Goal: Information Seeking & Learning: Learn about a topic

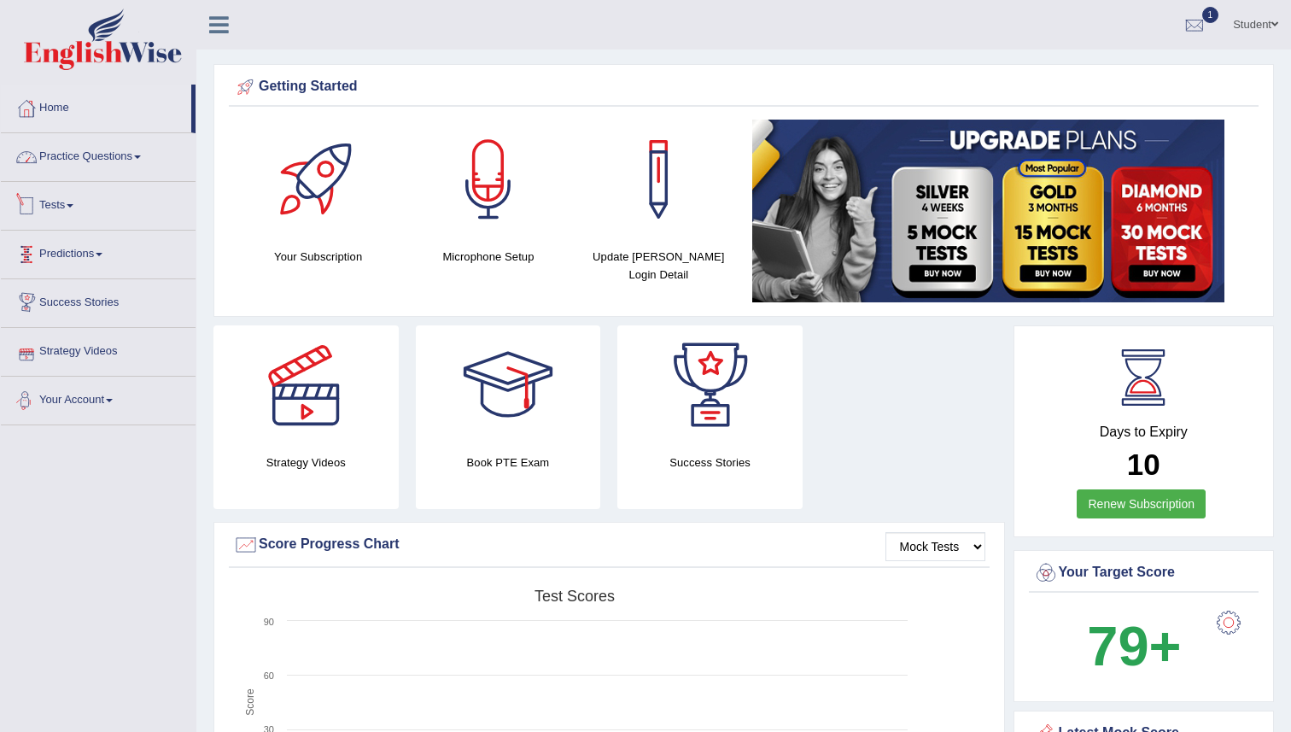
click at [105, 163] on link "Practice Questions" at bounding box center [98, 154] width 195 height 43
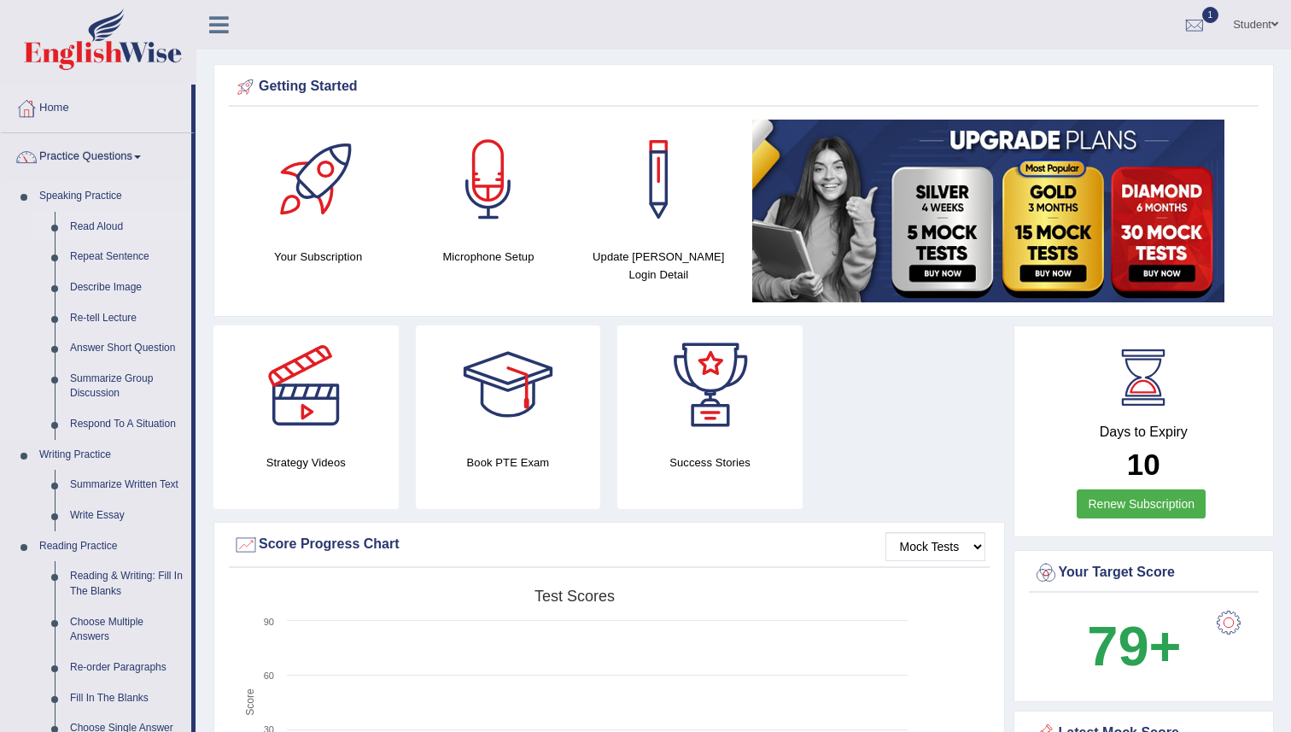
click at [93, 226] on link "Read Aloud" at bounding box center [126, 227] width 129 height 31
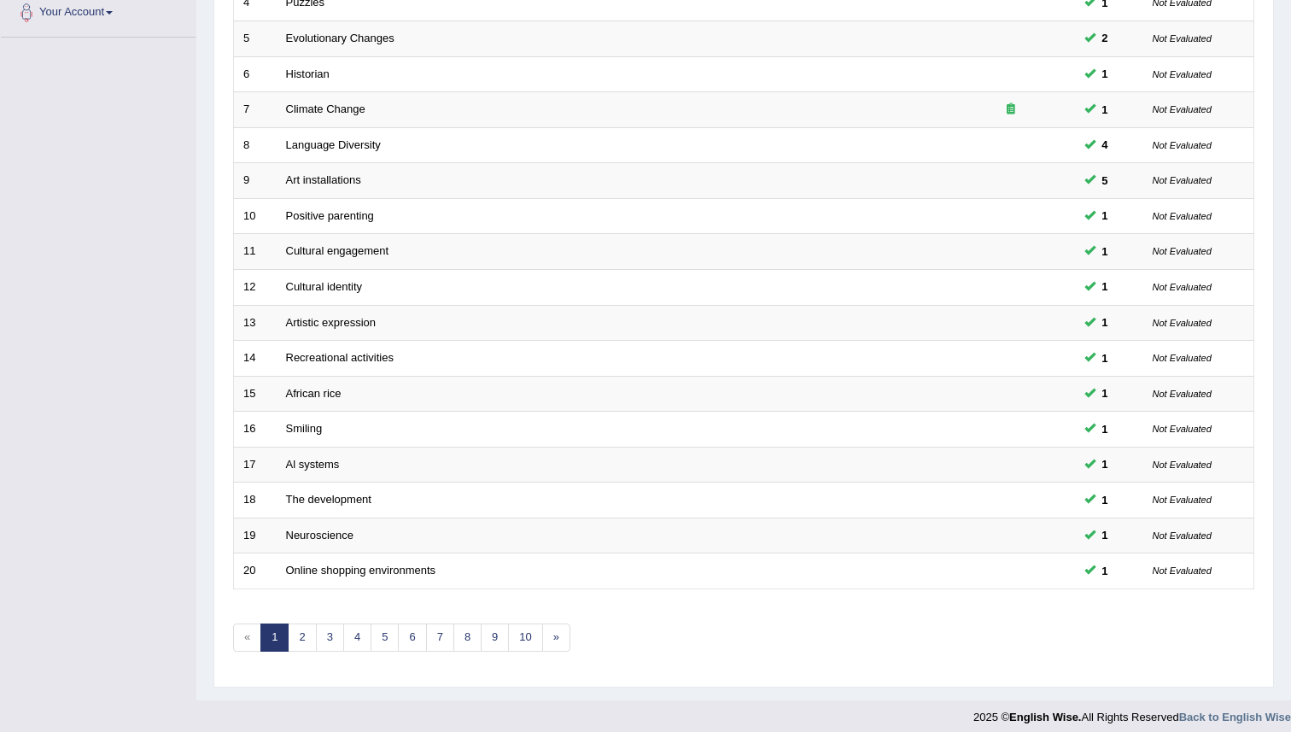
scroll to position [399, 0]
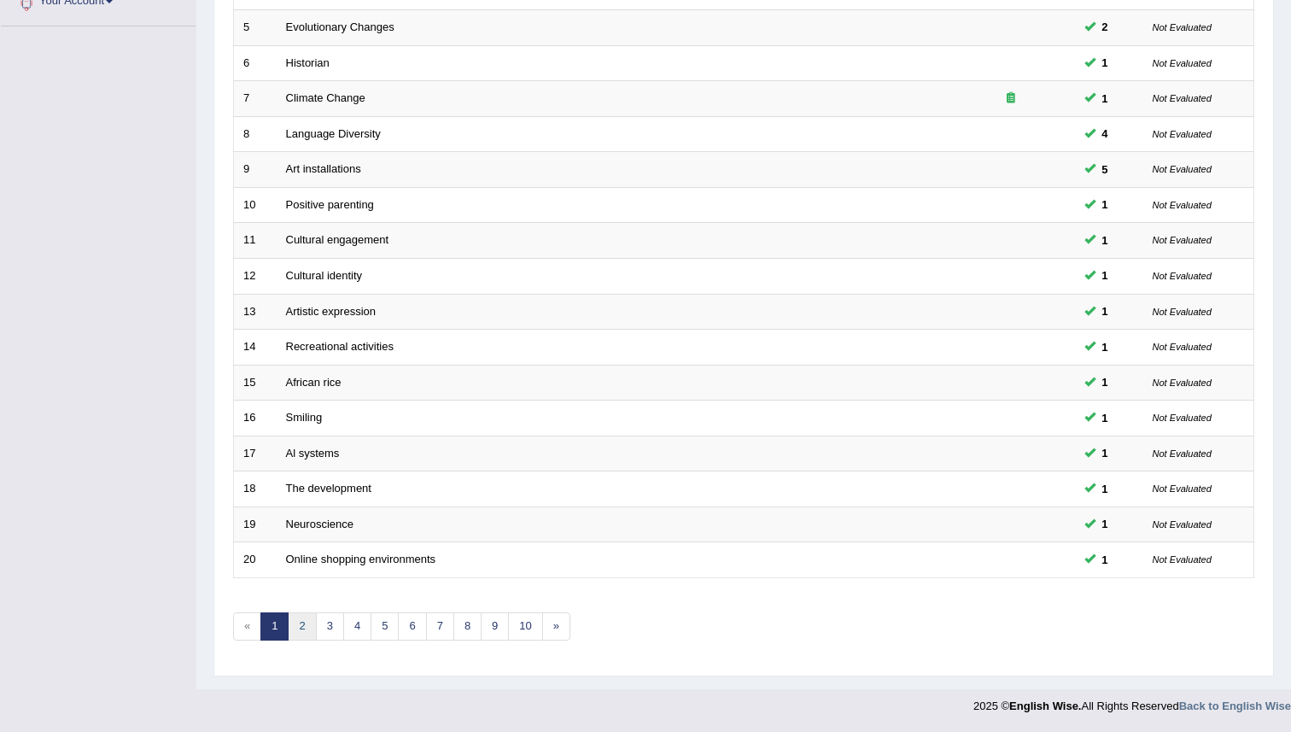
click at [302, 630] on link "2" at bounding box center [302, 626] width 28 height 28
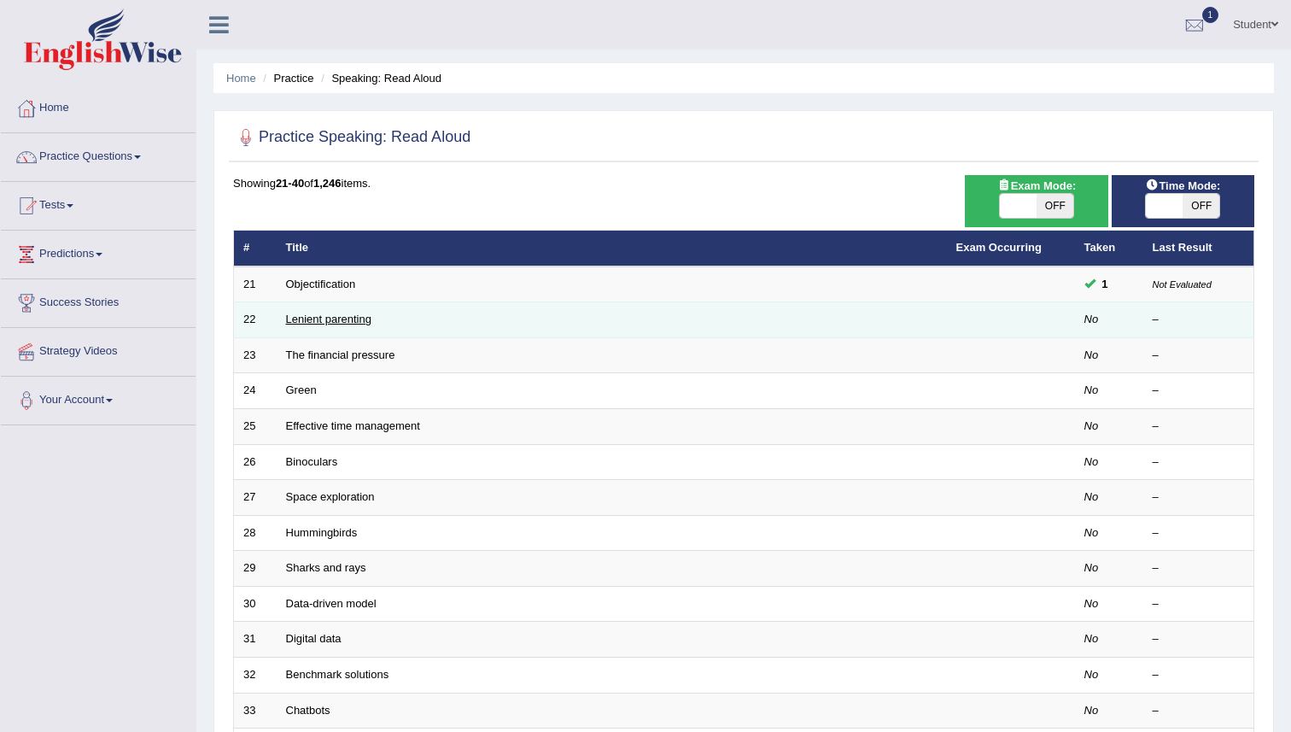
click at [358, 318] on link "Lenient parenting" at bounding box center [328, 319] width 85 height 13
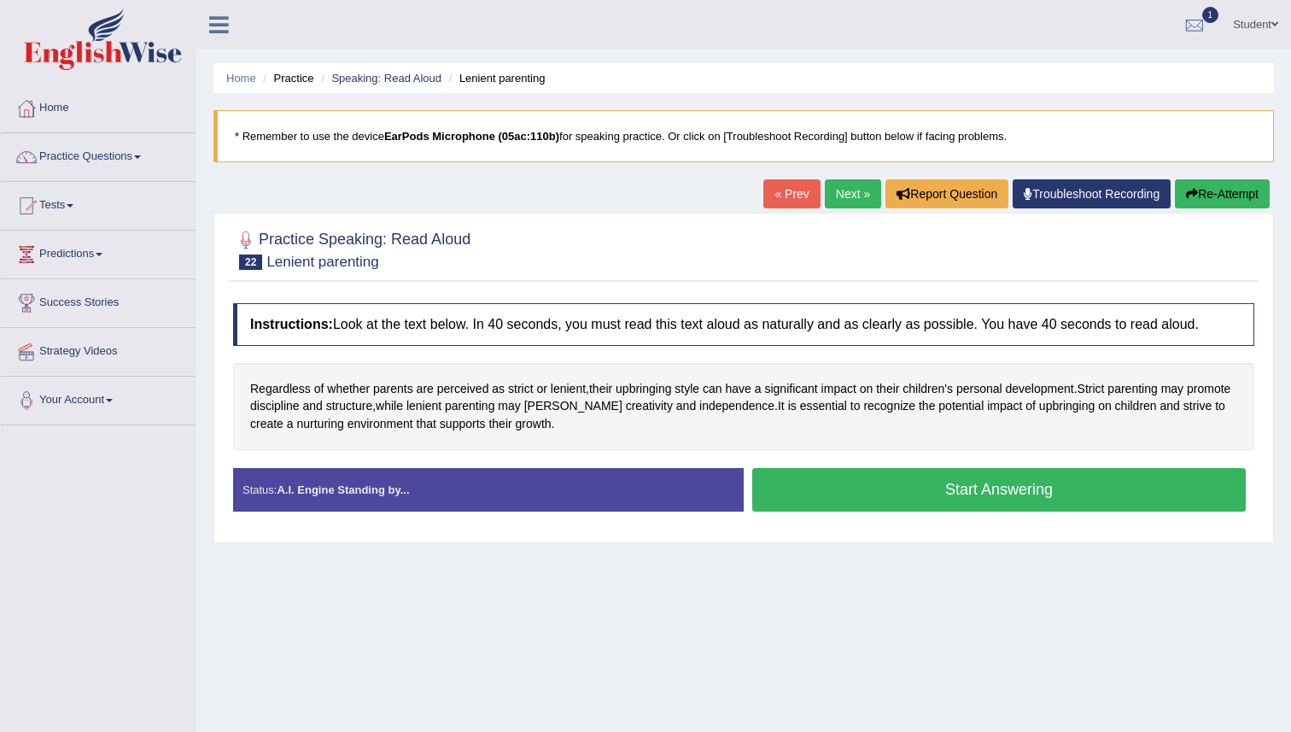
click at [880, 488] on button "Start Answering" at bounding box center [999, 490] width 494 height 44
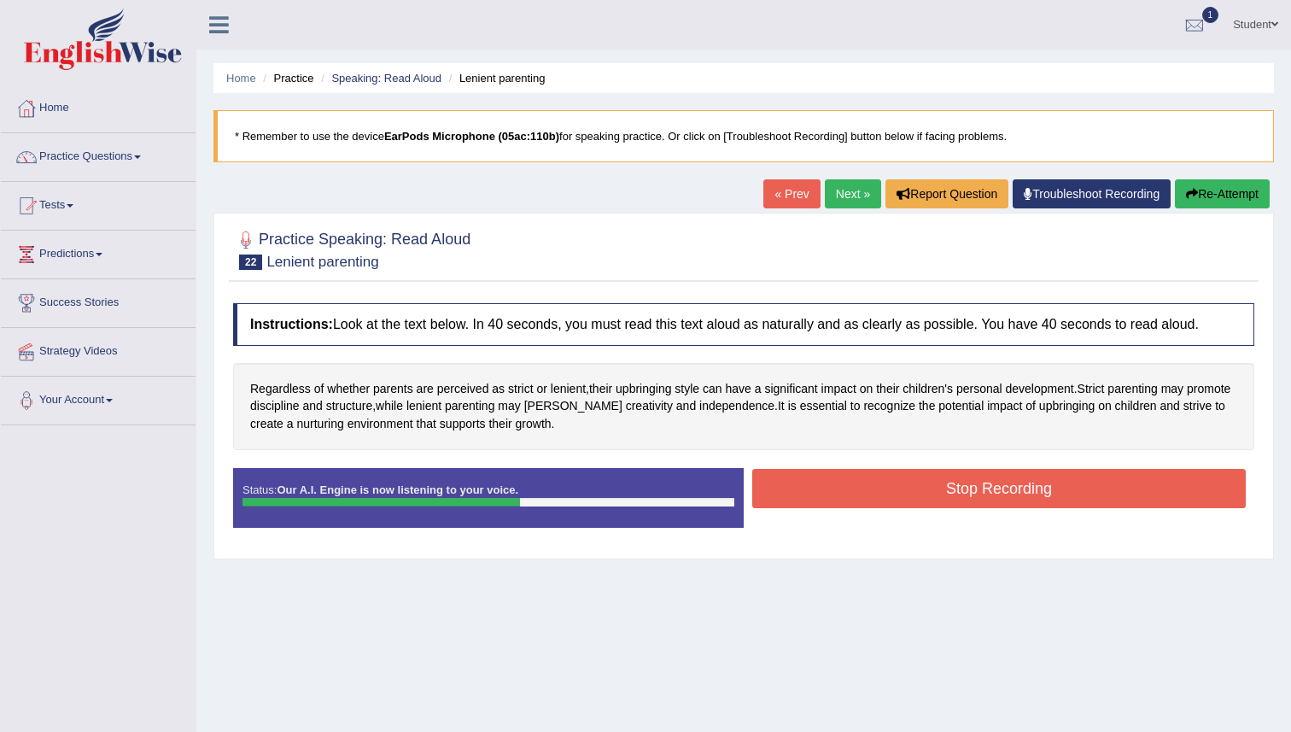
click at [766, 498] on button "Stop Recording" at bounding box center [999, 488] width 494 height 39
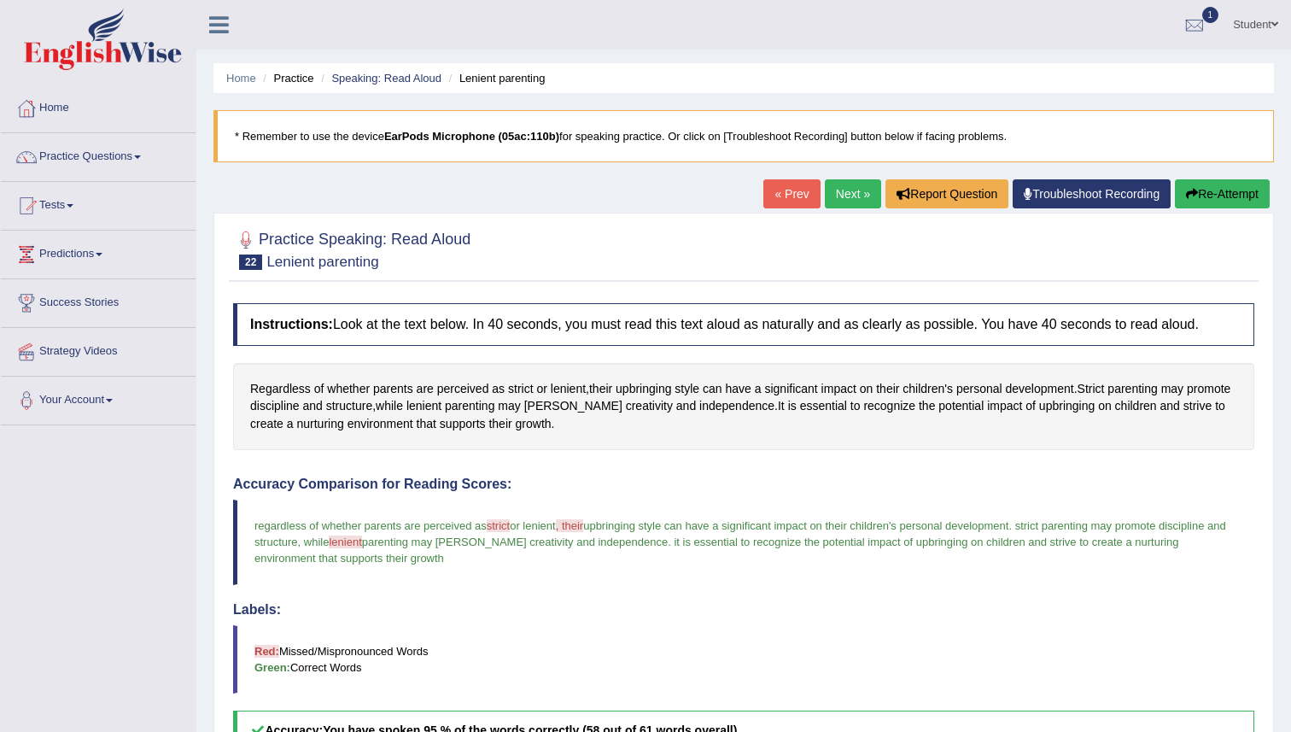
click at [851, 189] on link "Next »" at bounding box center [853, 193] width 56 height 29
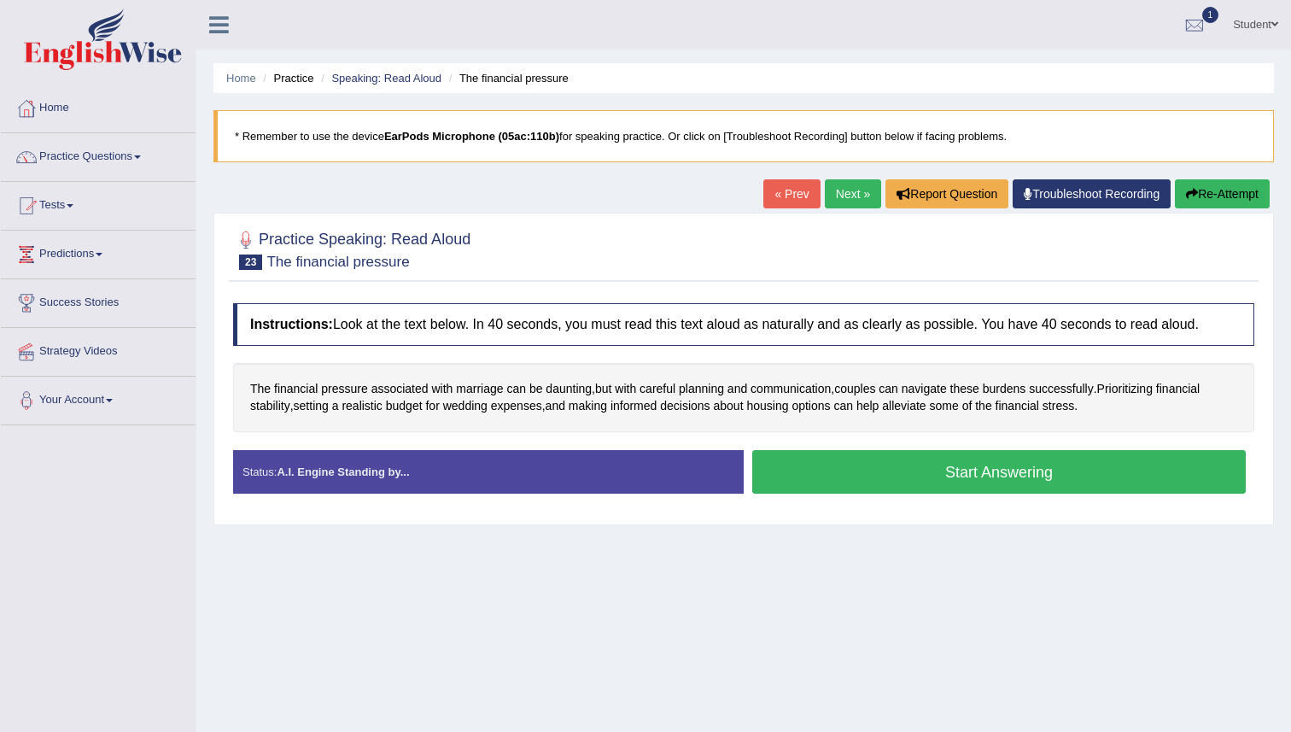
click at [802, 480] on button "Start Answering" at bounding box center [999, 472] width 494 height 44
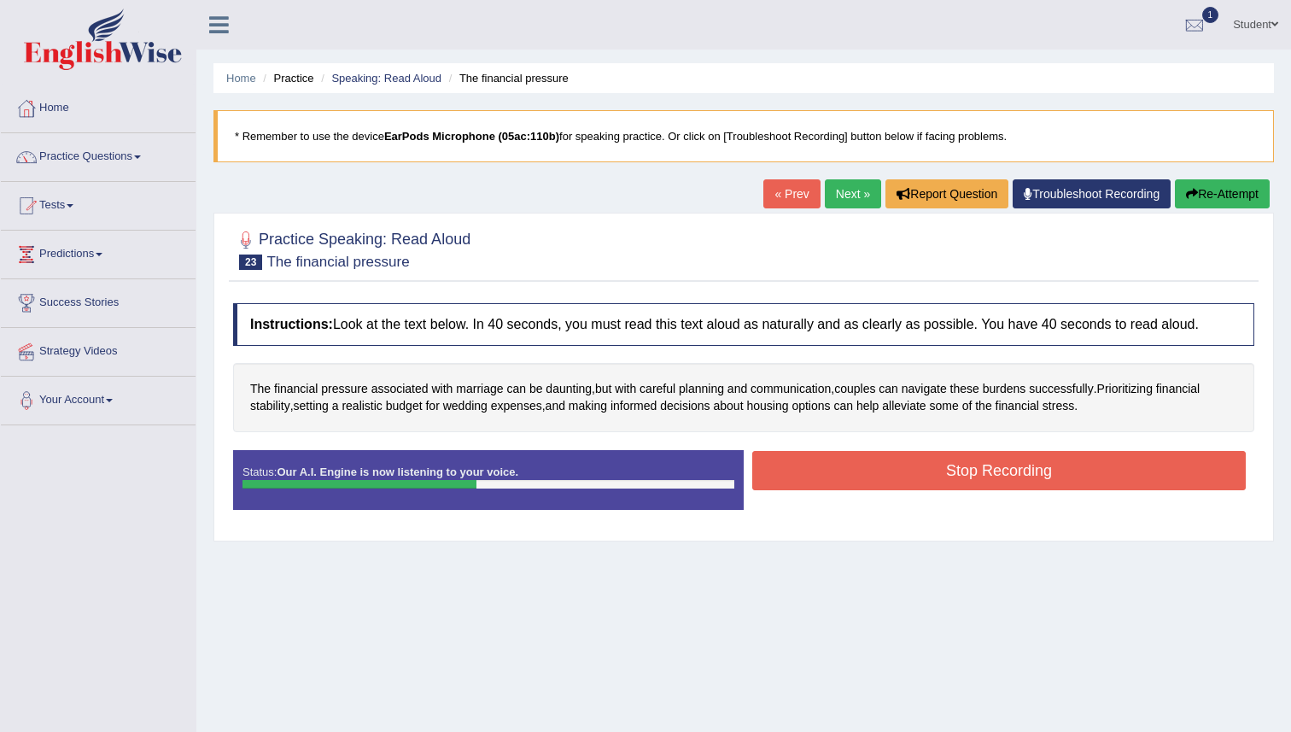
click at [802, 480] on button "Stop Recording" at bounding box center [999, 470] width 494 height 39
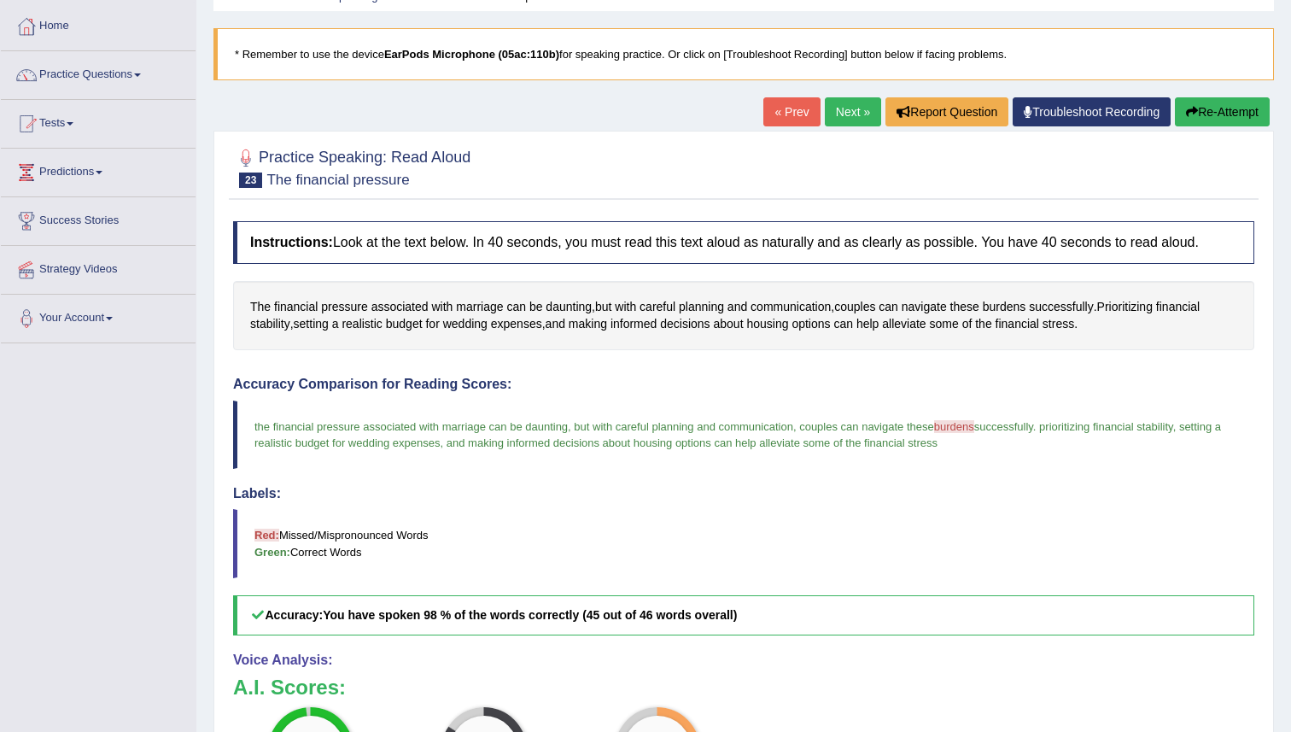
scroll to position [14, 0]
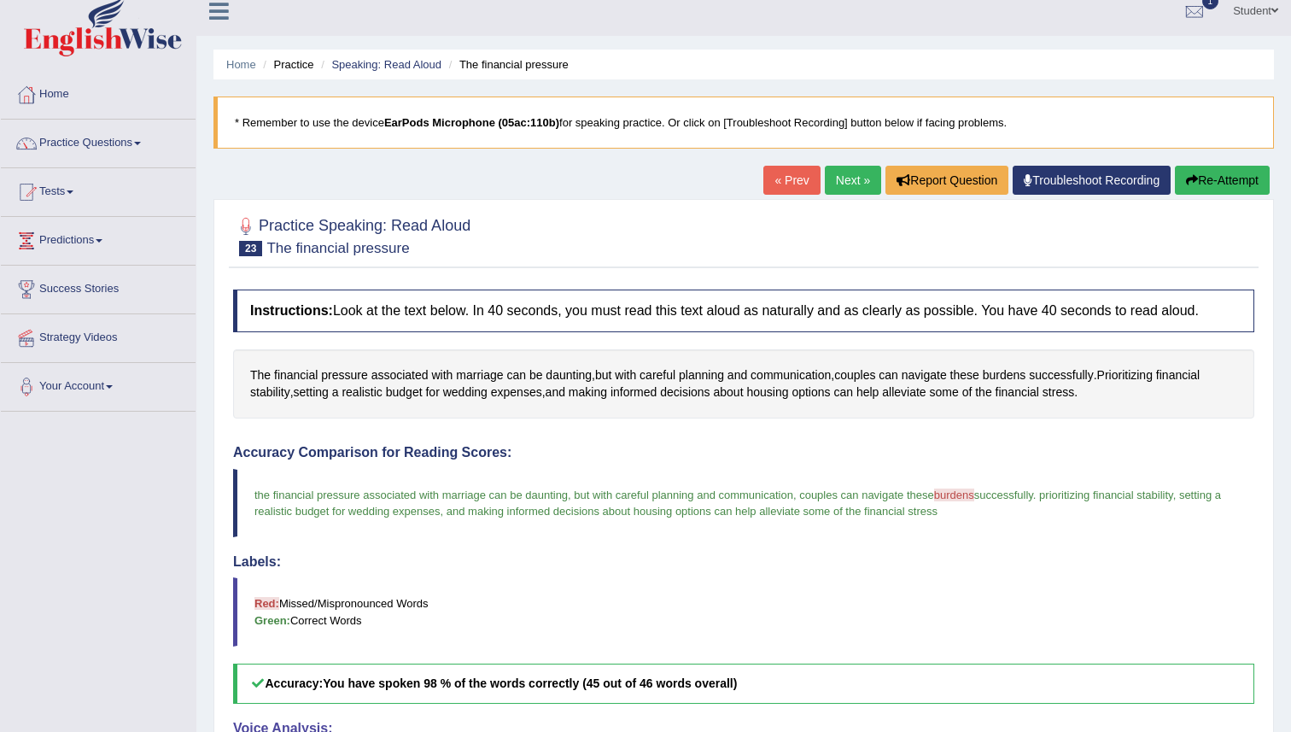
click at [858, 186] on link "Next »" at bounding box center [853, 180] width 56 height 29
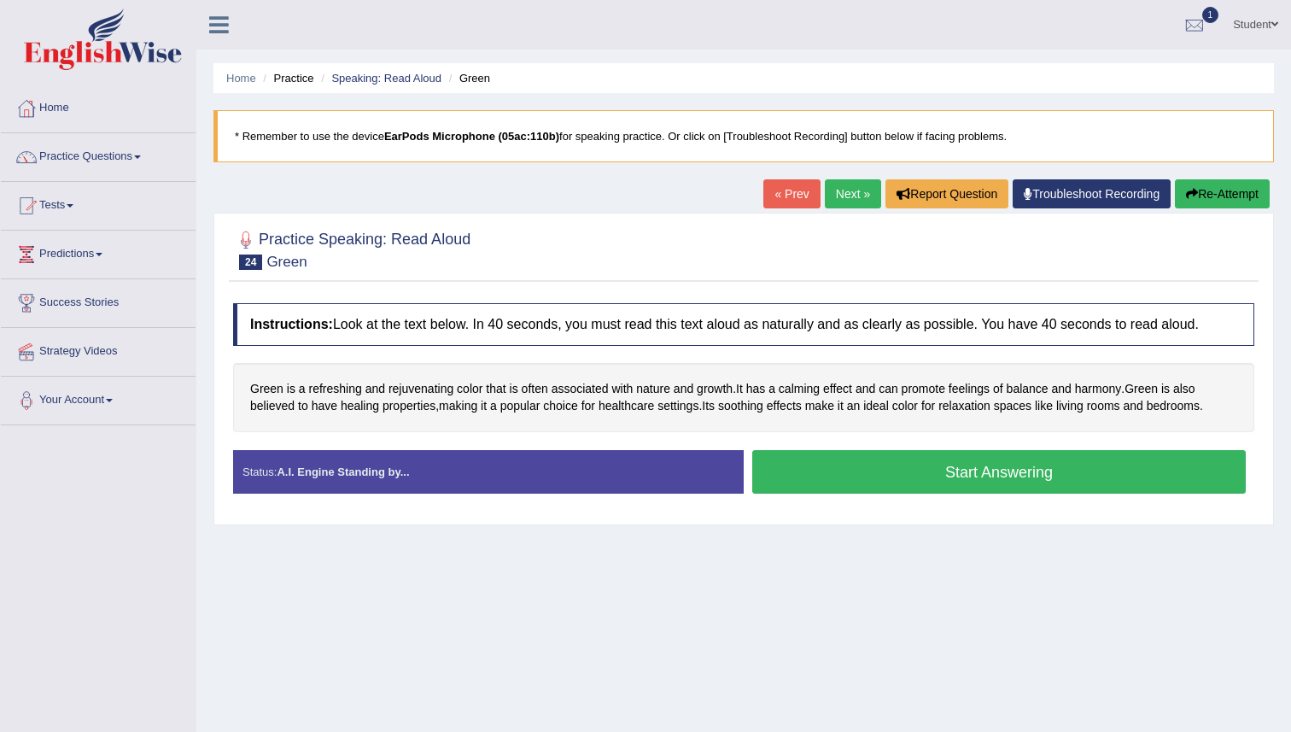
click at [836, 472] on button "Start Answering" at bounding box center [999, 472] width 494 height 44
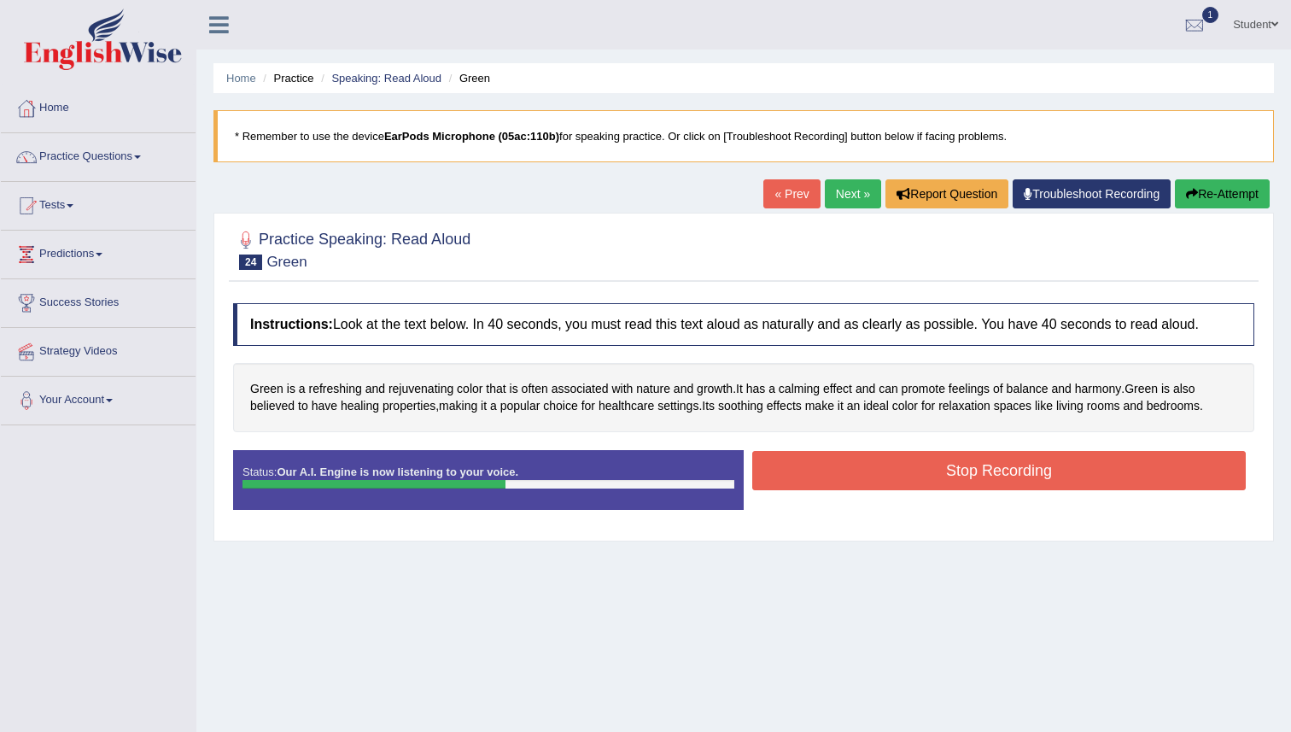
click at [849, 469] on button "Stop Recording" at bounding box center [999, 470] width 494 height 39
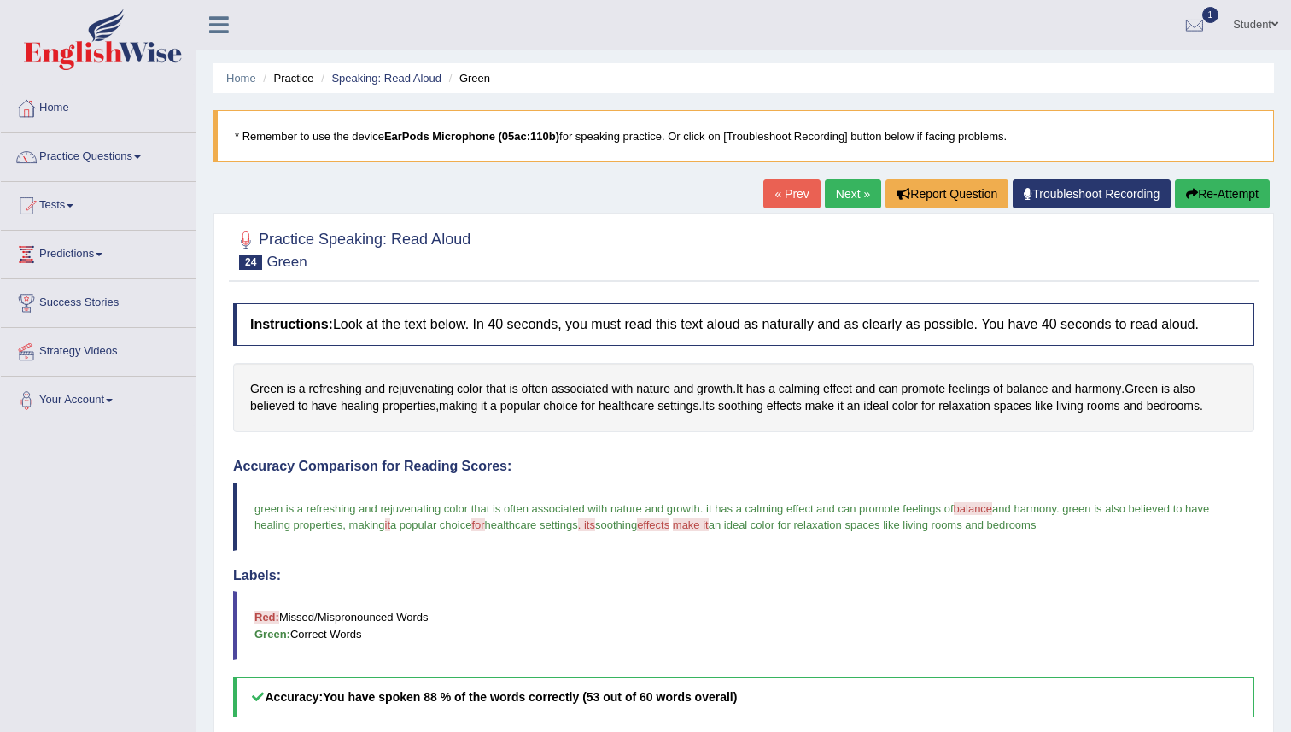
click at [1204, 206] on button "Re-Attempt" at bounding box center [1222, 193] width 95 height 29
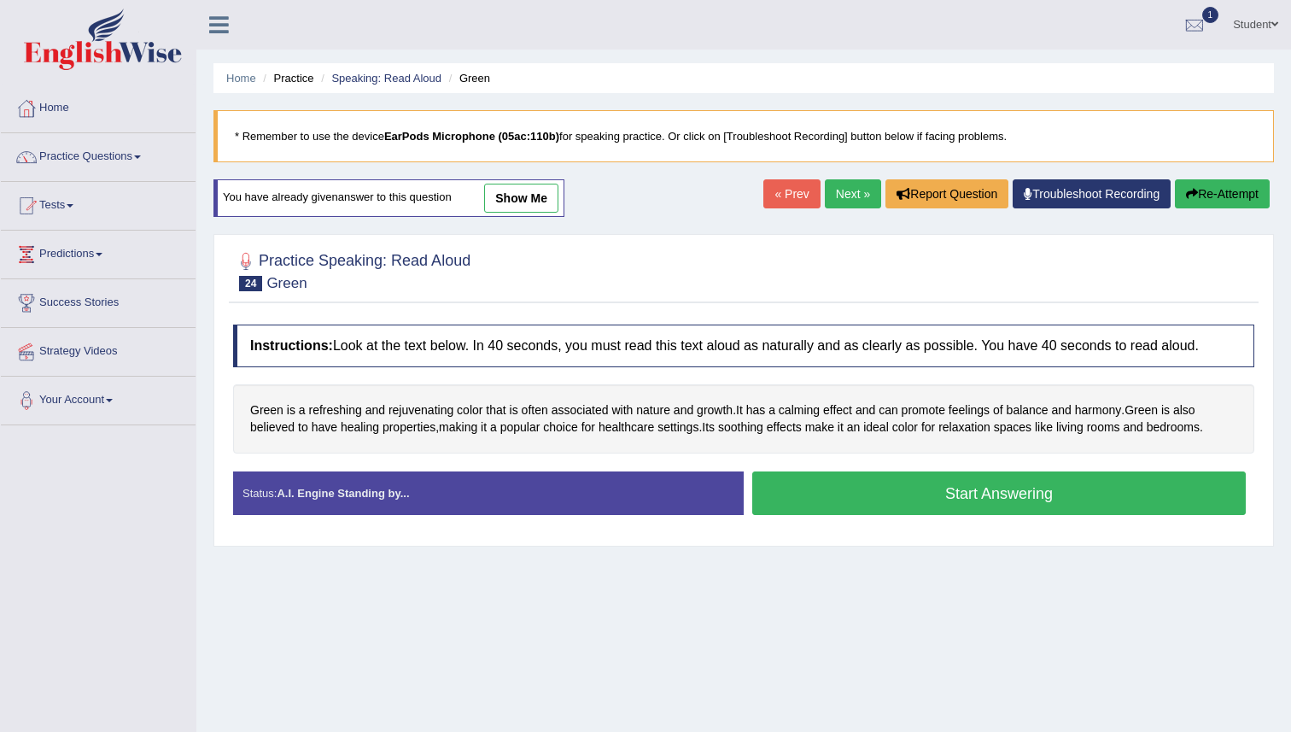
click at [792, 500] on button "Start Answering" at bounding box center [999, 493] width 494 height 44
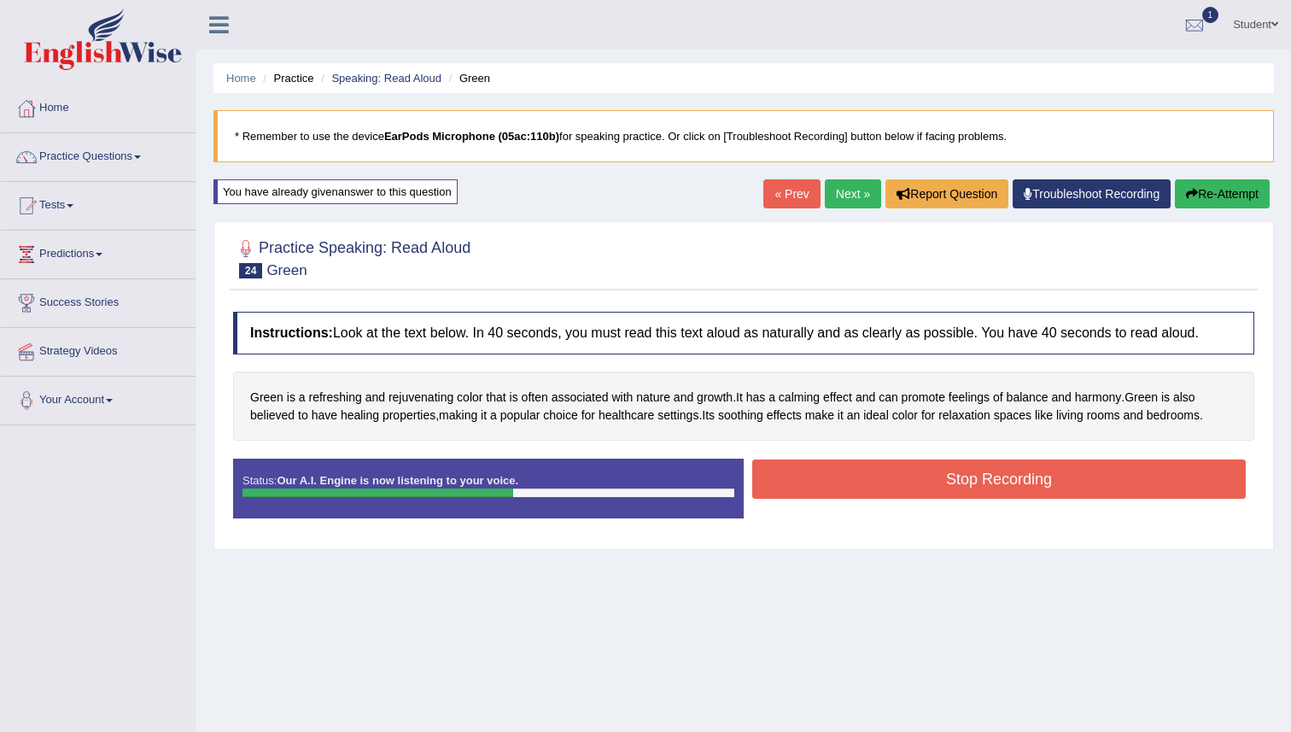
click at [811, 481] on button "Stop Recording" at bounding box center [999, 478] width 494 height 39
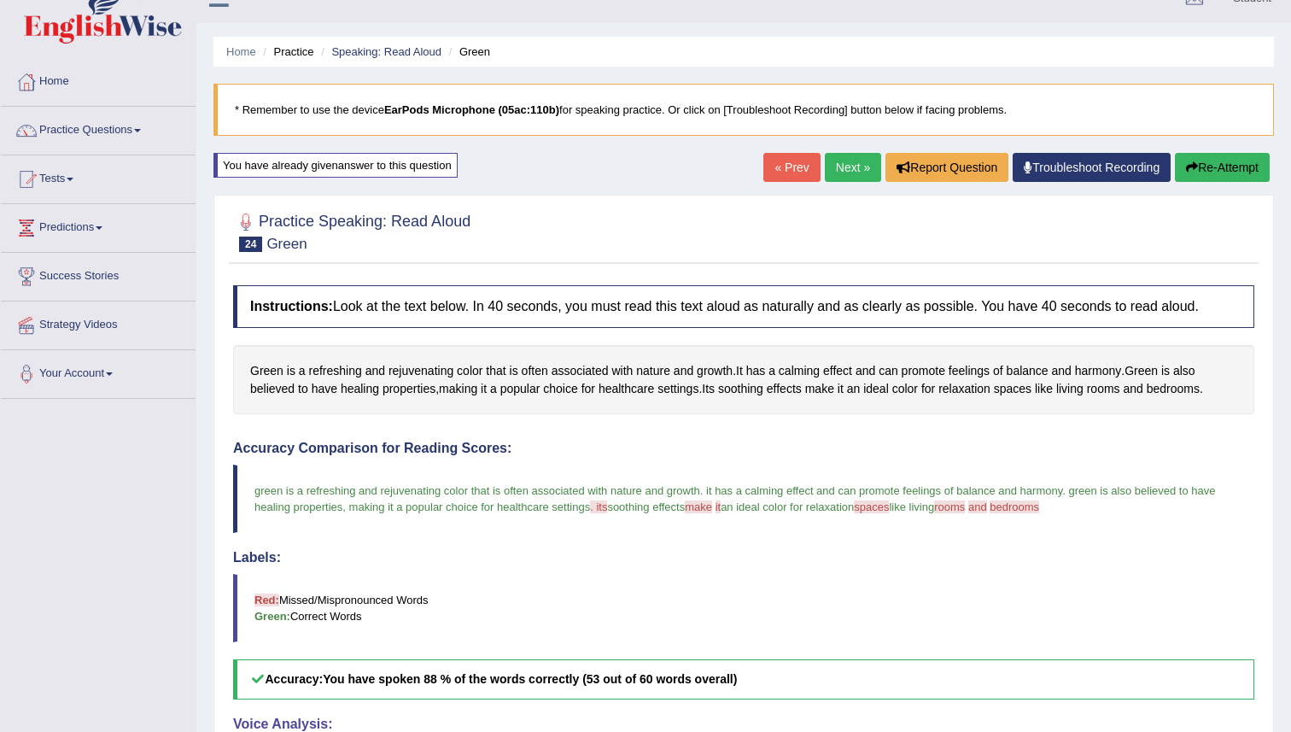
scroll to position [13, 0]
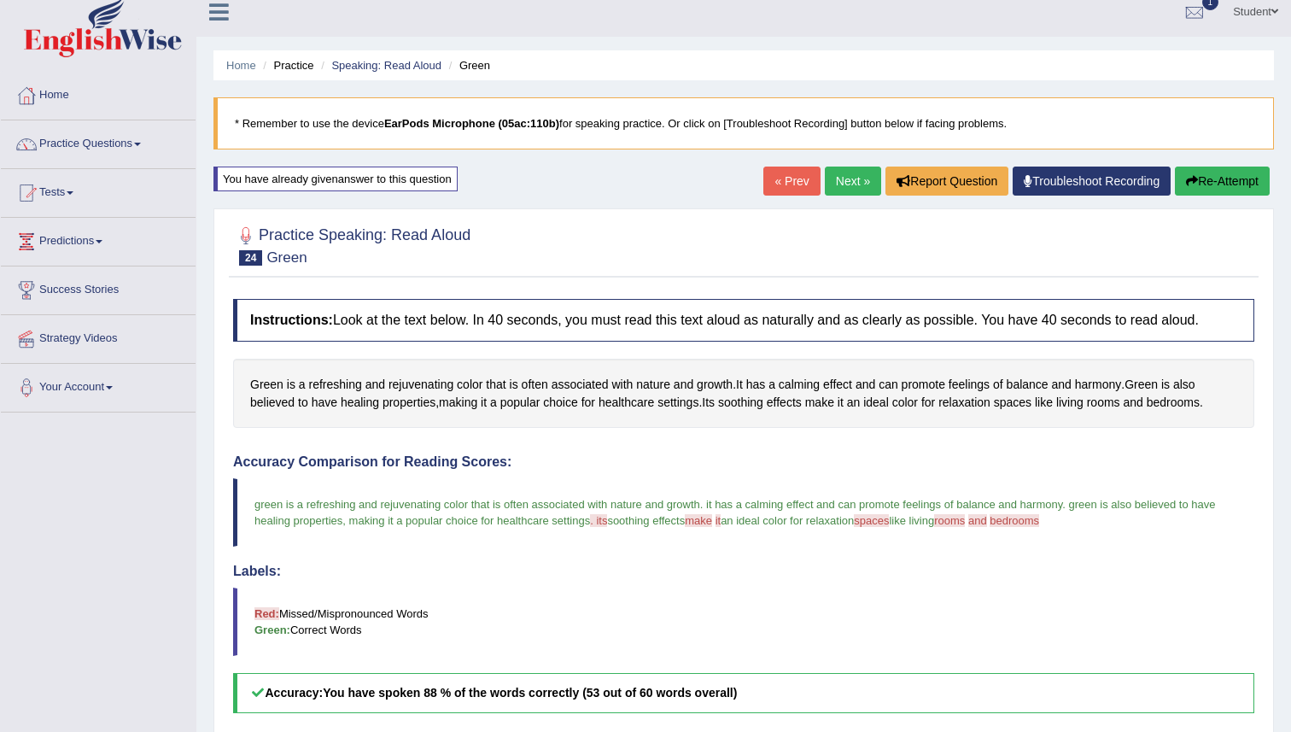
click at [847, 183] on link "Next »" at bounding box center [853, 181] width 56 height 29
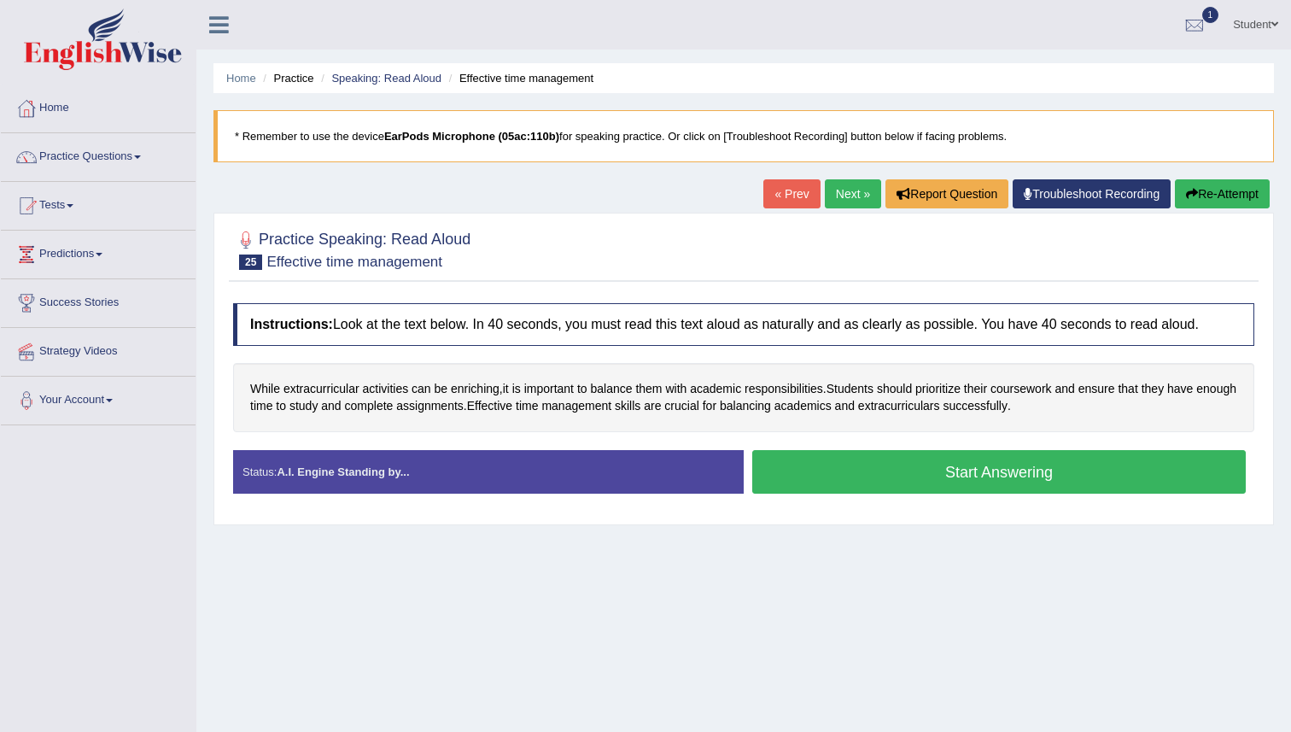
click at [804, 467] on button "Start Answering" at bounding box center [999, 472] width 494 height 44
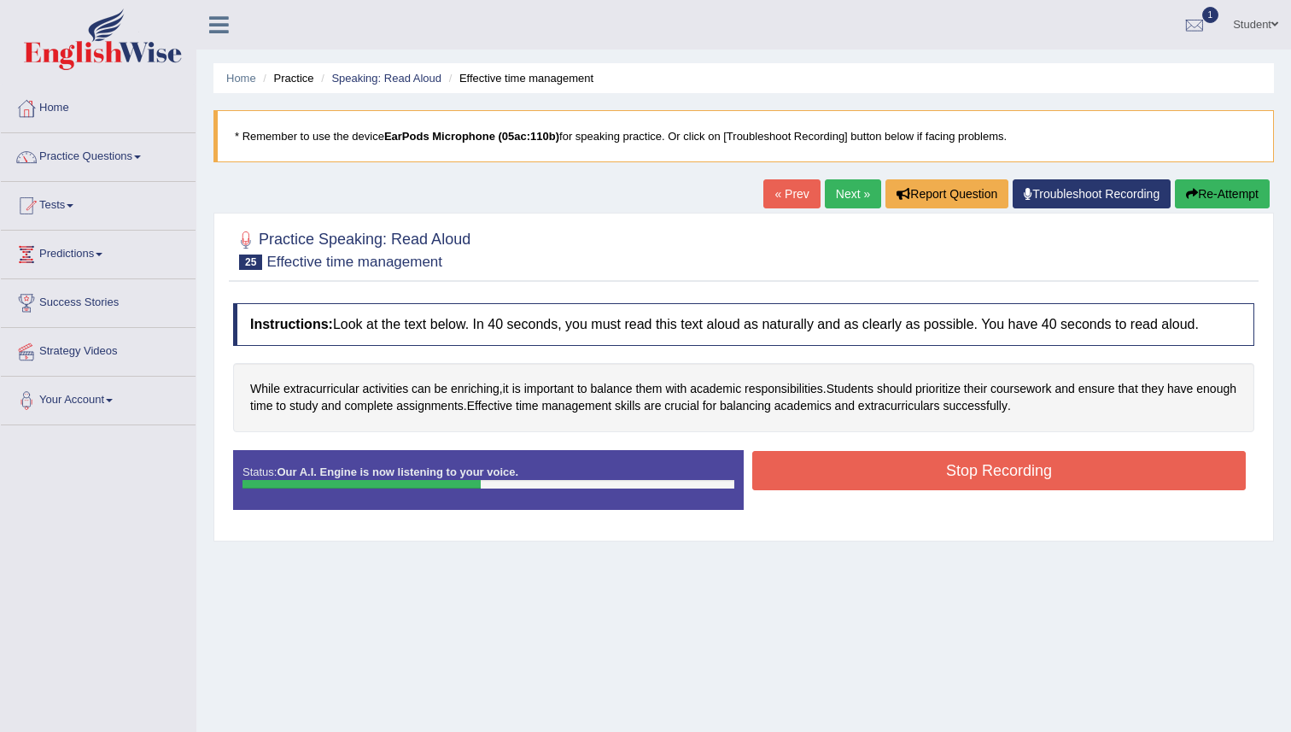
click at [804, 467] on button "Stop Recording" at bounding box center [999, 470] width 494 height 39
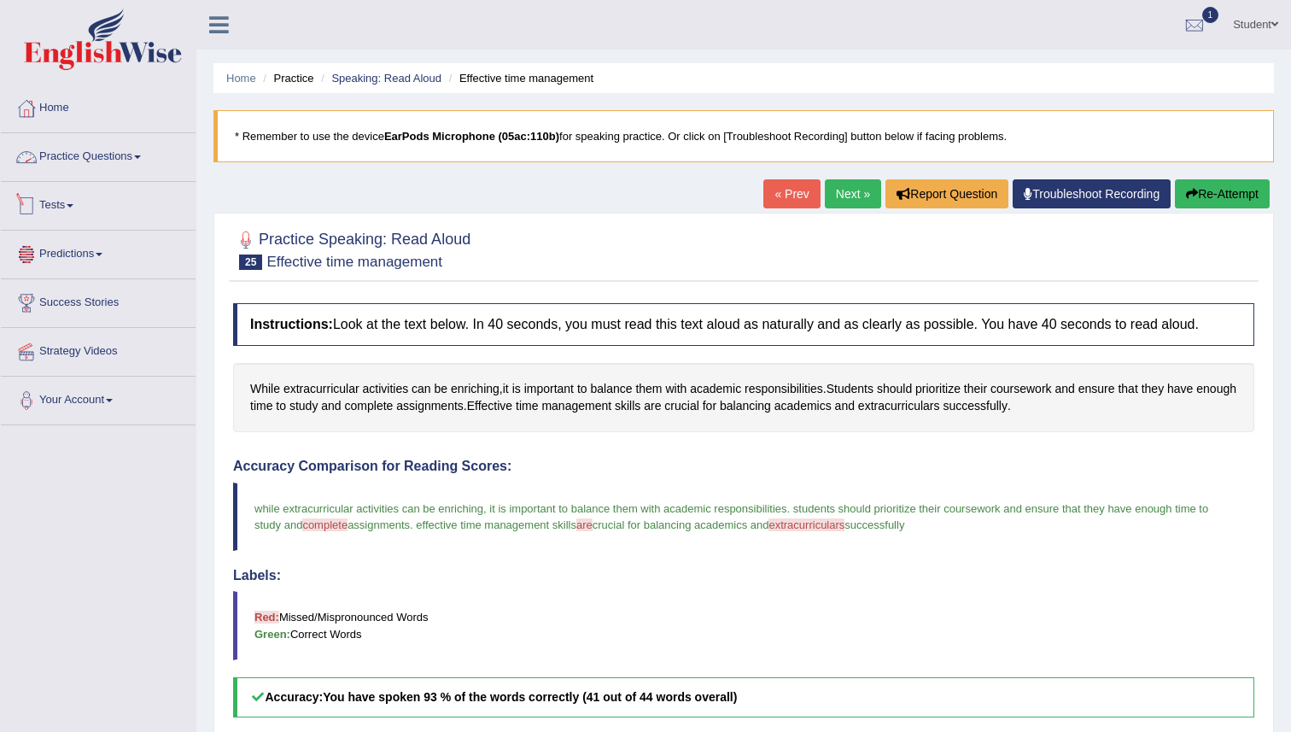
click at [131, 152] on link "Practice Questions" at bounding box center [98, 154] width 195 height 43
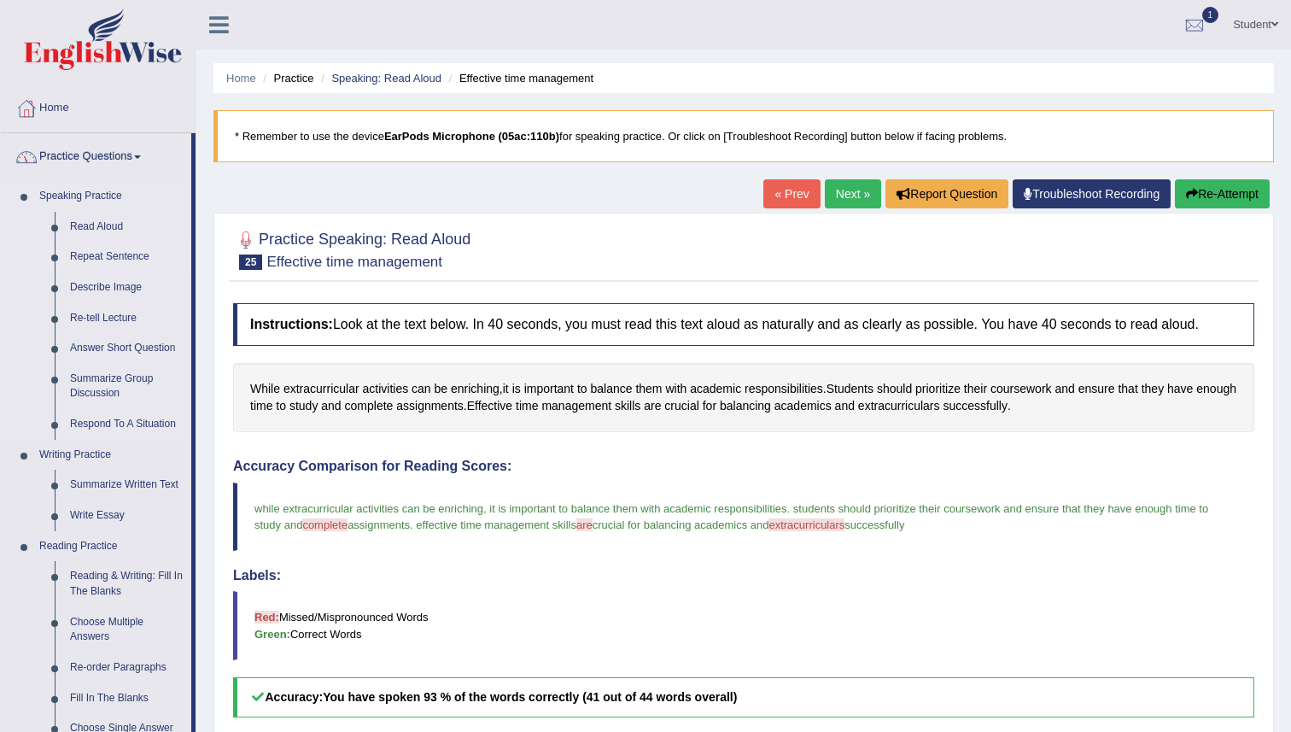
click at [113, 262] on link "Repeat Sentence" at bounding box center [126, 257] width 129 height 31
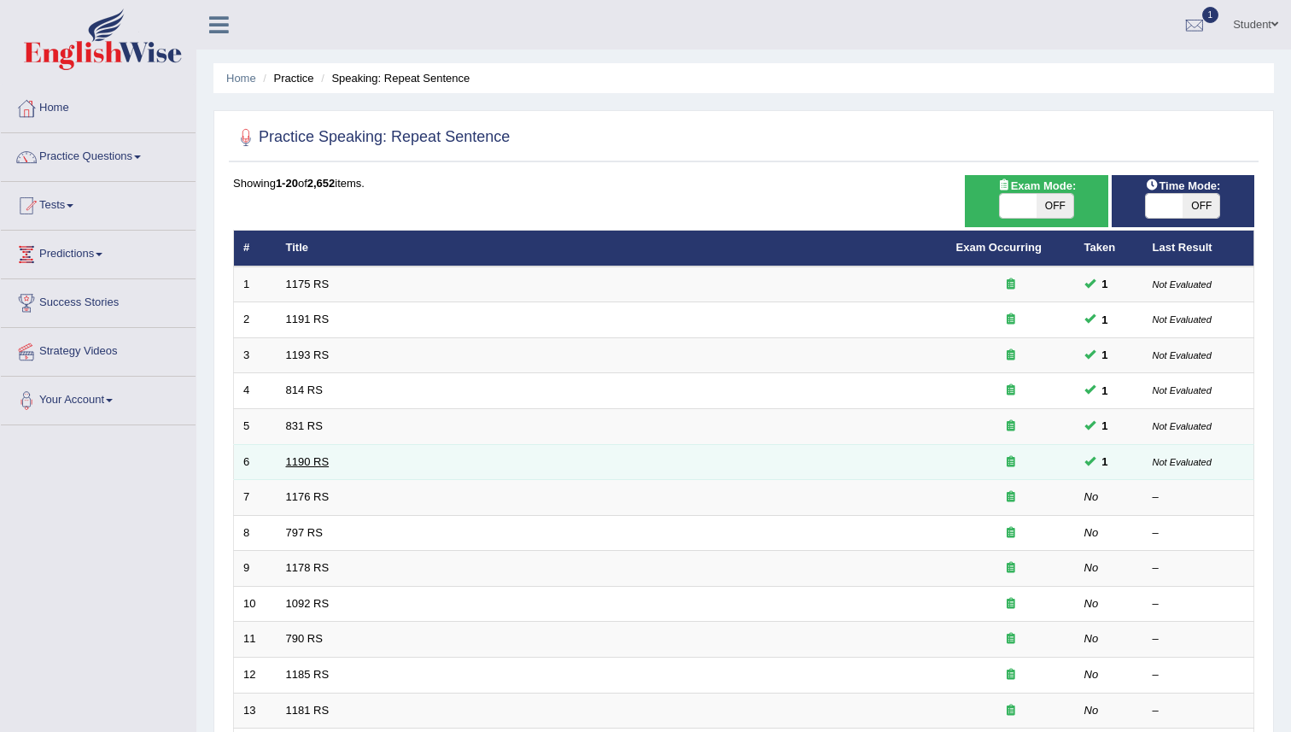
click at [301, 463] on link "1190 RS" at bounding box center [308, 461] width 44 height 13
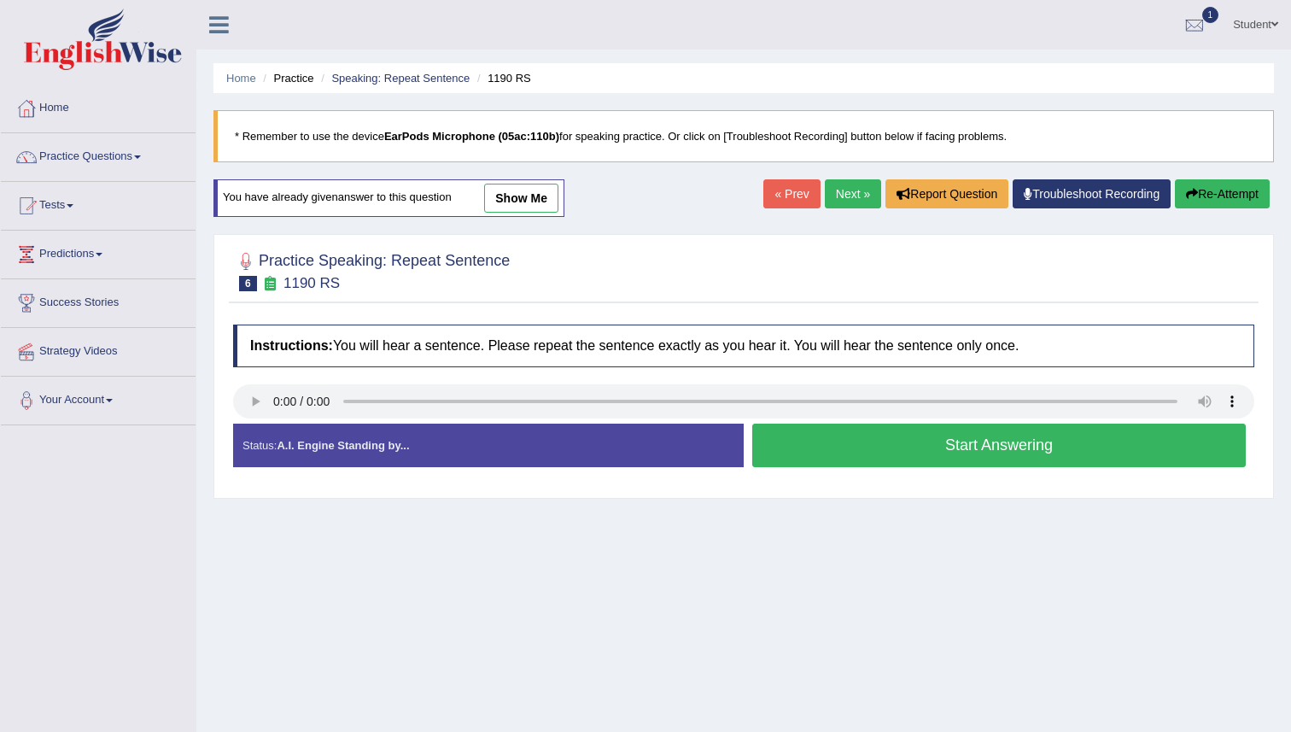
click at [837, 181] on link "Next »" at bounding box center [853, 193] width 56 height 29
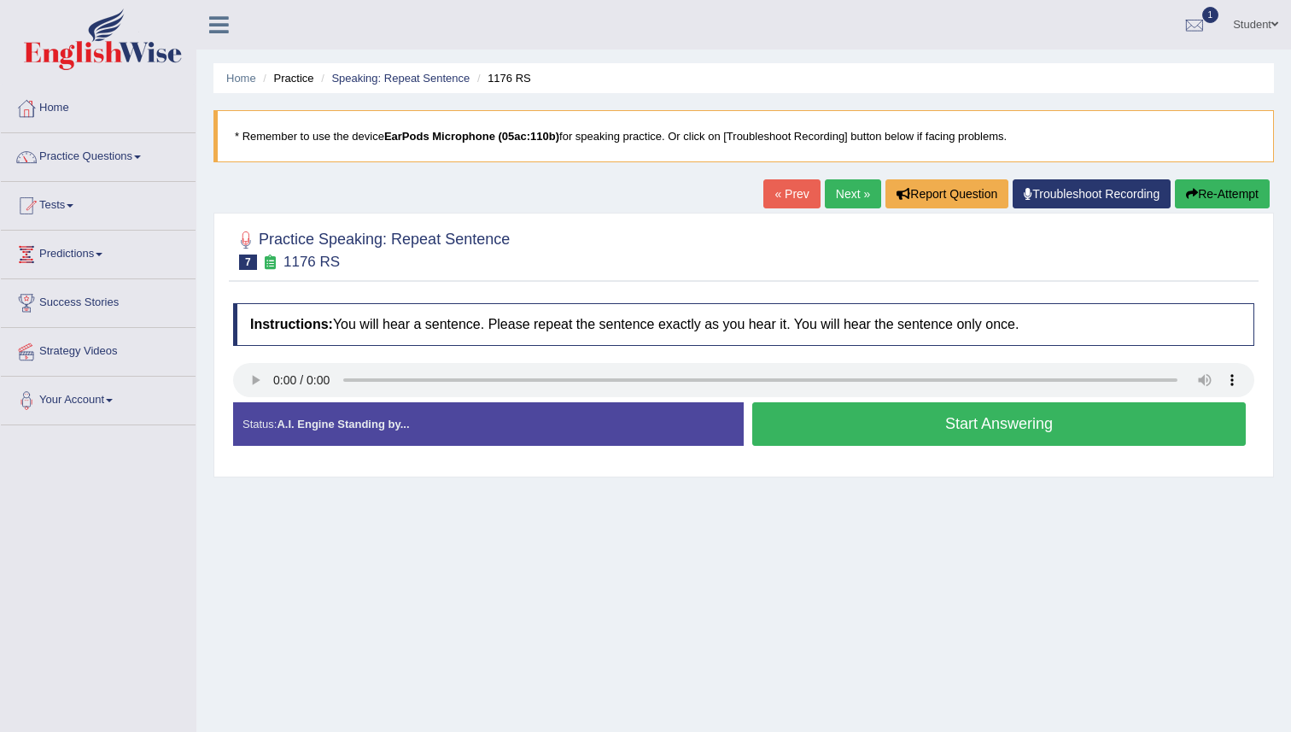
click at [857, 436] on button "Start Answering" at bounding box center [999, 424] width 494 height 44
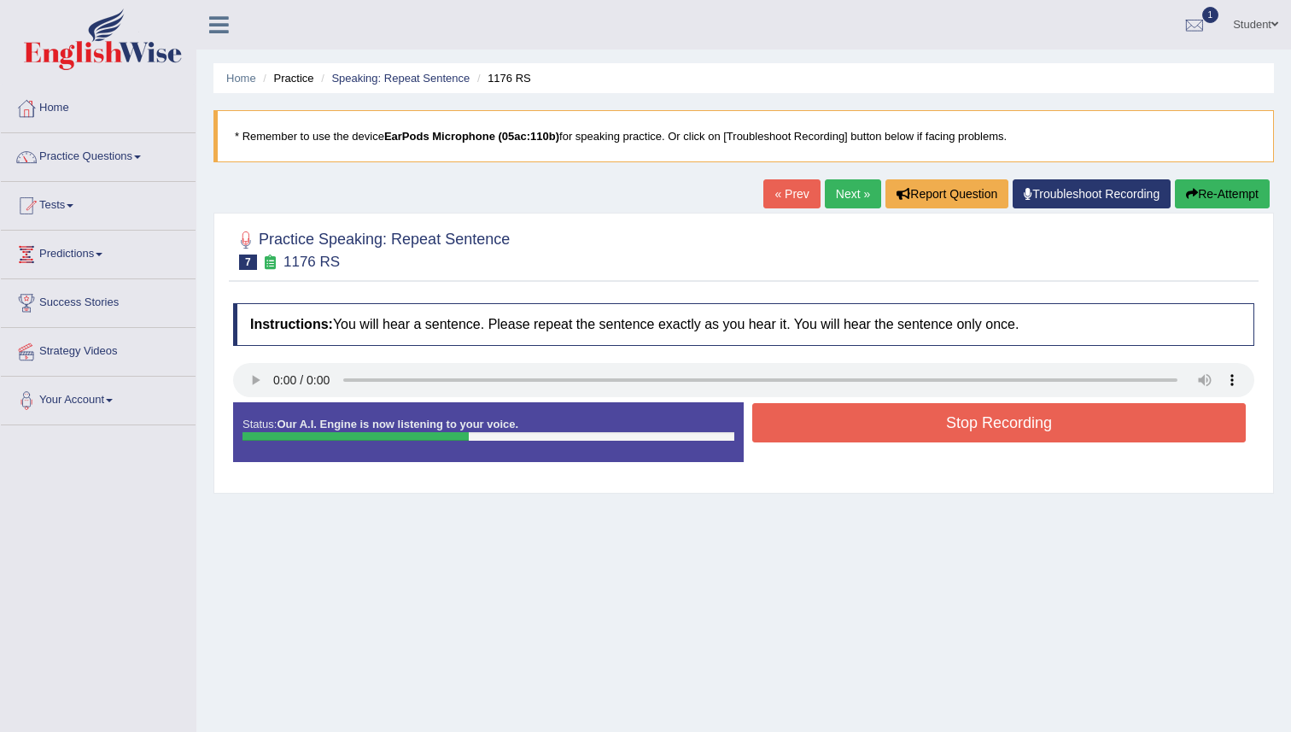
click at [857, 436] on button "Stop Recording" at bounding box center [999, 422] width 494 height 39
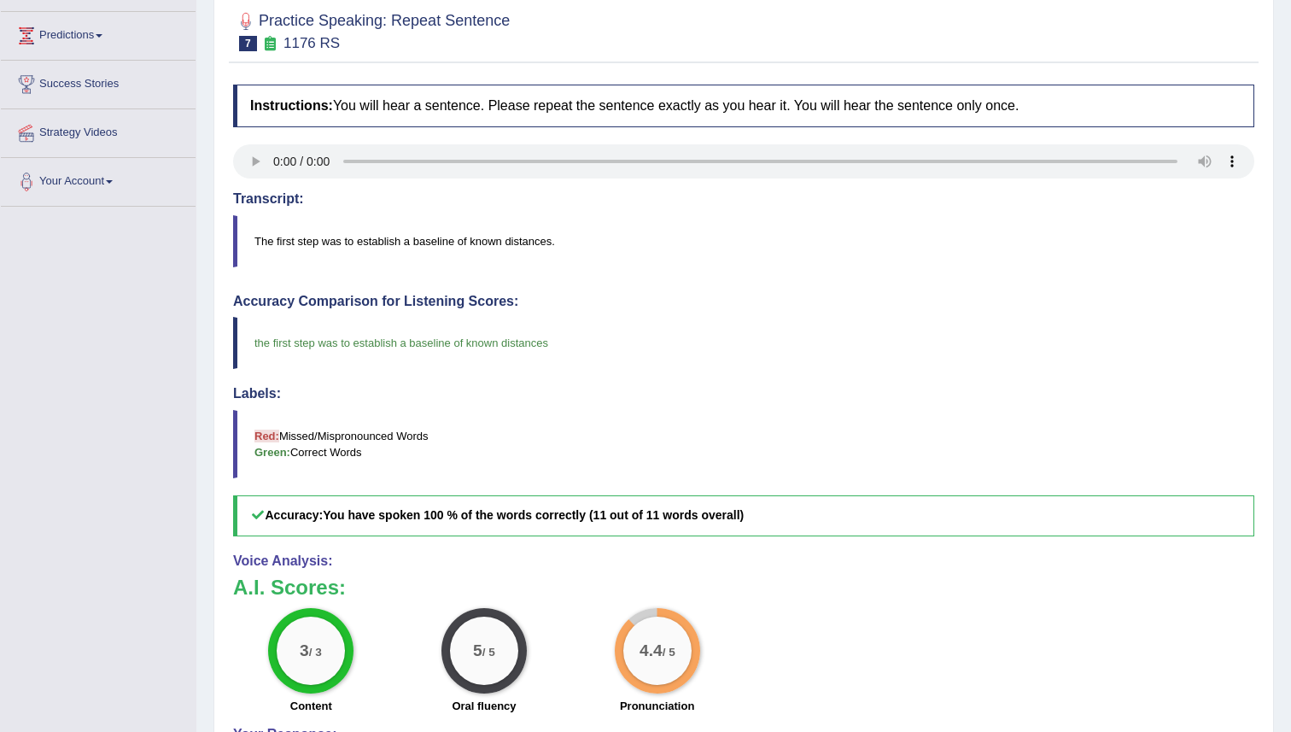
scroll to position [149, 0]
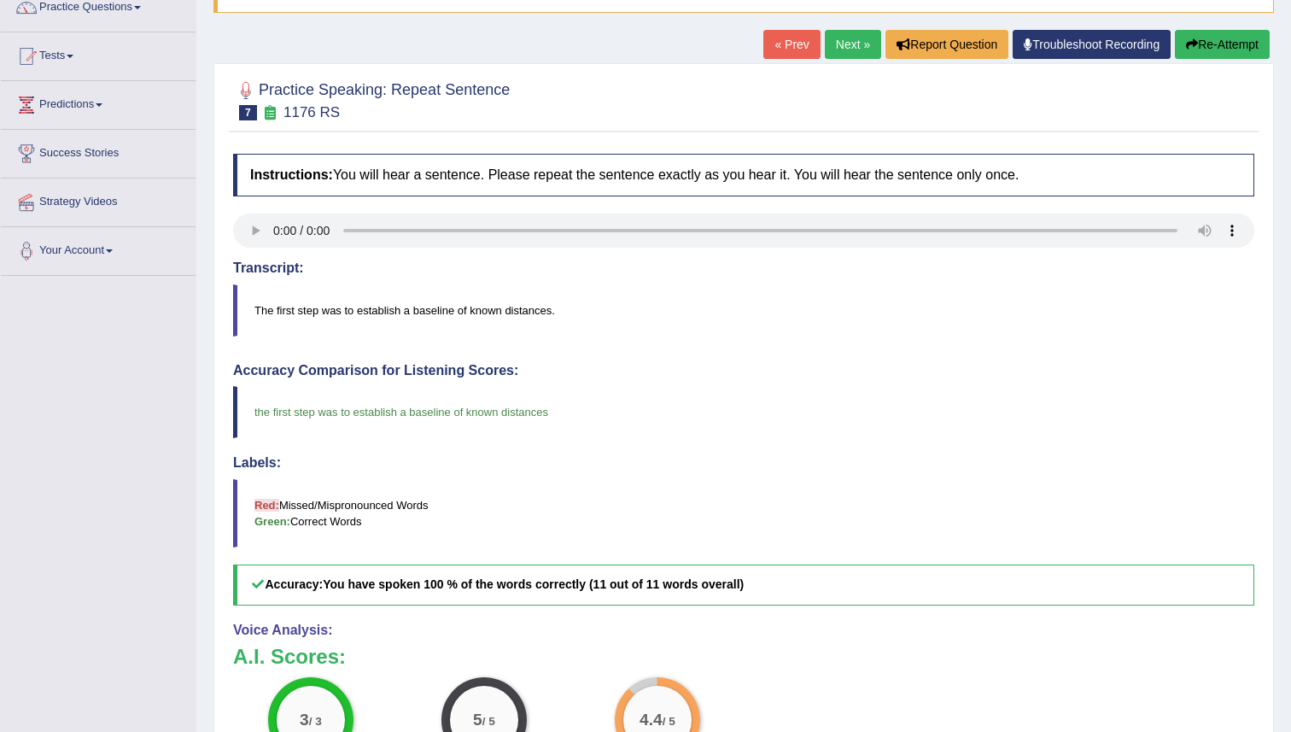
click at [853, 45] on link "Next »" at bounding box center [853, 44] width 56 height 29
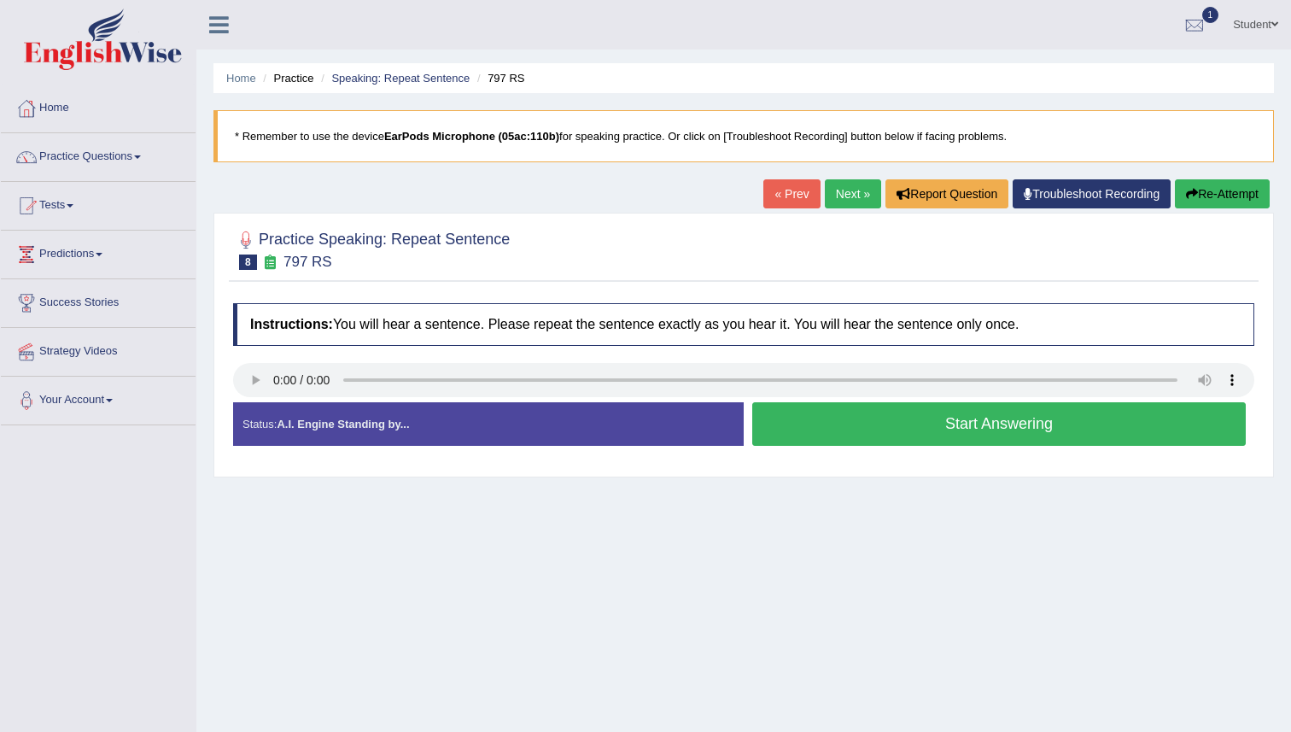
click at [831, 427] on button "Start Answering" at bounding box center [999, 424] width 494 height 44
click at [896, 420] on button "Start Answering" at bounding box center [999, 424] width 494 height 44
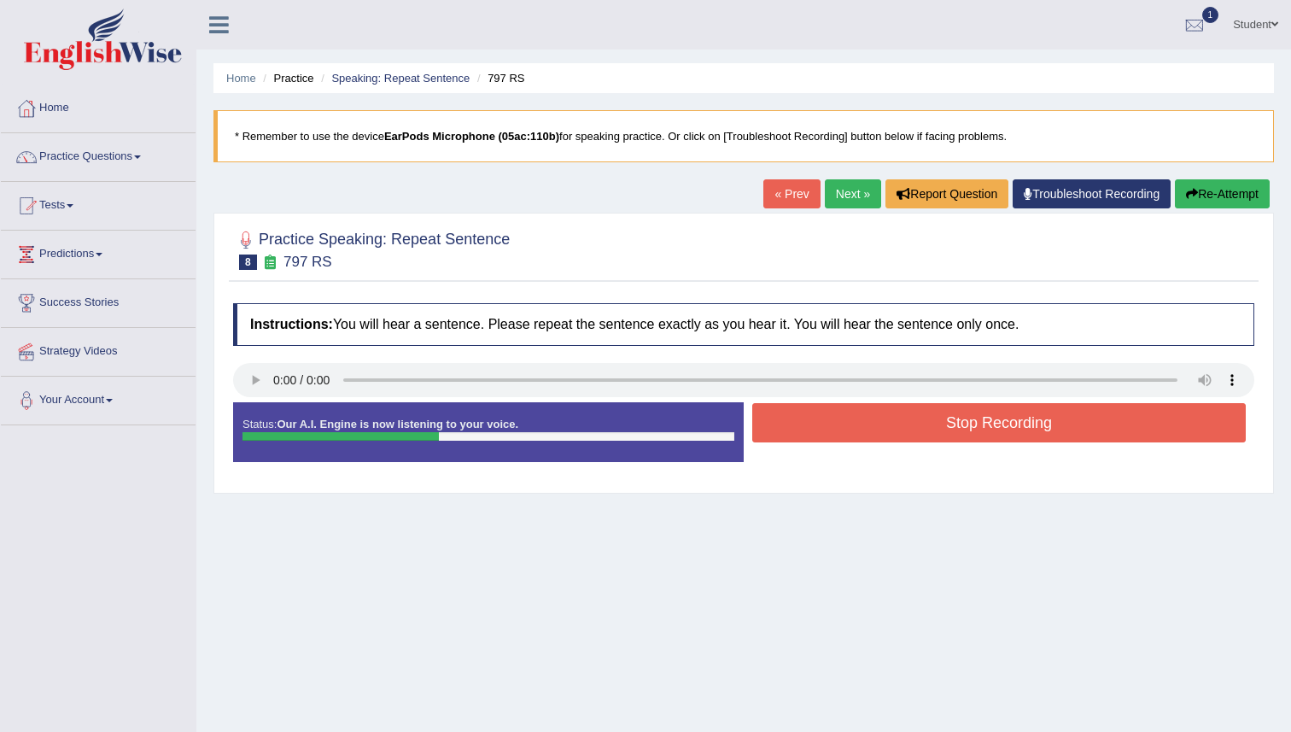
click at [896, 420] on button "Stop Recording" at bounding box center [999, 422] width 494 height 39
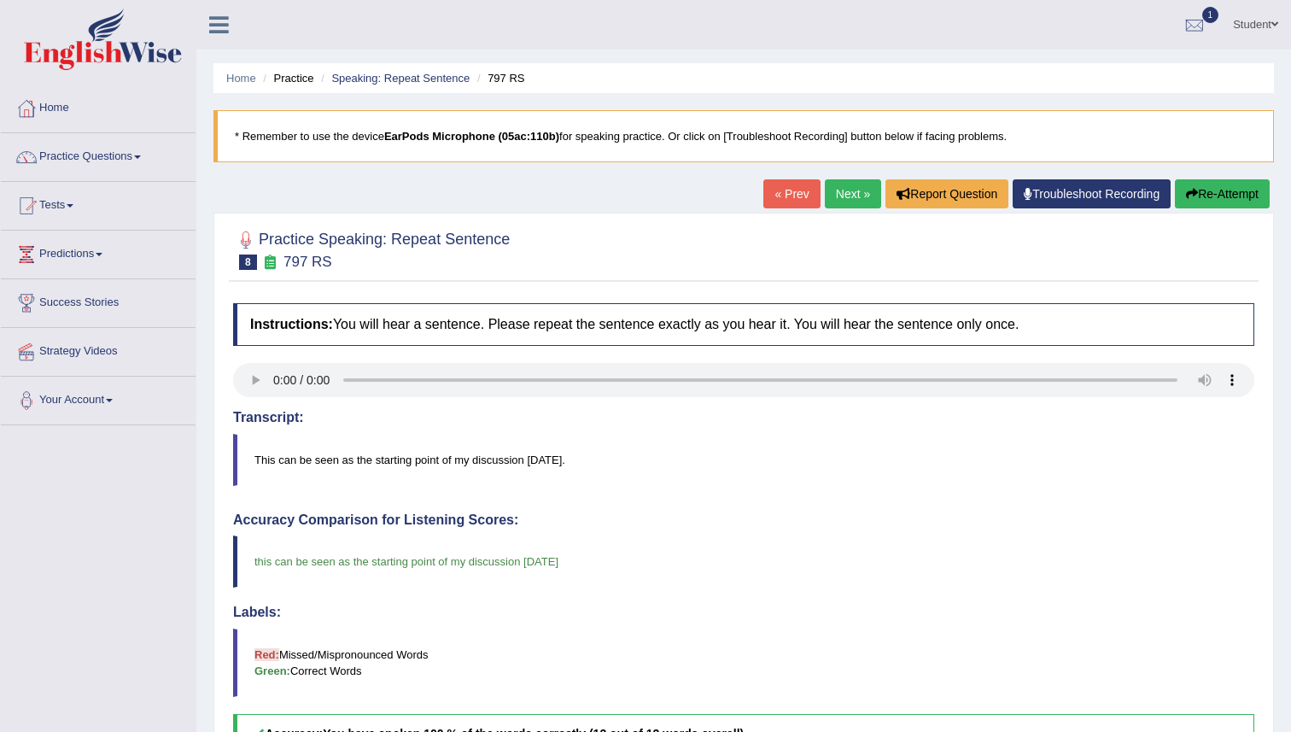
click at [845, 196] on link "Next »" at bounding box center [853, 193] width 56 height 29
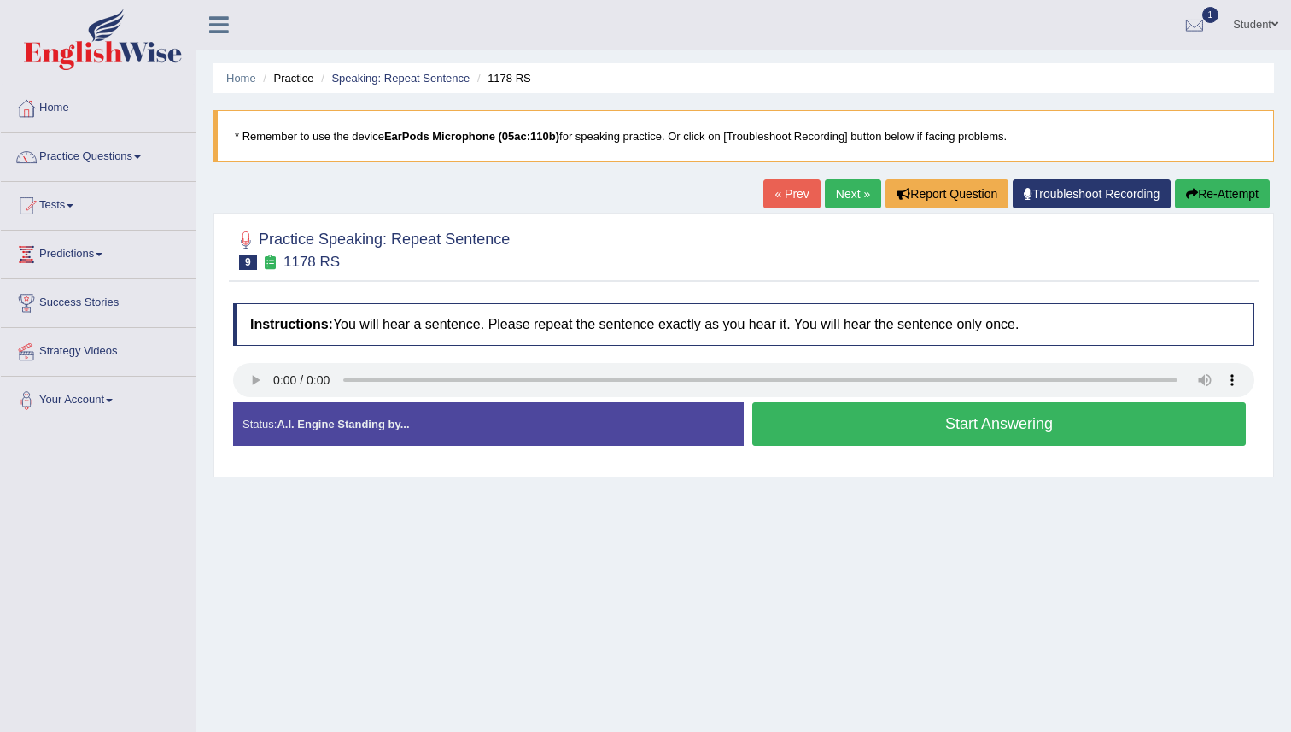
click at [795, 430] on button "Start Answering" at bounding box center [999, 424] width 494 height 44
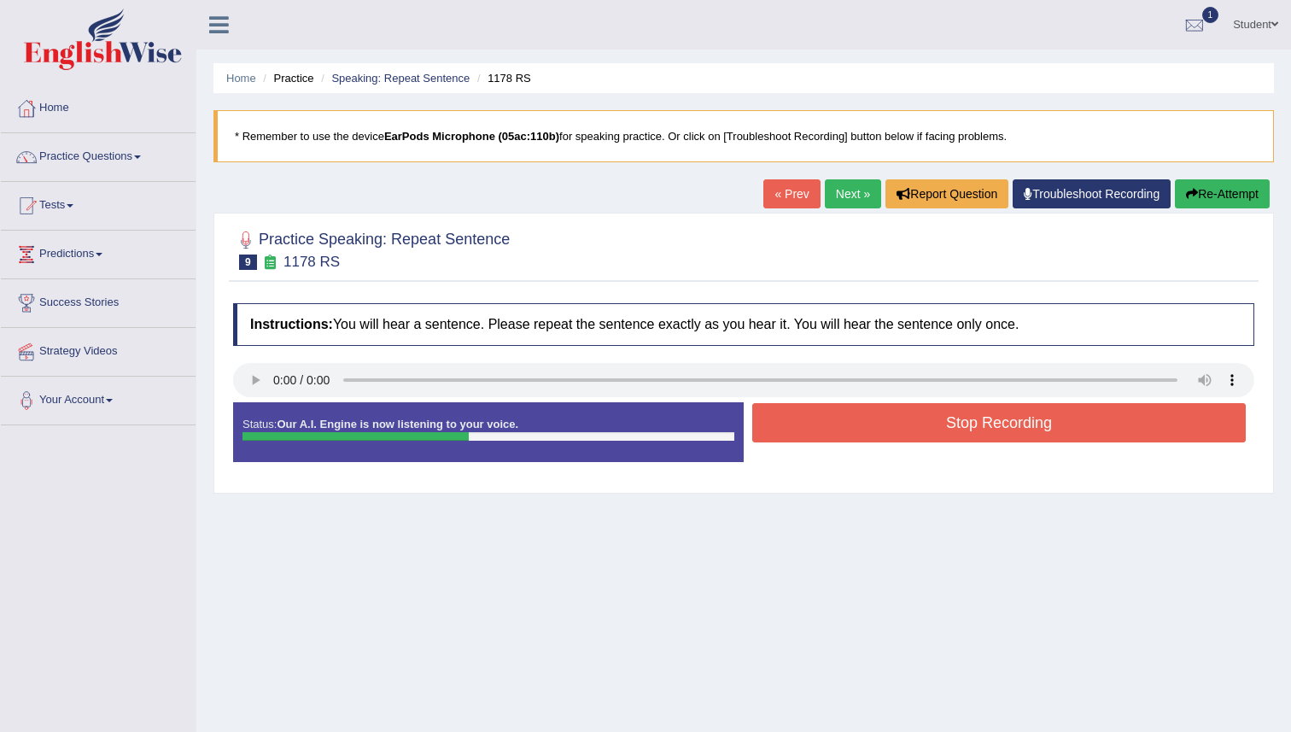
click at [795, 430] on button "Stop Recording" at bounding box center [999, 422] width 494 height 39
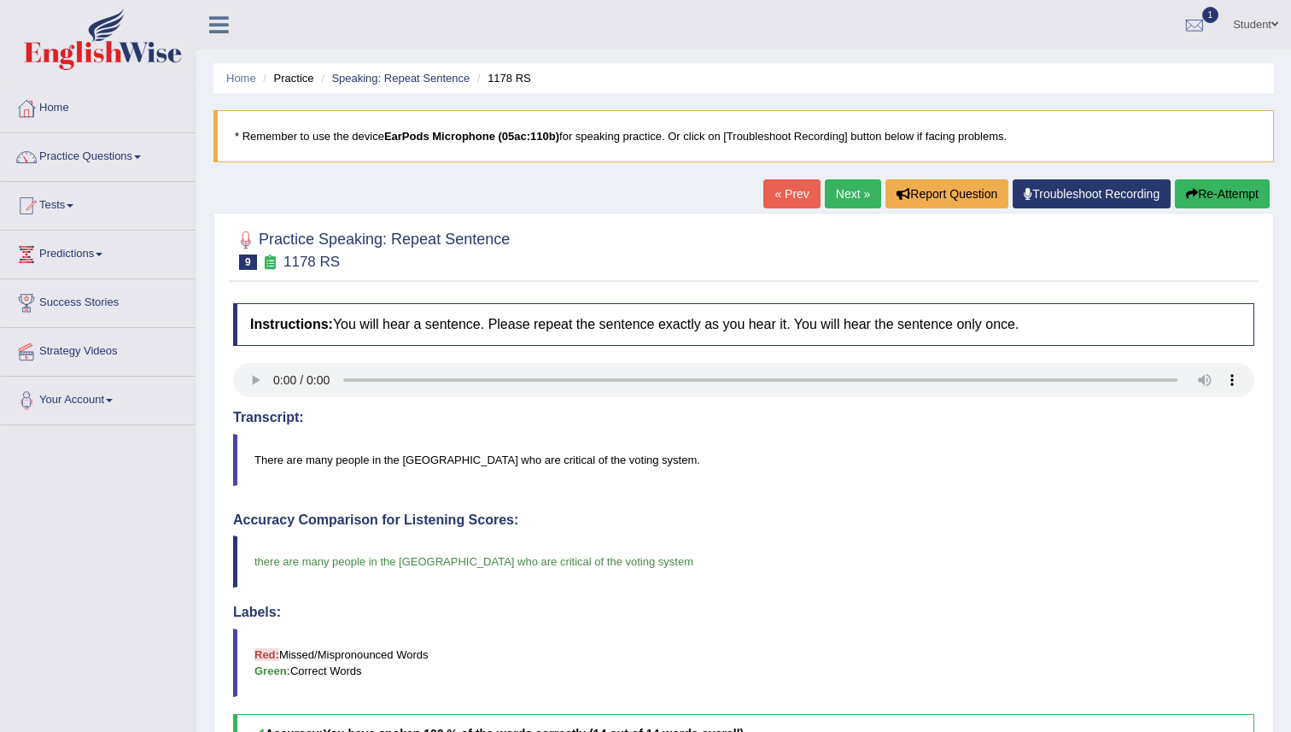
click at [842, 200] on link "Next »" at bounding box center [853, 193] width 56 height 29
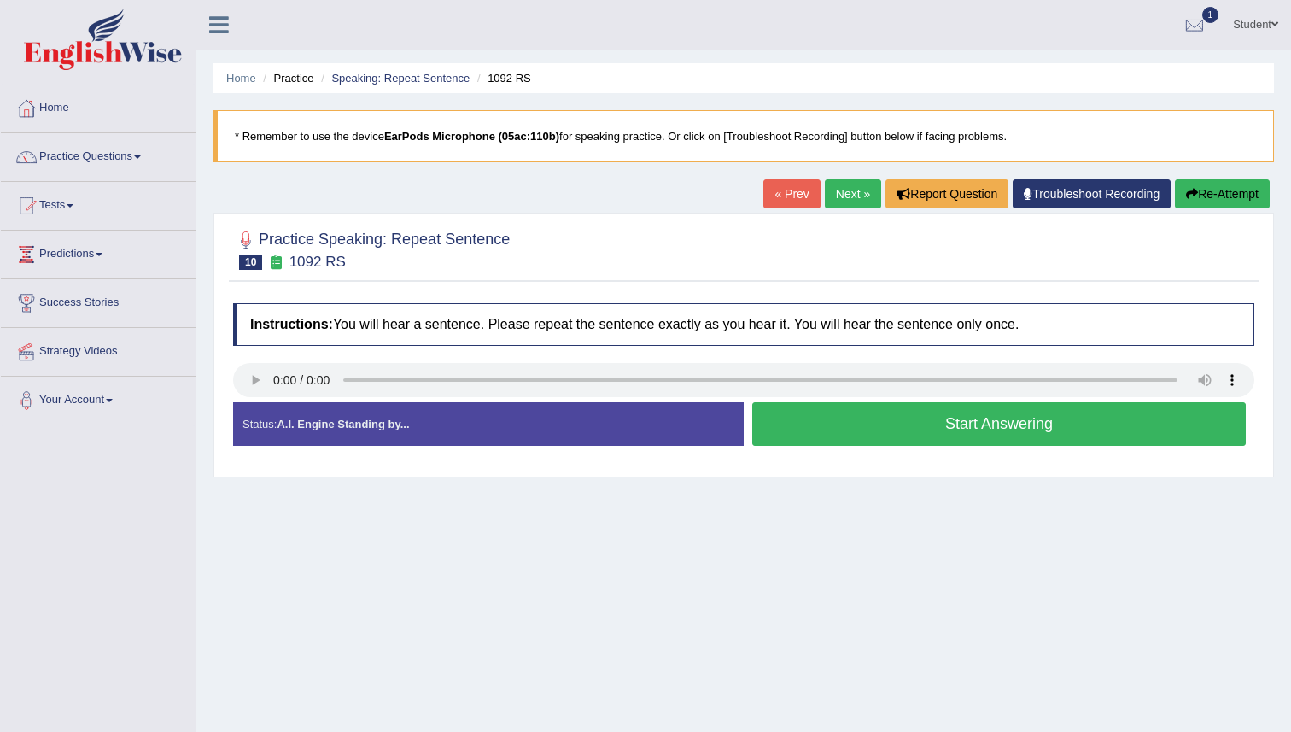
click at [806, 433] on button "Start Answering" at bounding box center [999, 424] width 494 height 44
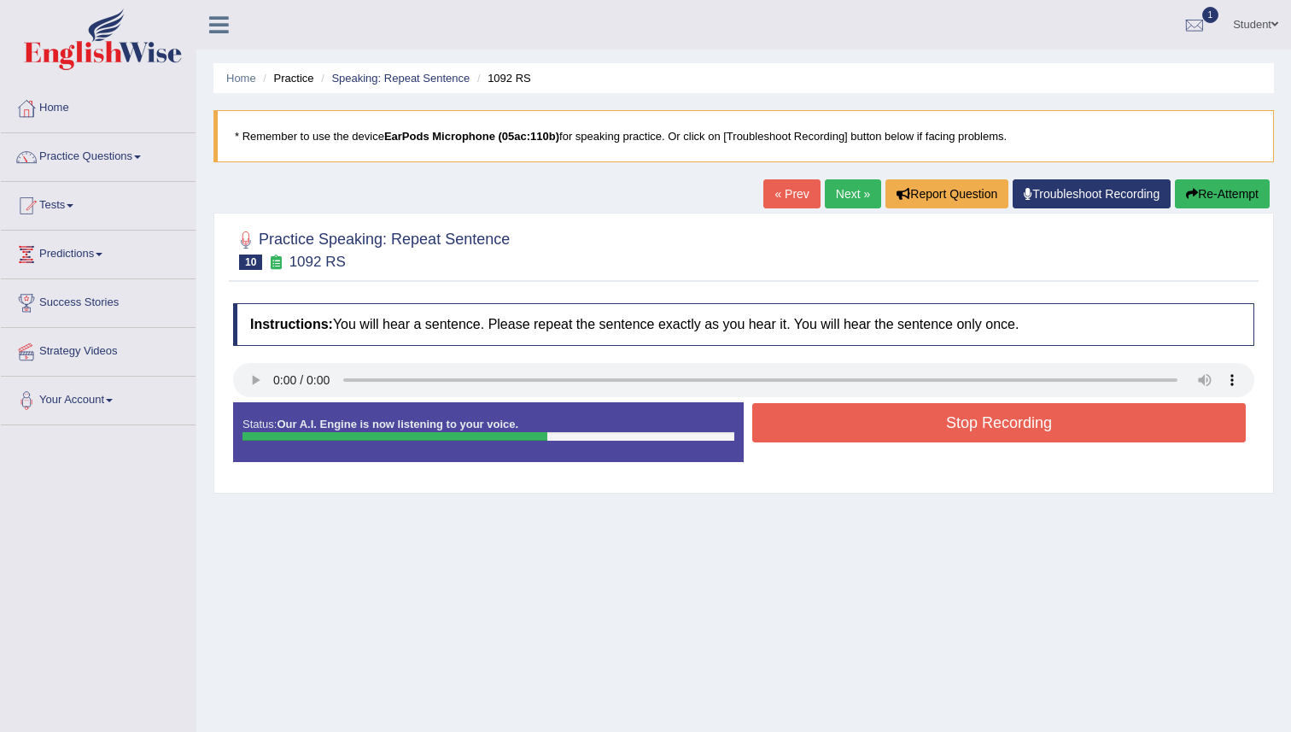
click at [892, 424] on button "Stop Recording" at bounding box center [999, 422] width 494 height 39
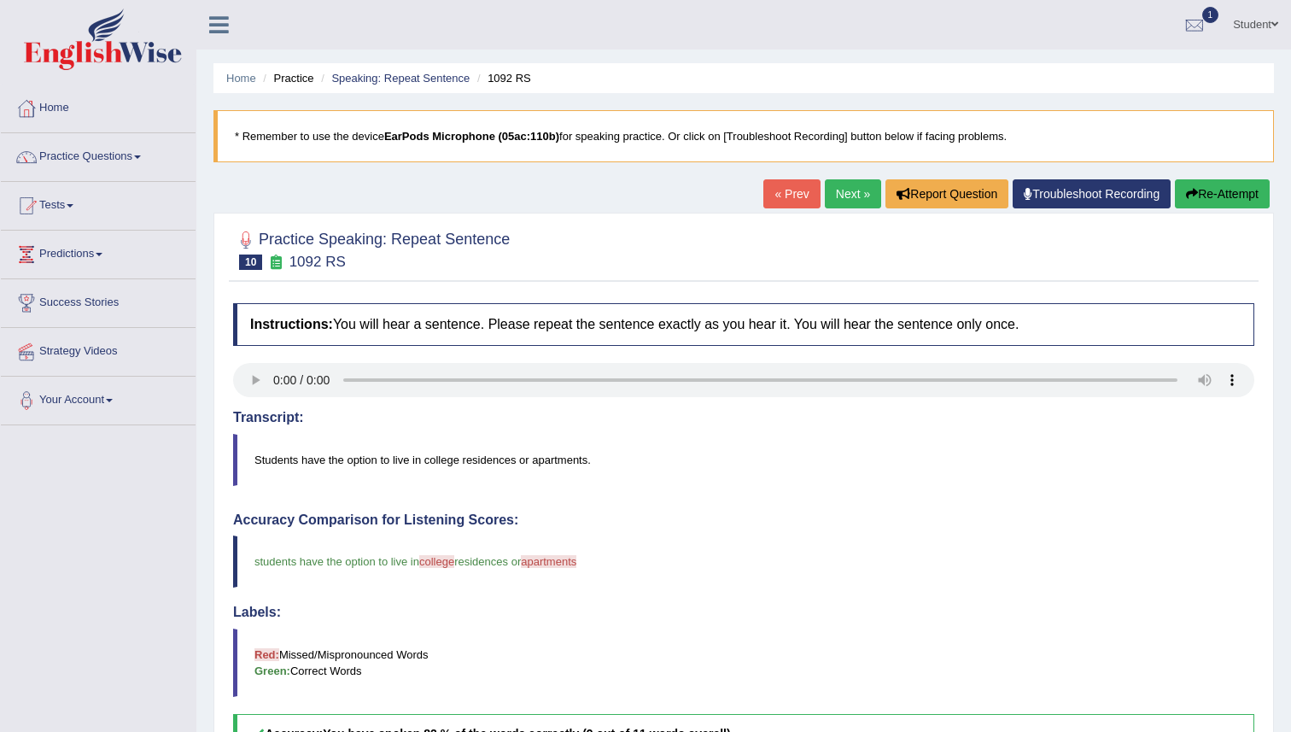
click at [825, 190] on link "Next »" at bounding box center [853, 193] width 56 height 29
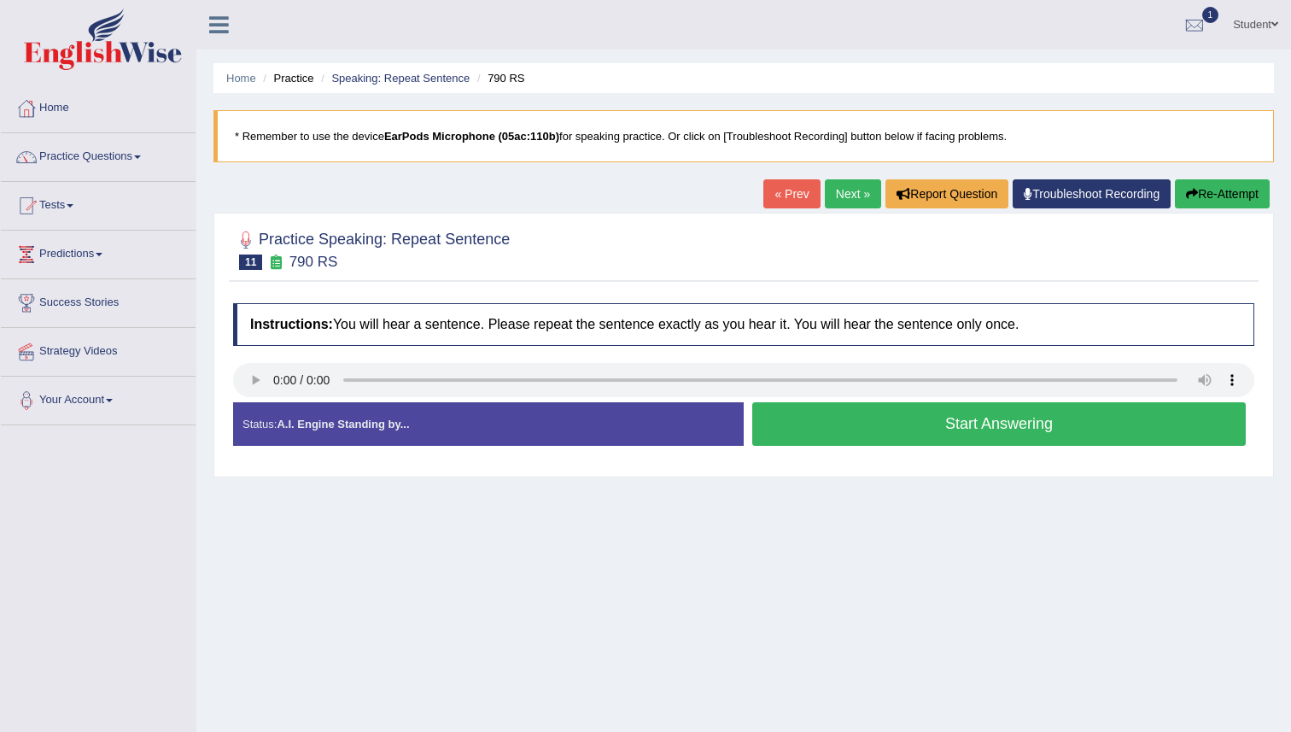
click at [820, 435] on button "Start Answering" at bounding box center [999, 424] width 494 height 44
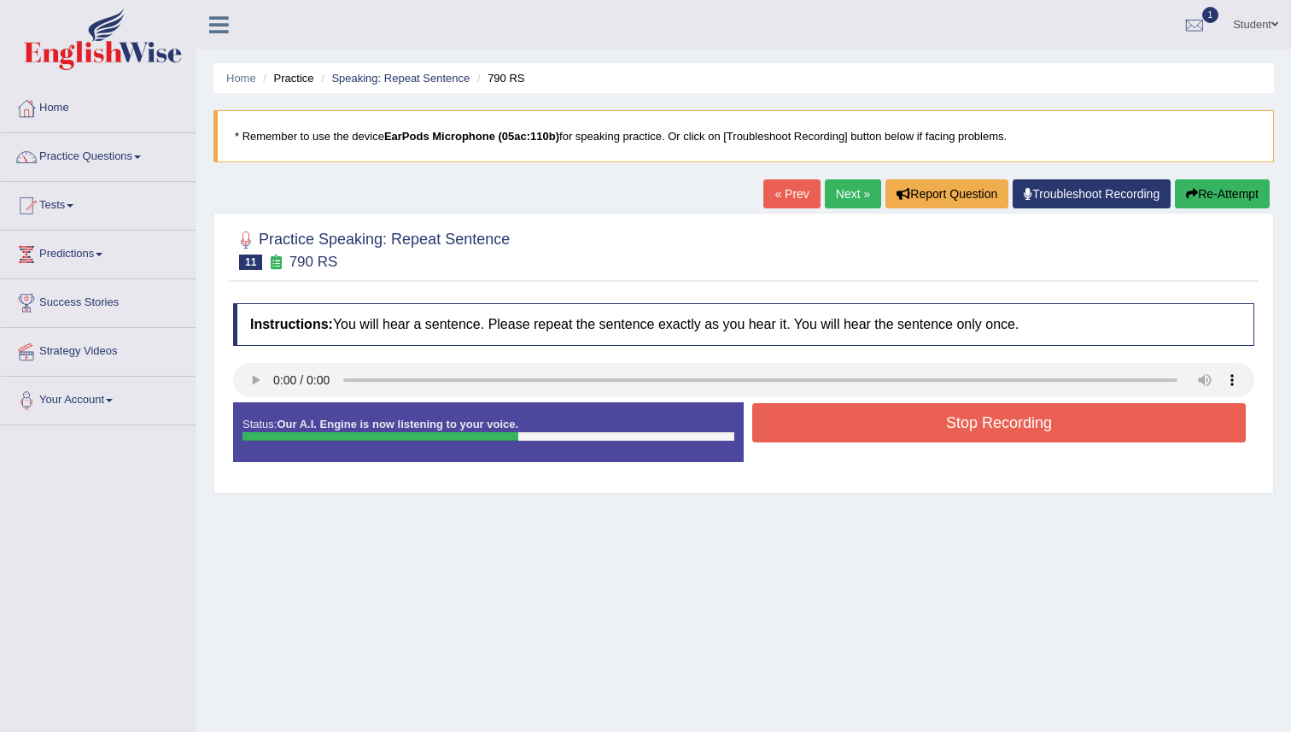
click at [820, 435] on button "Stop Recording" at bounding box center [999, 422] width 494 height 39
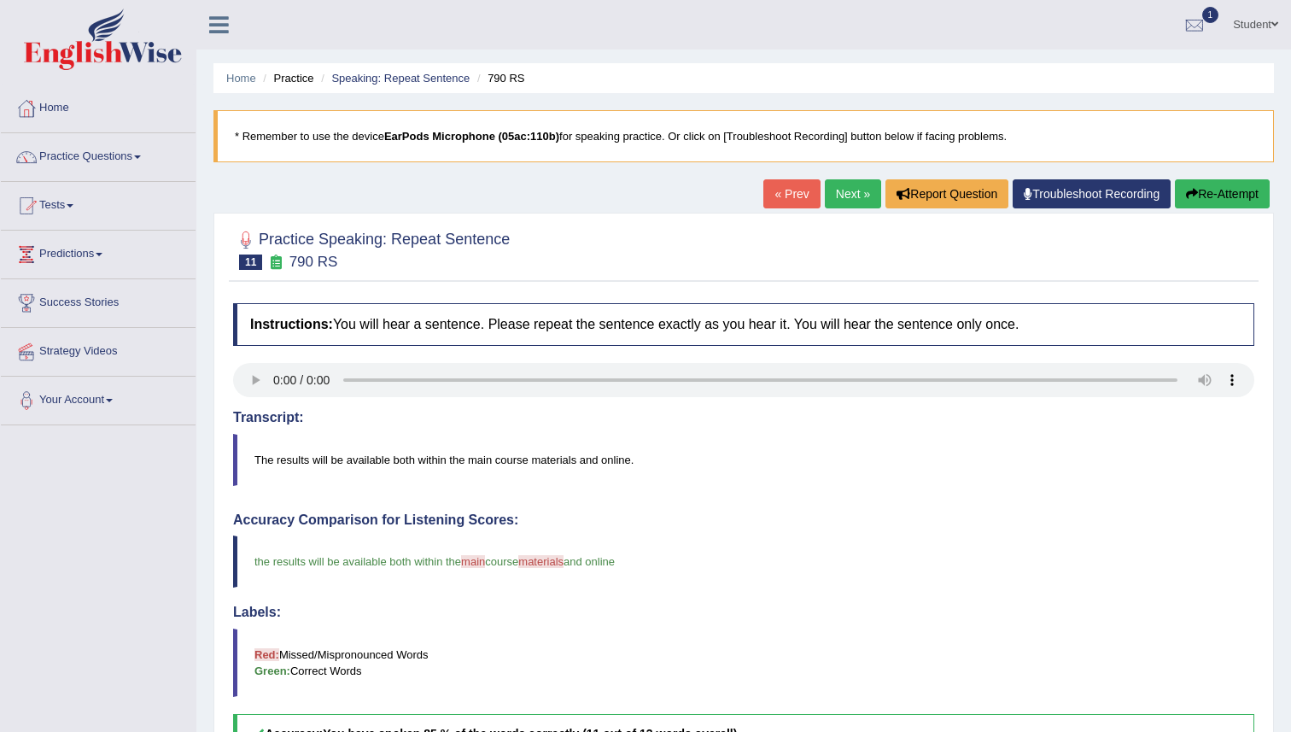
click at [825, 205] on link "Next »" at bounding box center [853, 193] width 56 height 29
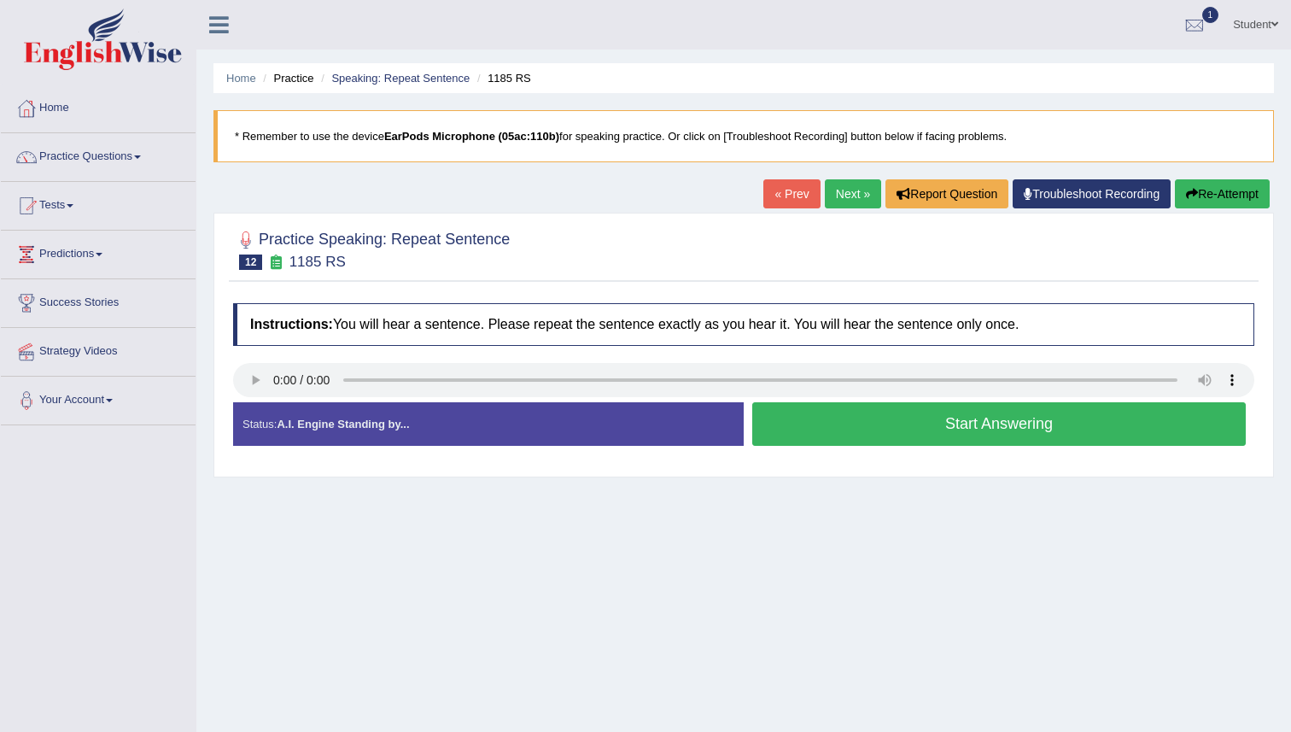
click at [772, 435] on button "Start Answering" at bounding box center [999, 424] width 494 height 44
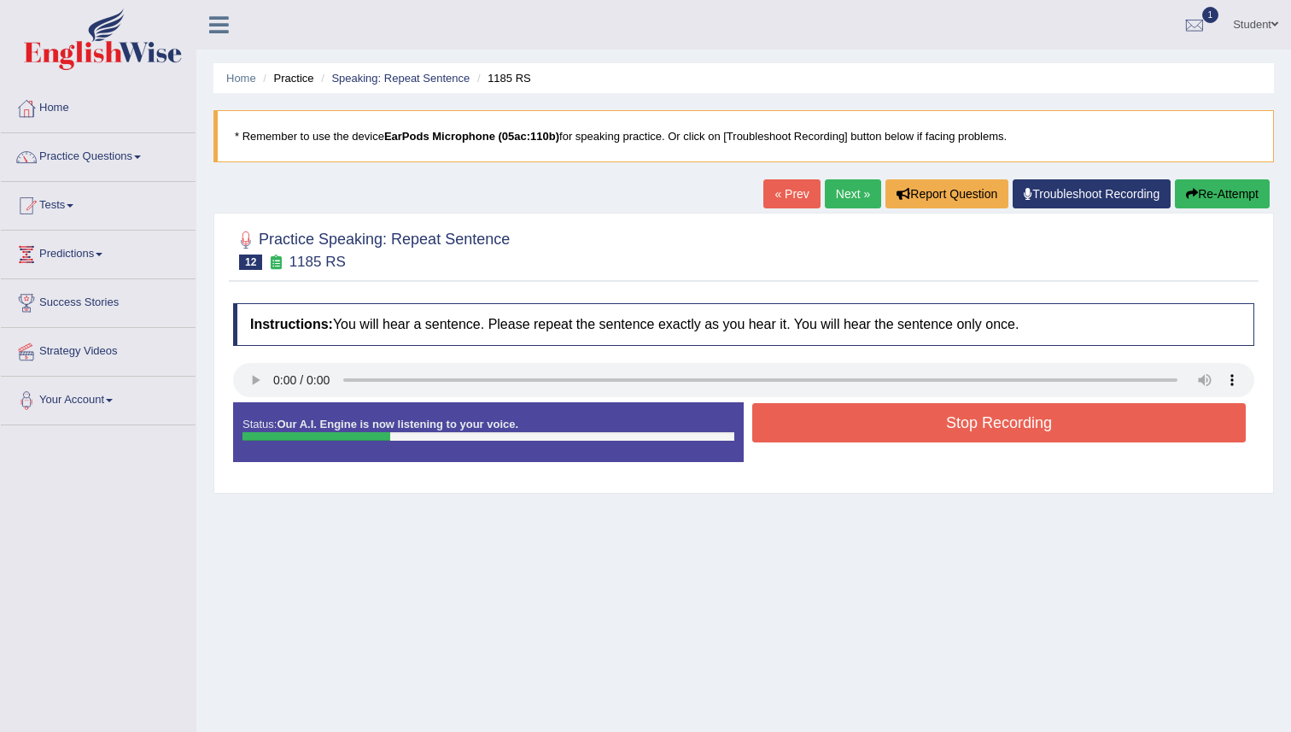
click at [782, 438] on button "Stop Recording" at bounding box center [999, 422] width 494 height 39
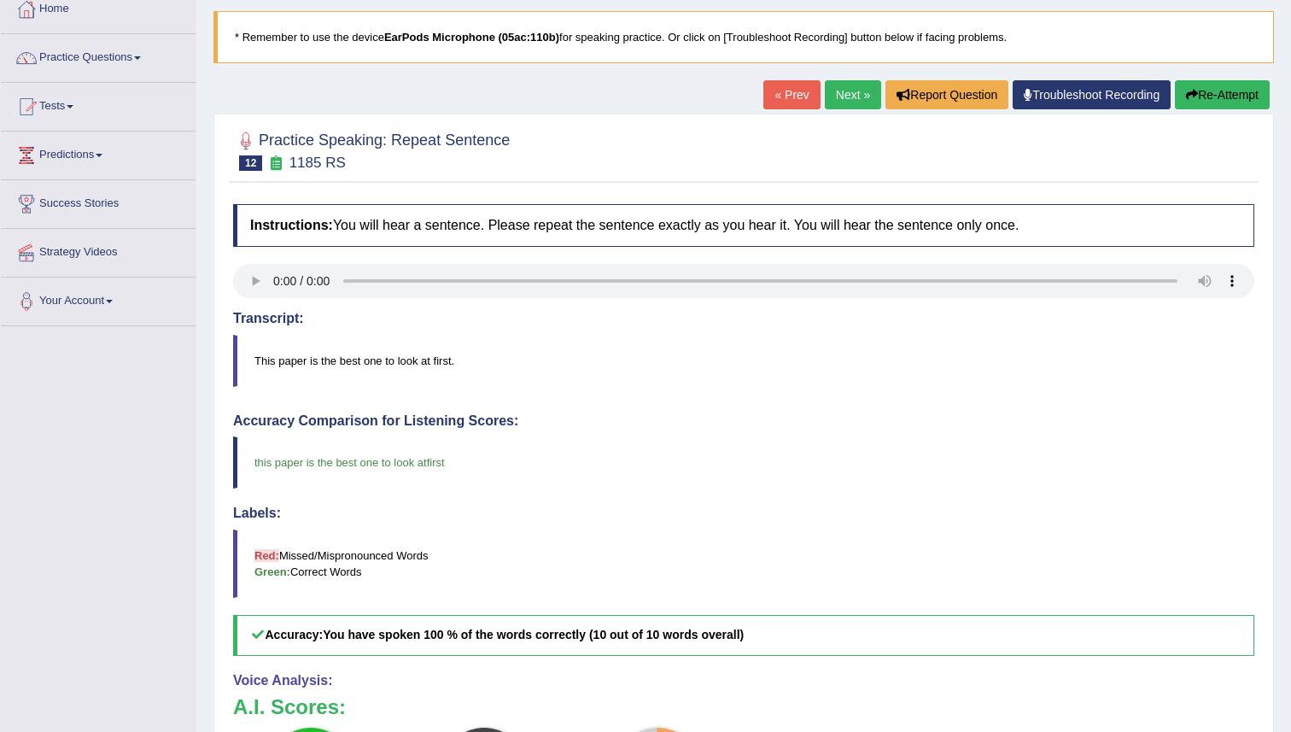
scroll to position [119, 0]
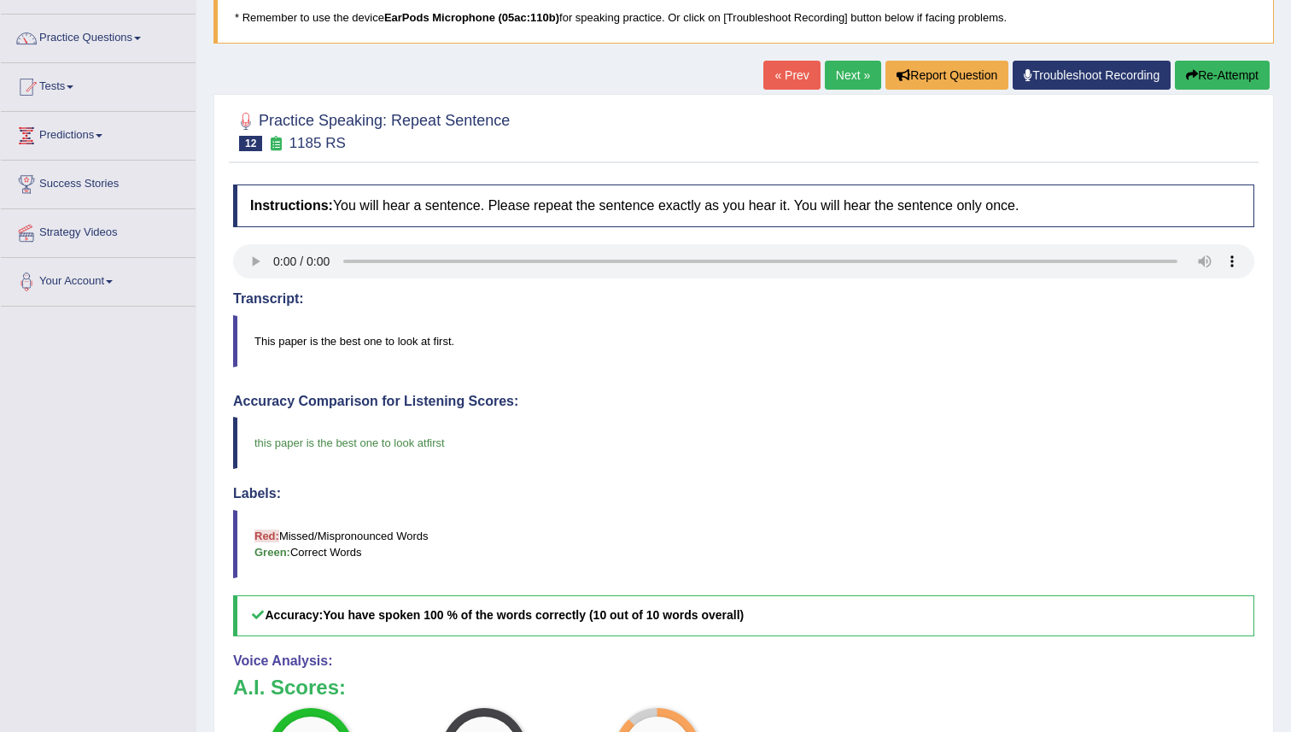
click at [839, 94] on div "Practice Speaking: Repeat Sentence 12 1185 RS Instructions: You will hear a sen…" at bounding box center [743, 537] width 1061 height 886
click at [839, 85] on link "Next »" at bounding box center [853, 75] width 56 height 29
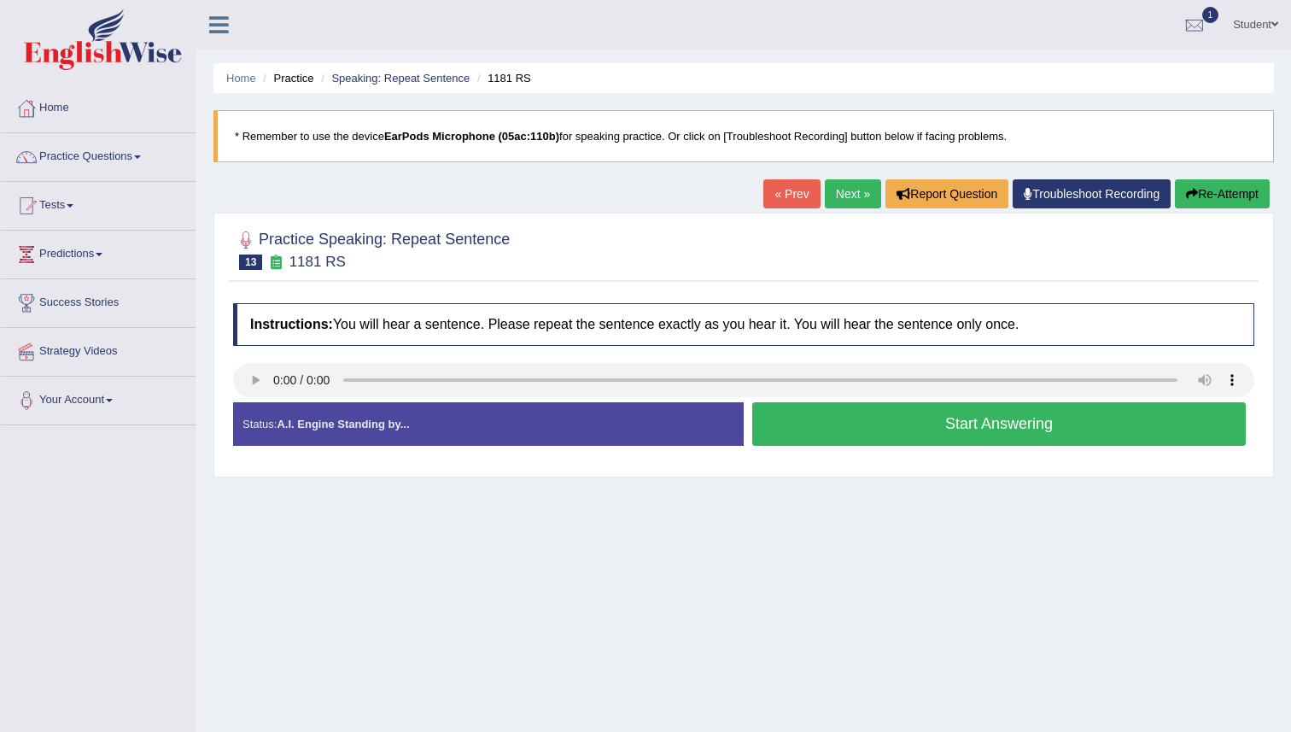
click at [466, 514] on div "Home Practice Speaking: Repeat Sentence 1181 RS * Remember to use the device Ea…" at bounding box center [743, 427] width 1095 height 854
click at [803, 425] on button "Start Answering" at bounding box center [999, 424] width 494 height 44
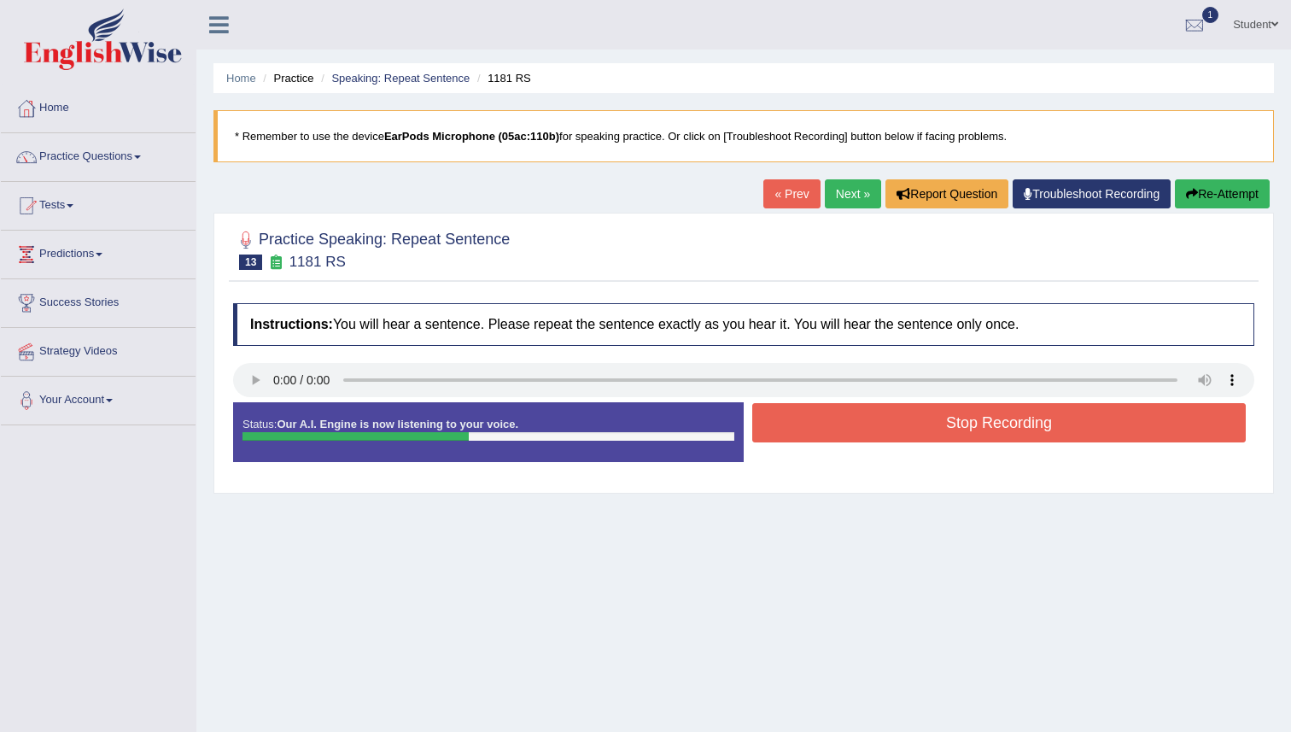
click at [802, 425] on button "Stop Recording" at bounding box center [999, 422] width 494 height 39
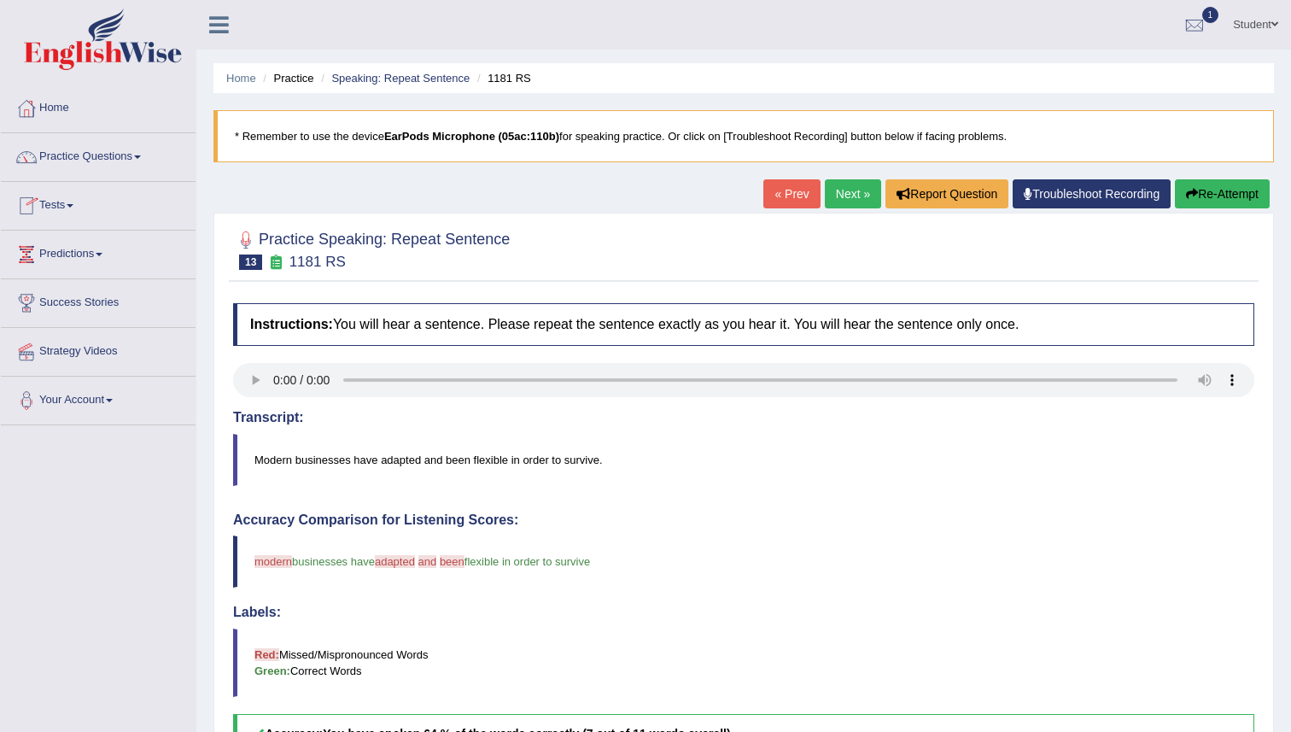
click at [79, 213] on link "Tests" at bounding box center [98, 203] width 195 height 43
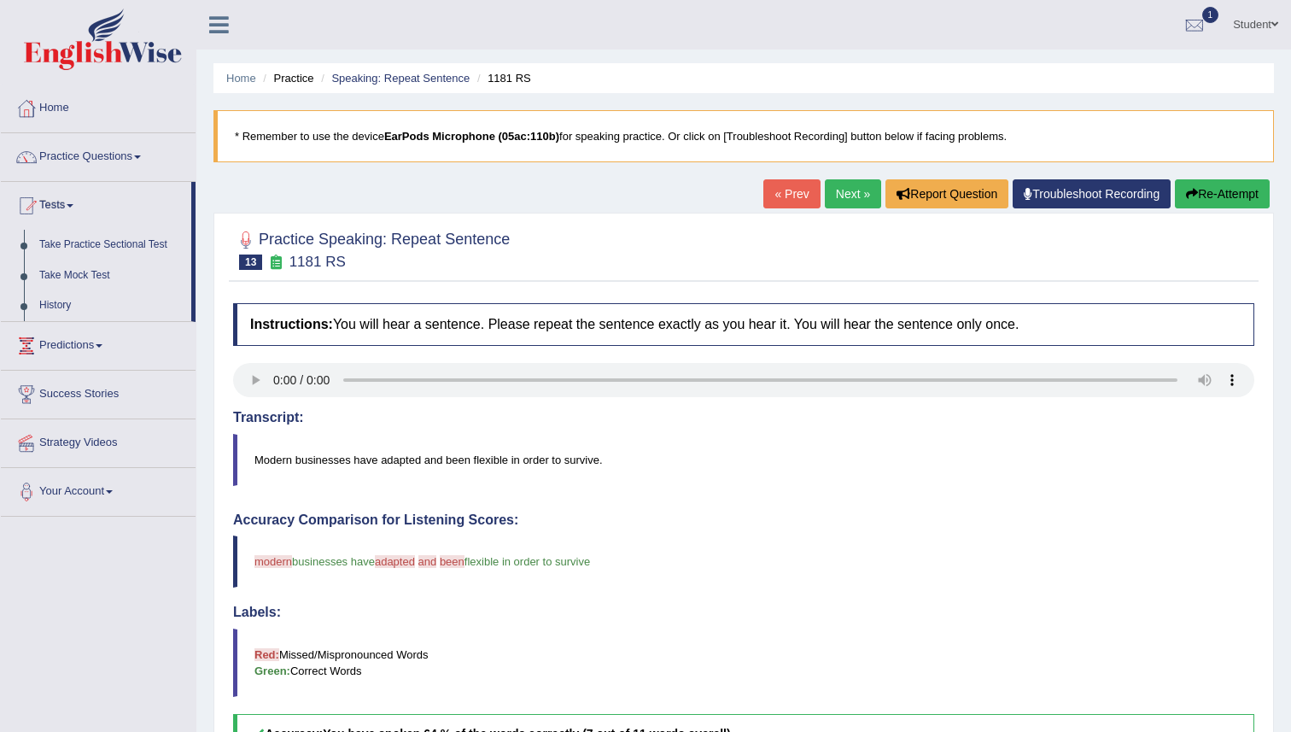
click at [79, 213] on link "Tests" at bounding box center [96, 203] width 190 height 43
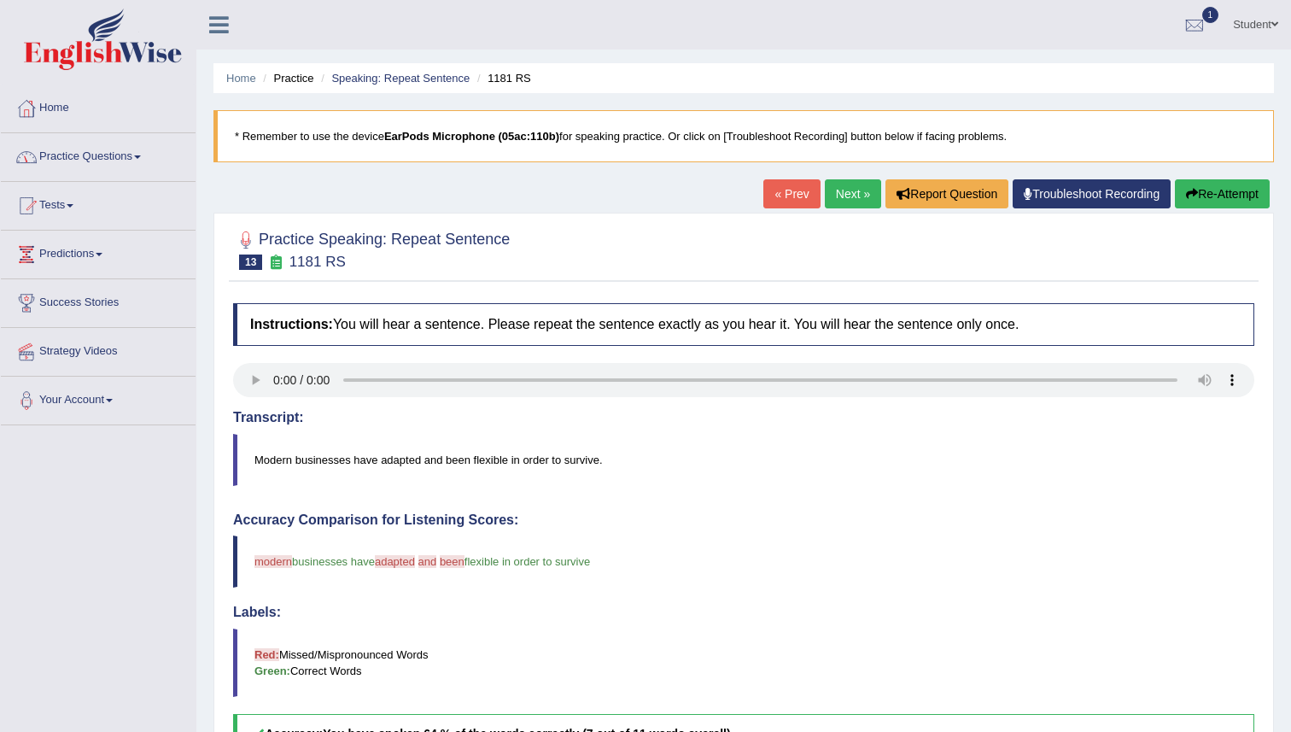
click at [114, 149] on link "Practice Questions" at bounding box center [98, 154] width 195 height 43
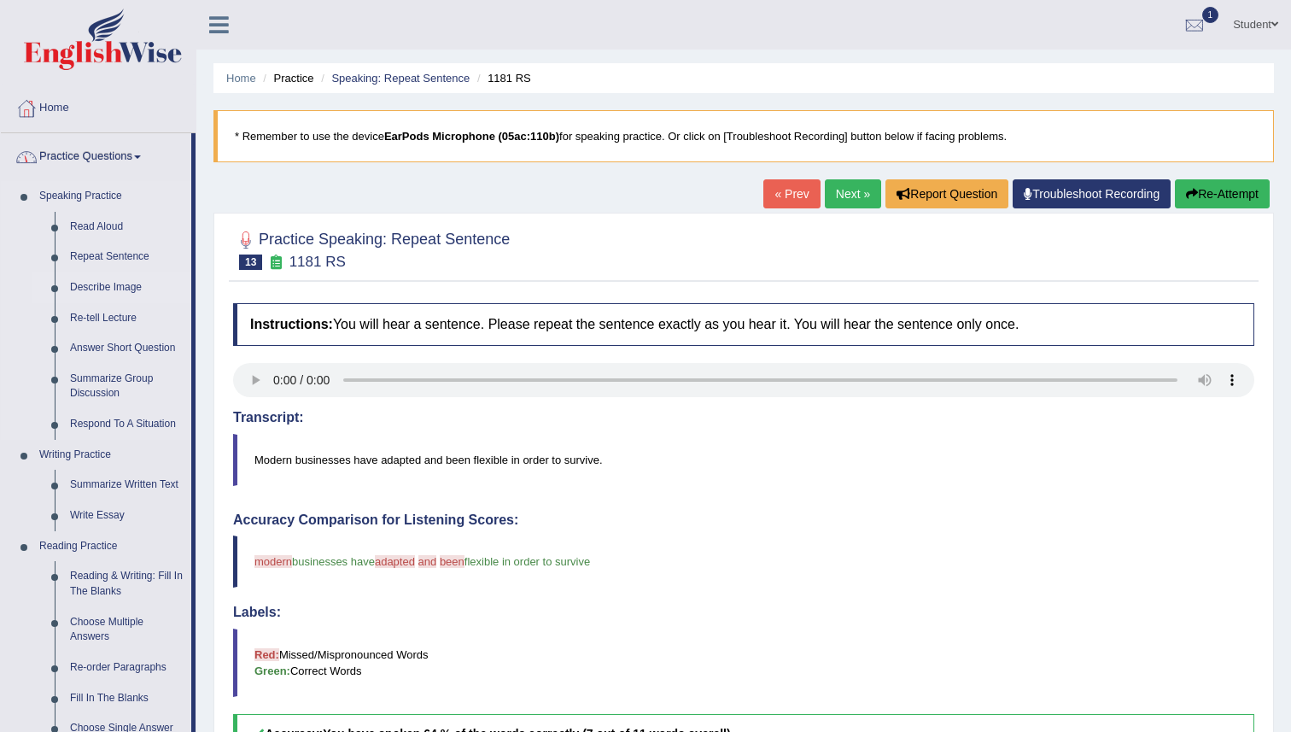
click at [102, 289] on link "Describe Image" at bounding box center [126, 287] width 129 height 31
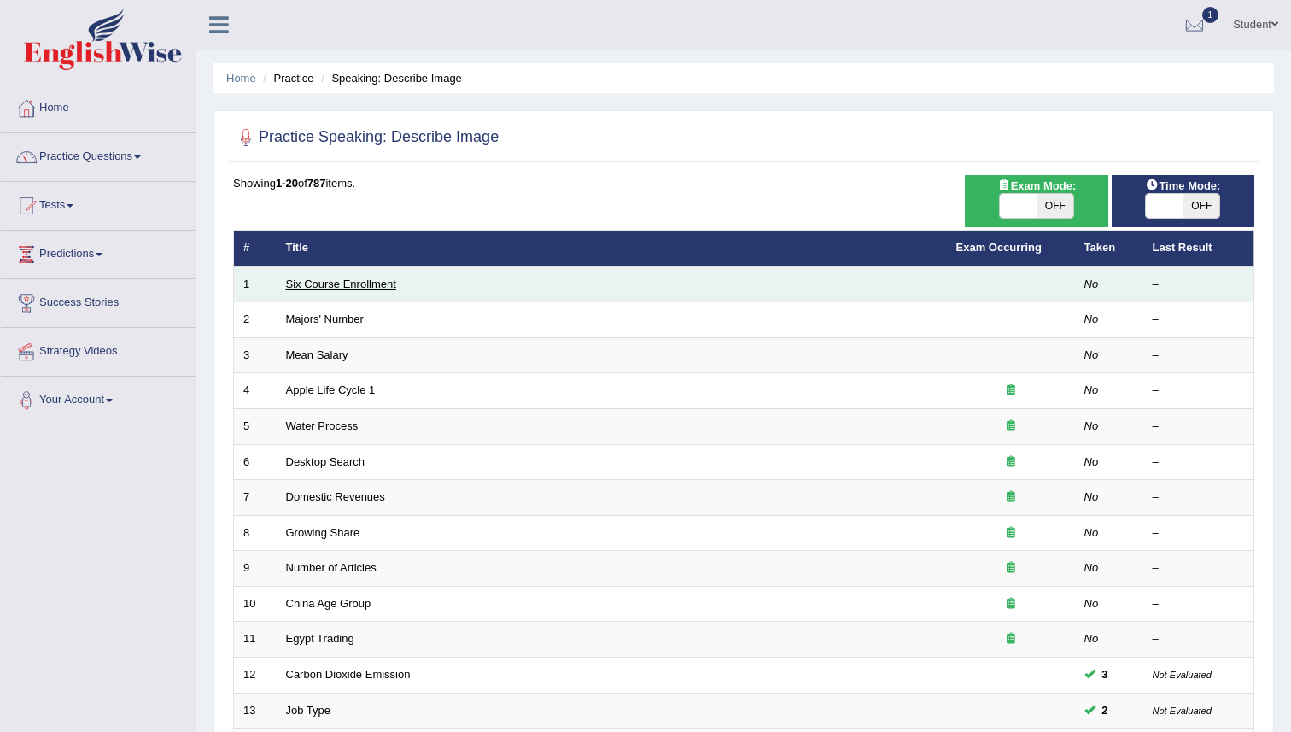
click at [372, 290] on link "Six Course Enrollment" at bounding box center [341, 284] width 110 height 13
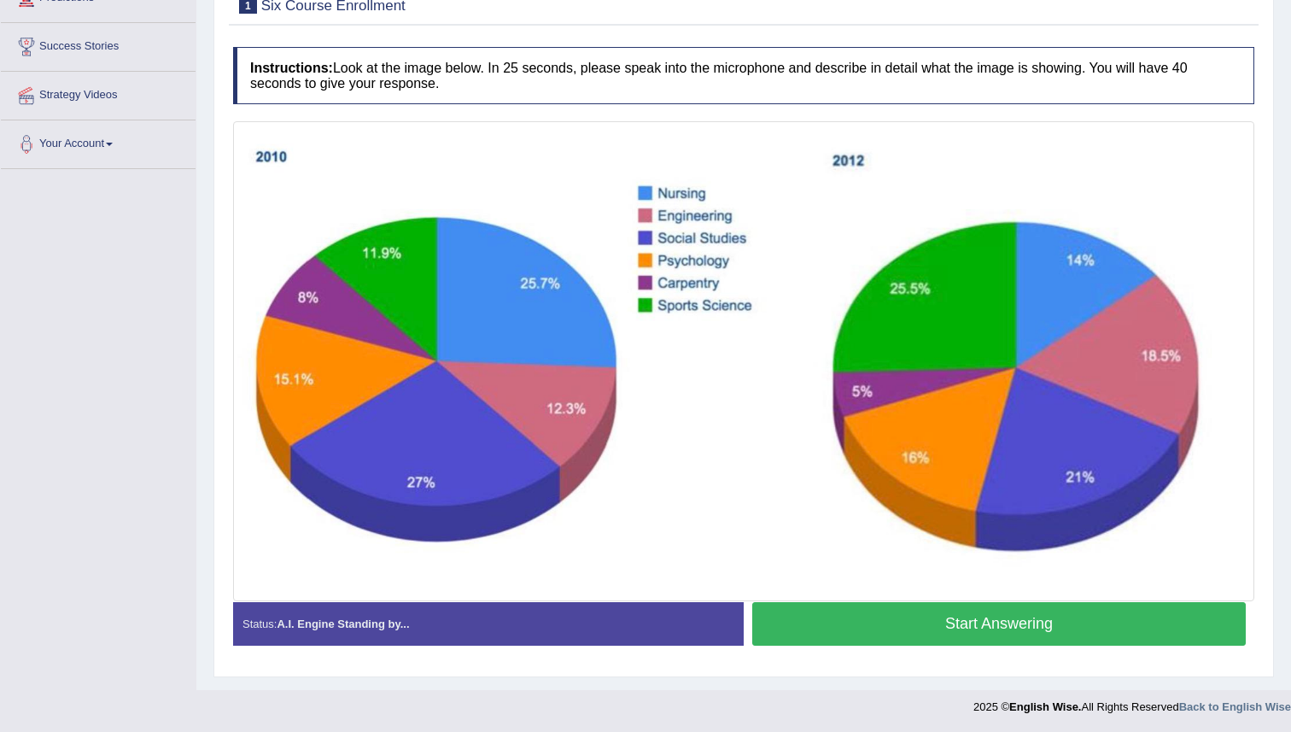
scroll to position [257, 0]
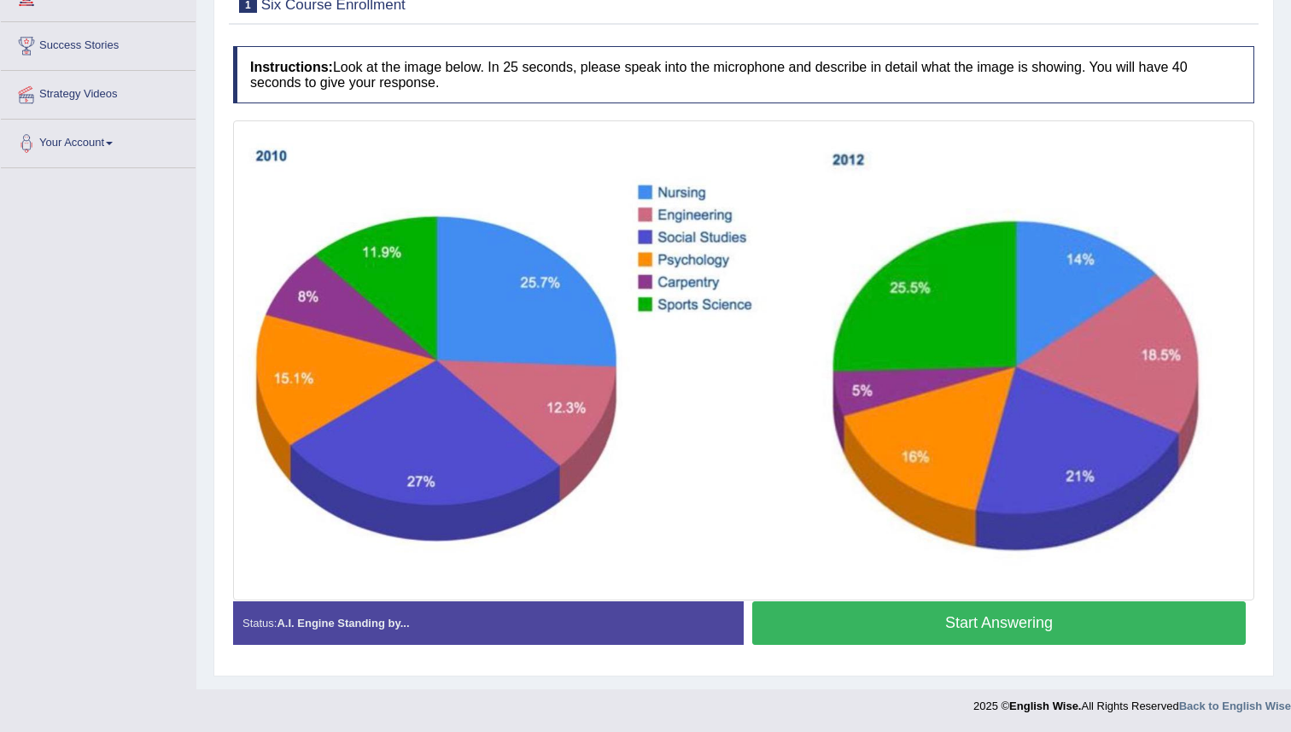
click at [829, 620] on button "Start Answering" at bounding box center [999, 623] width 494 height 44
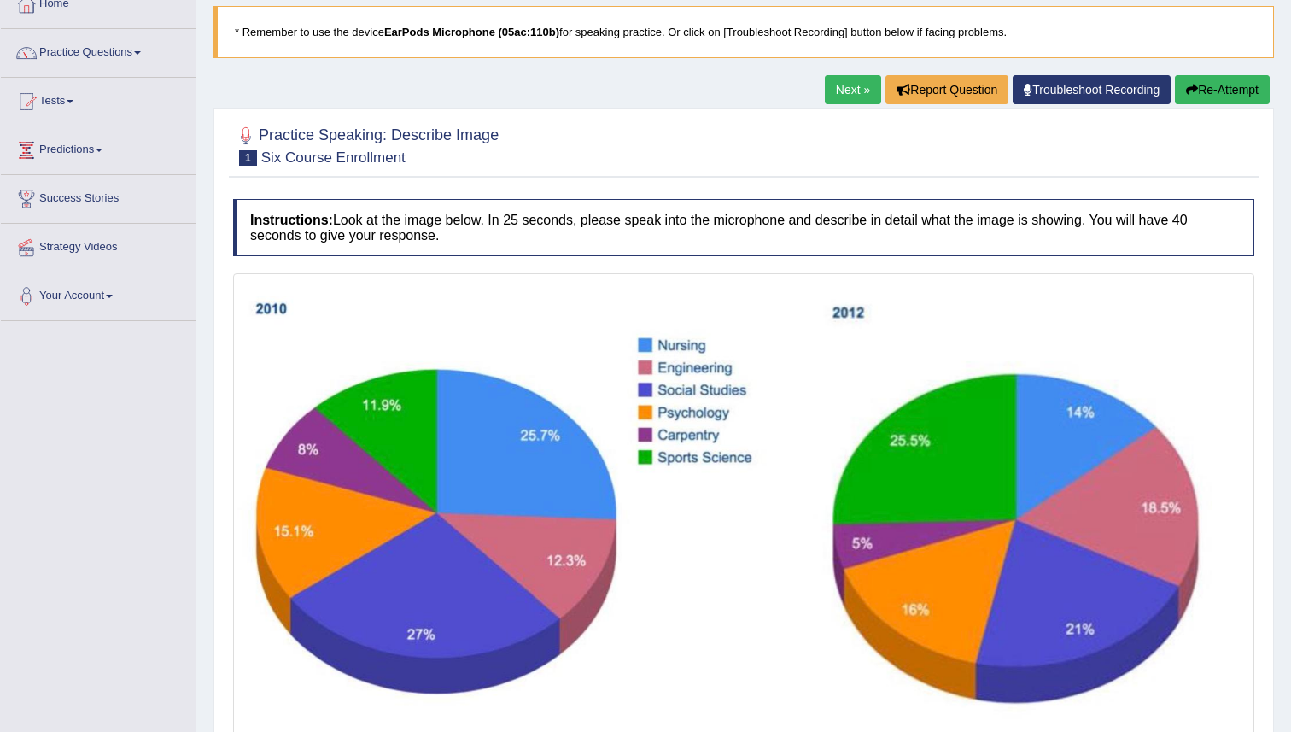
scroll to position [0, 0]
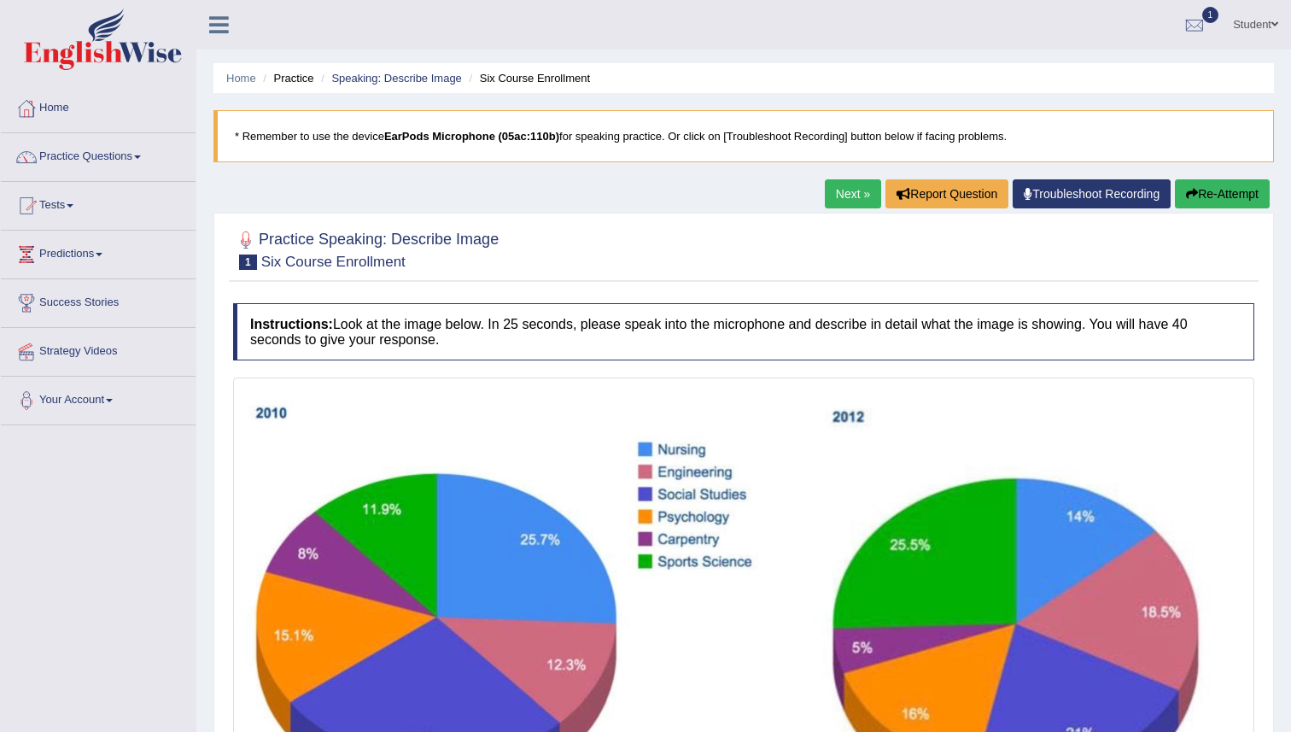
click at [849, 187] on link "Next »" at bounding box center [853, 193] width 56 height 29
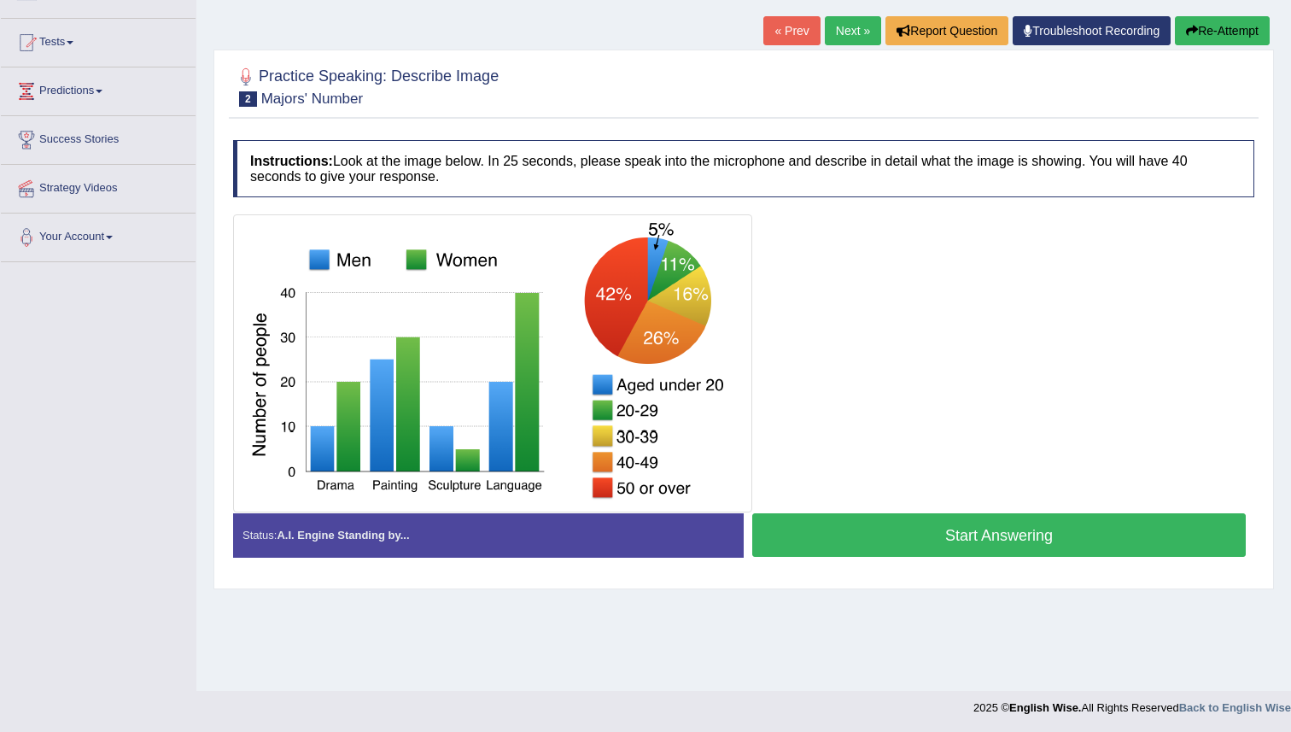
scroll to position [165, 0]
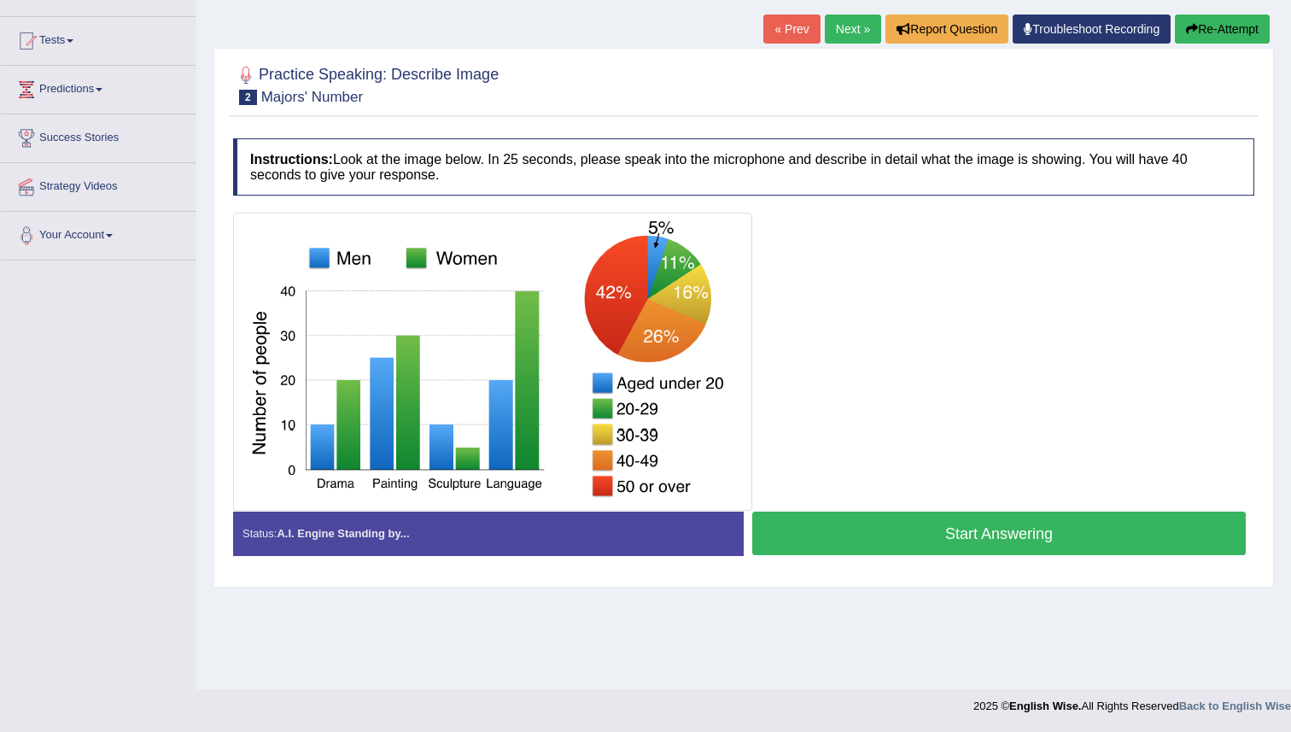
click at [906, 544] on button "Start Answering" at bounding box center [999, 534] width 494 height 44
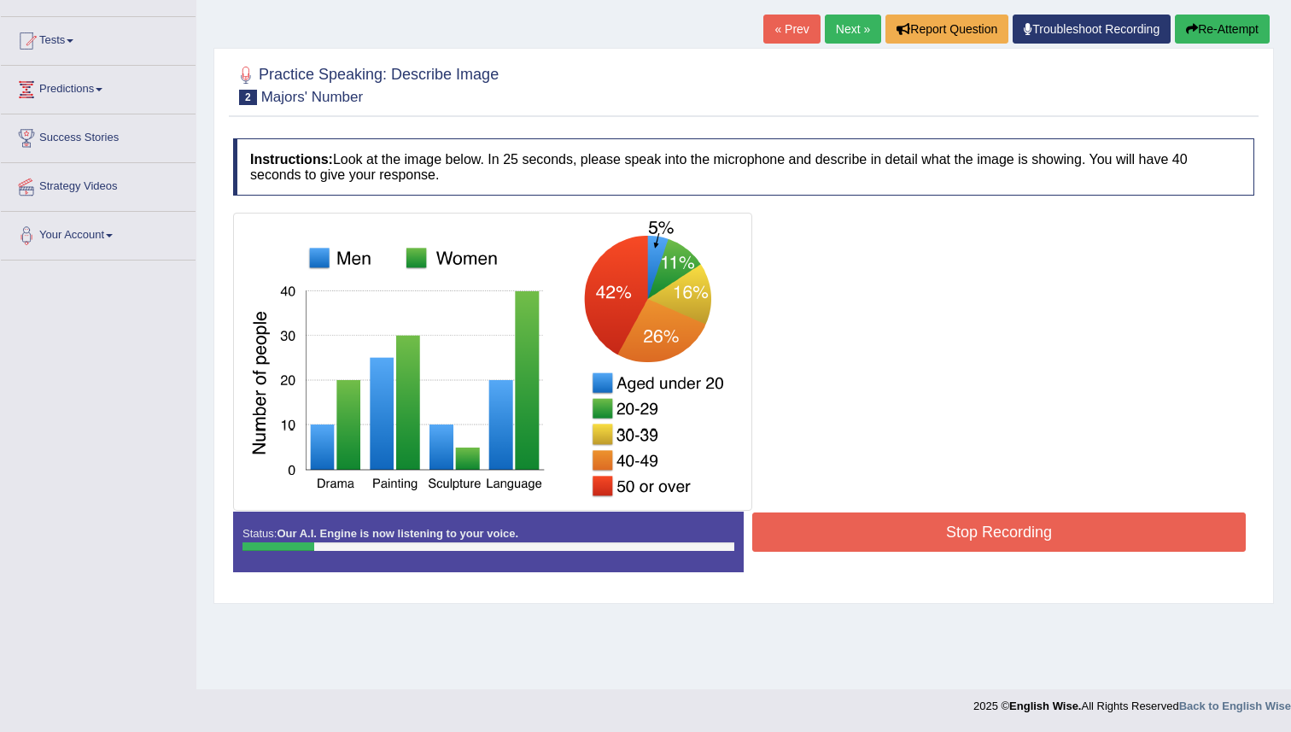
click at [847, 531] on button "Stop Recording" at bounding box center [999, 531] width 494 height 39
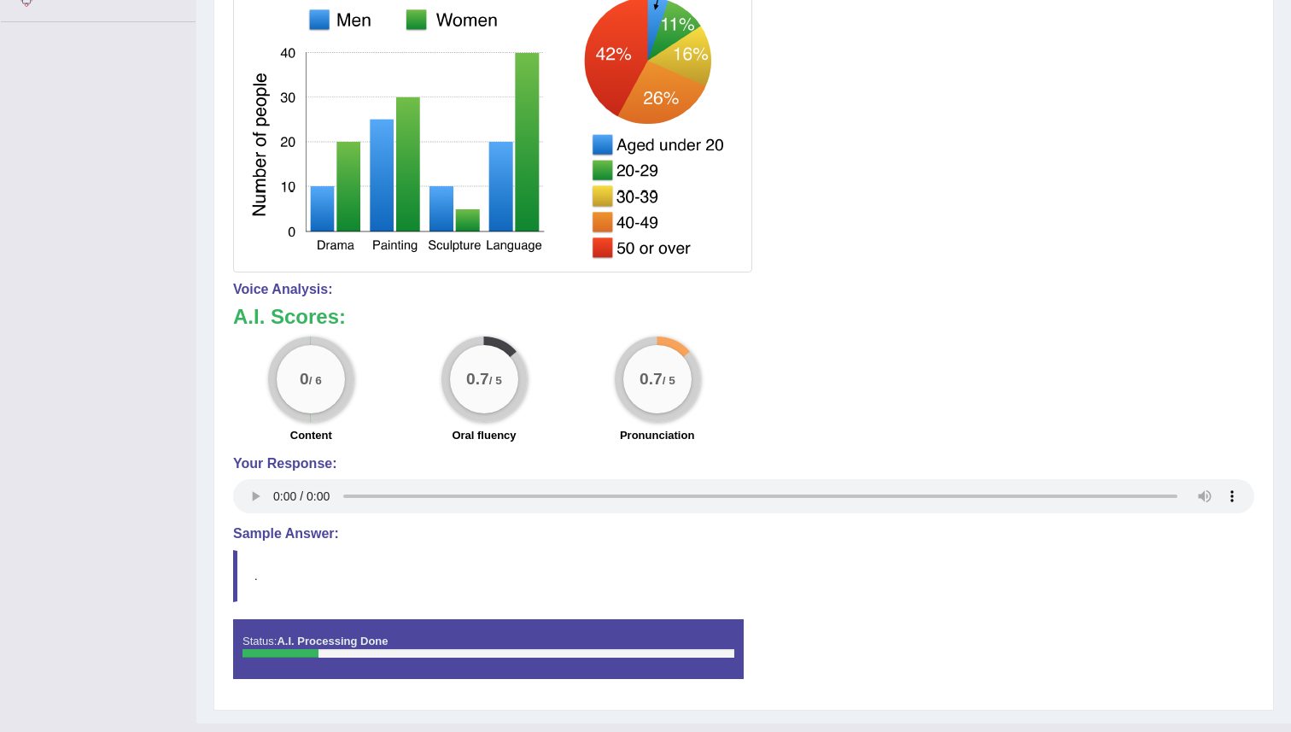
scroll to position [438, 0]
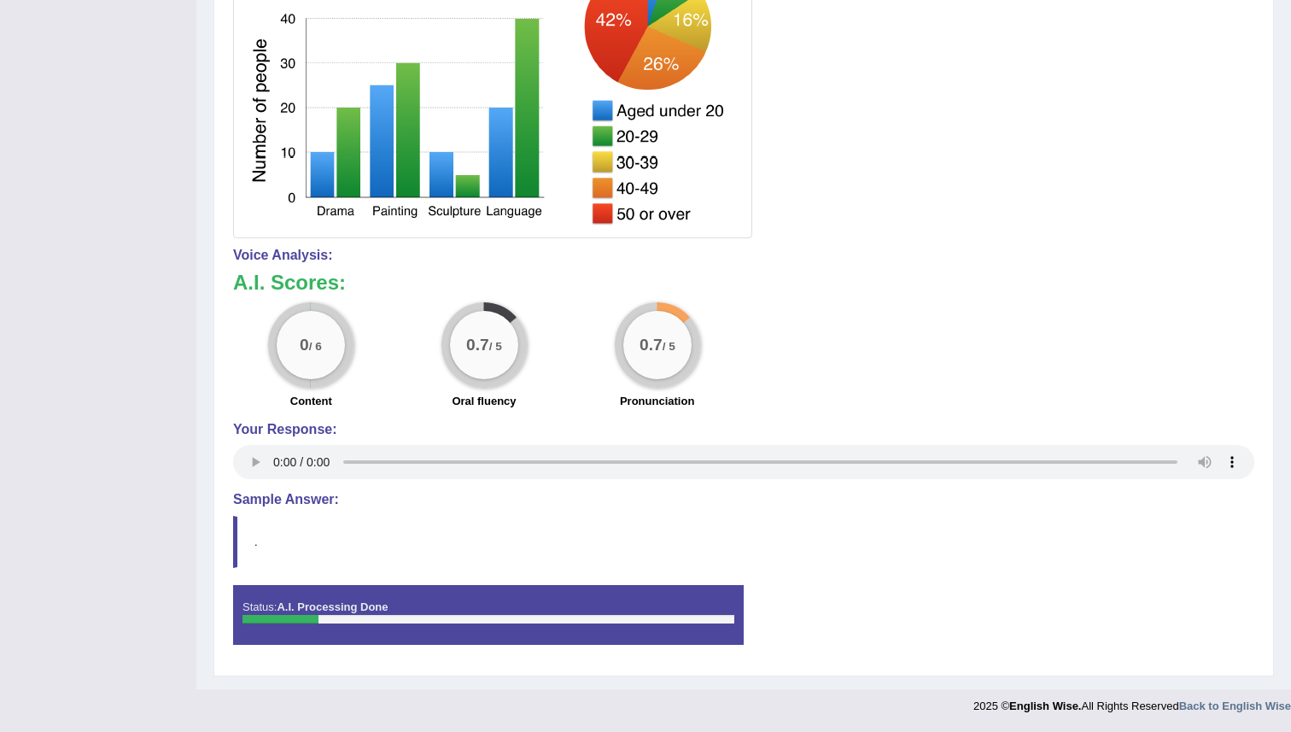
click at [269, 556] on blockquote "." at bounding box center [743, 542] width 1021 height 52
click at [270, 541] on blockquote "." at bounding box center [743, 542] width 1021 height 52
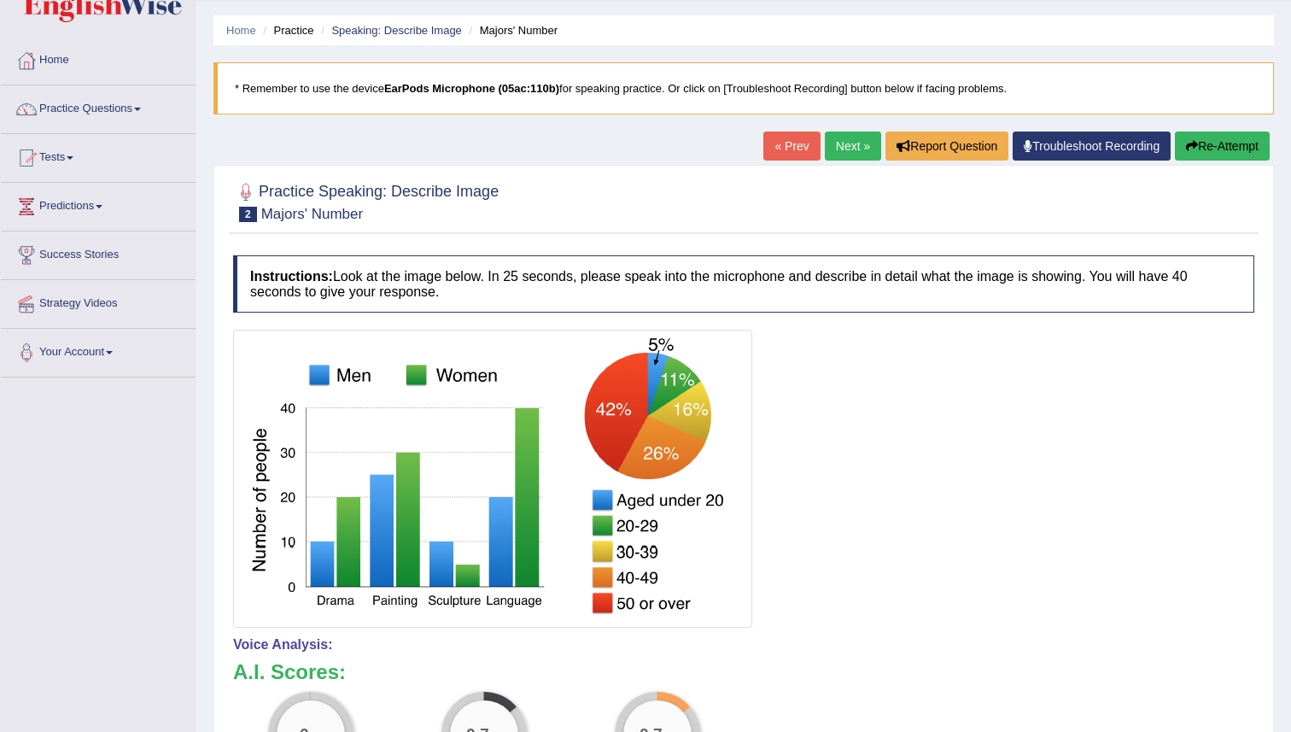
scroll to position [0, 0]
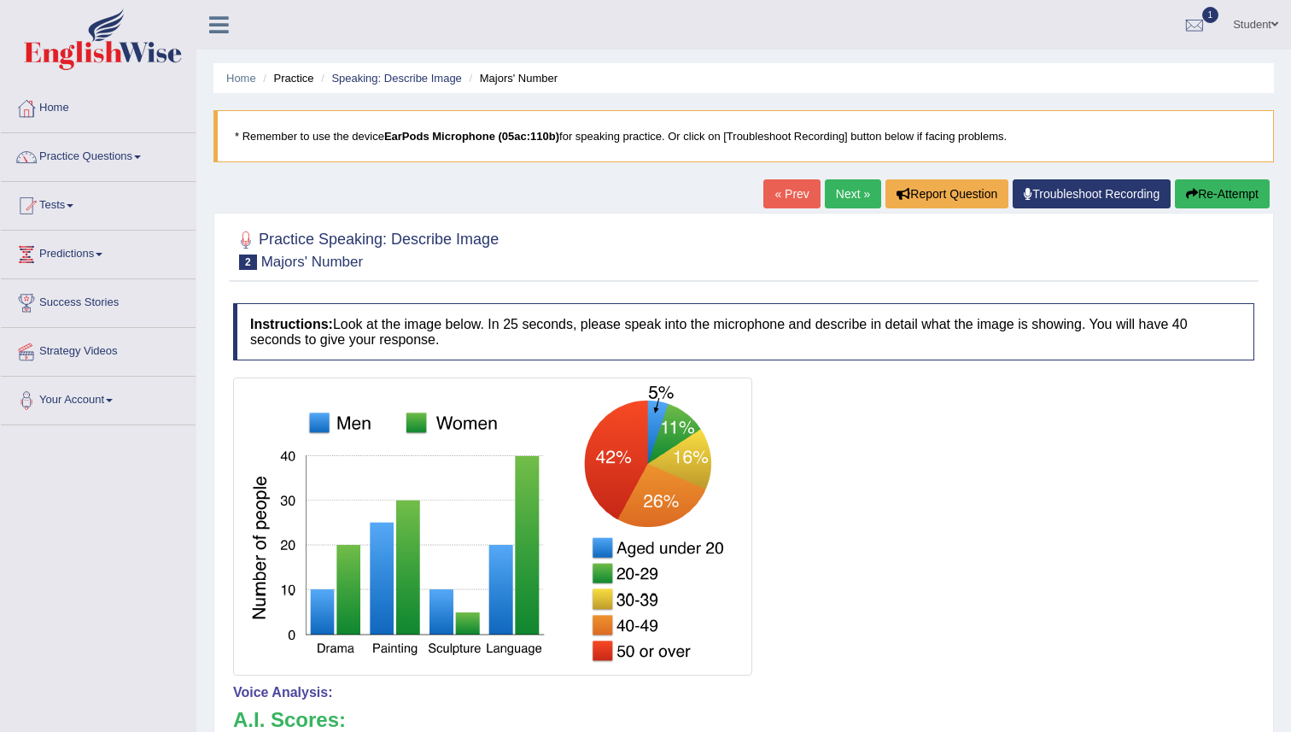
click at [825, 188] on link "Next »" at bounding box center [853, 193] width 56 height 29
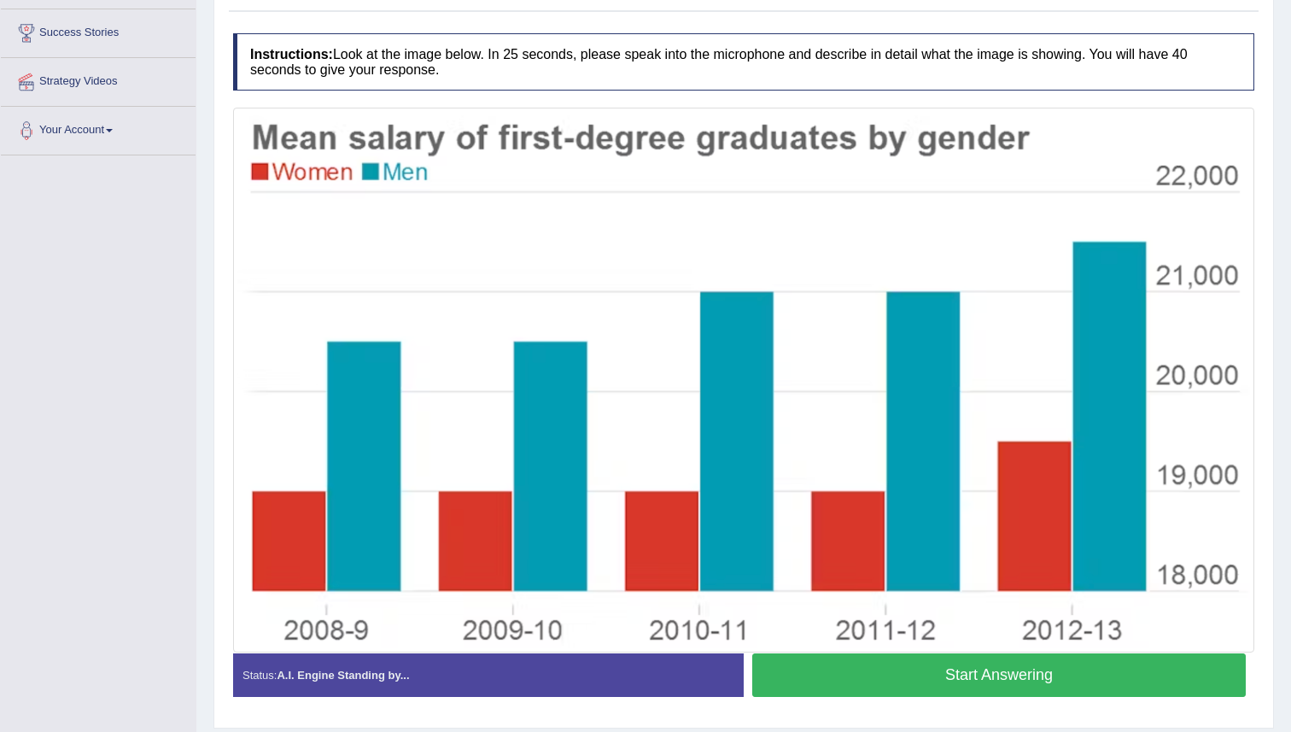
scroll to position [322, 0]
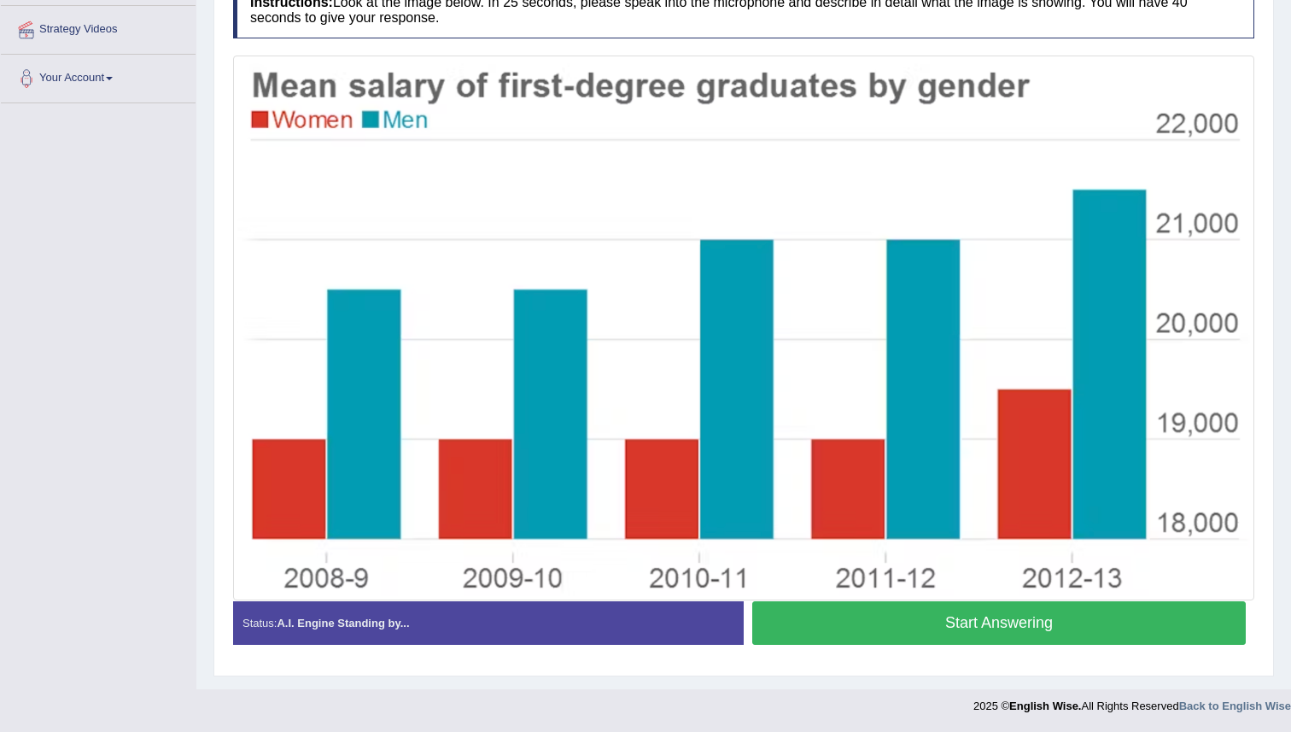
click at [810, 623] on button "Start Answering" at bounding box center [999, 623] width 494 height 44
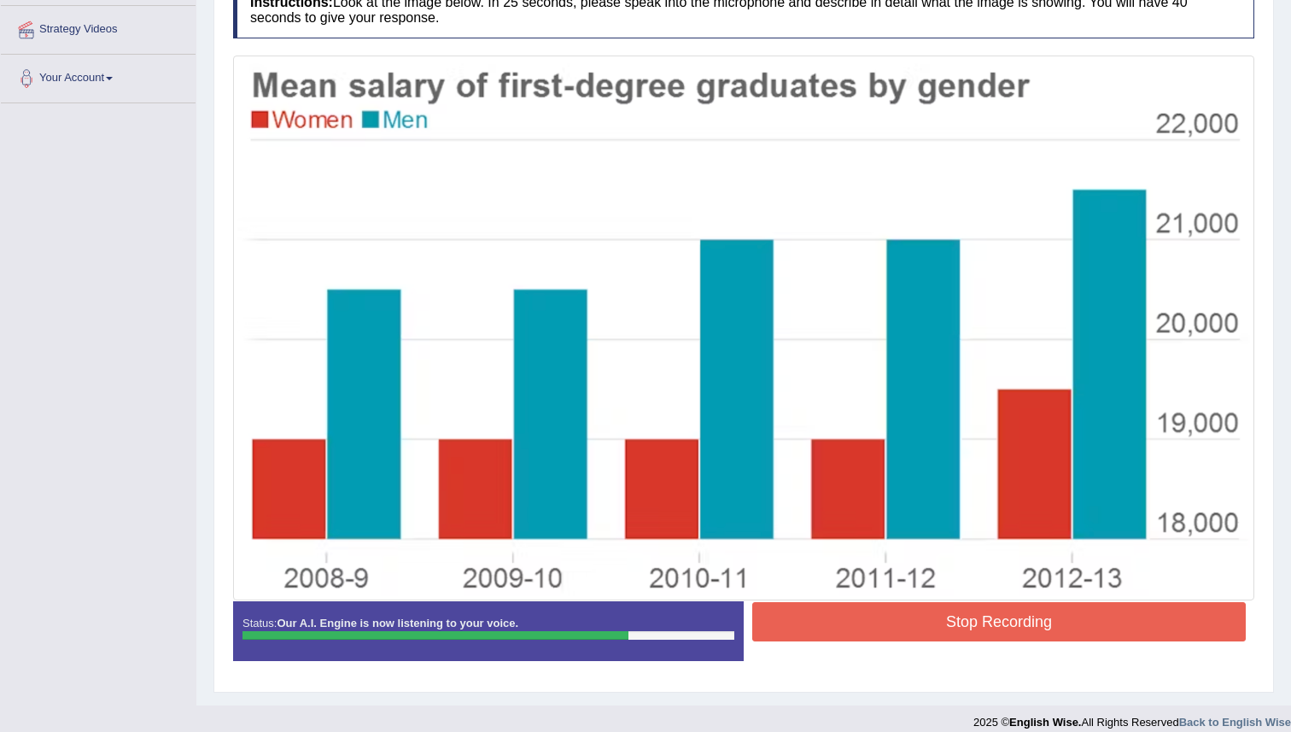
click at [880, 615] on button "Stop Recording" at bounding box center [999, 621] width 494 height 39
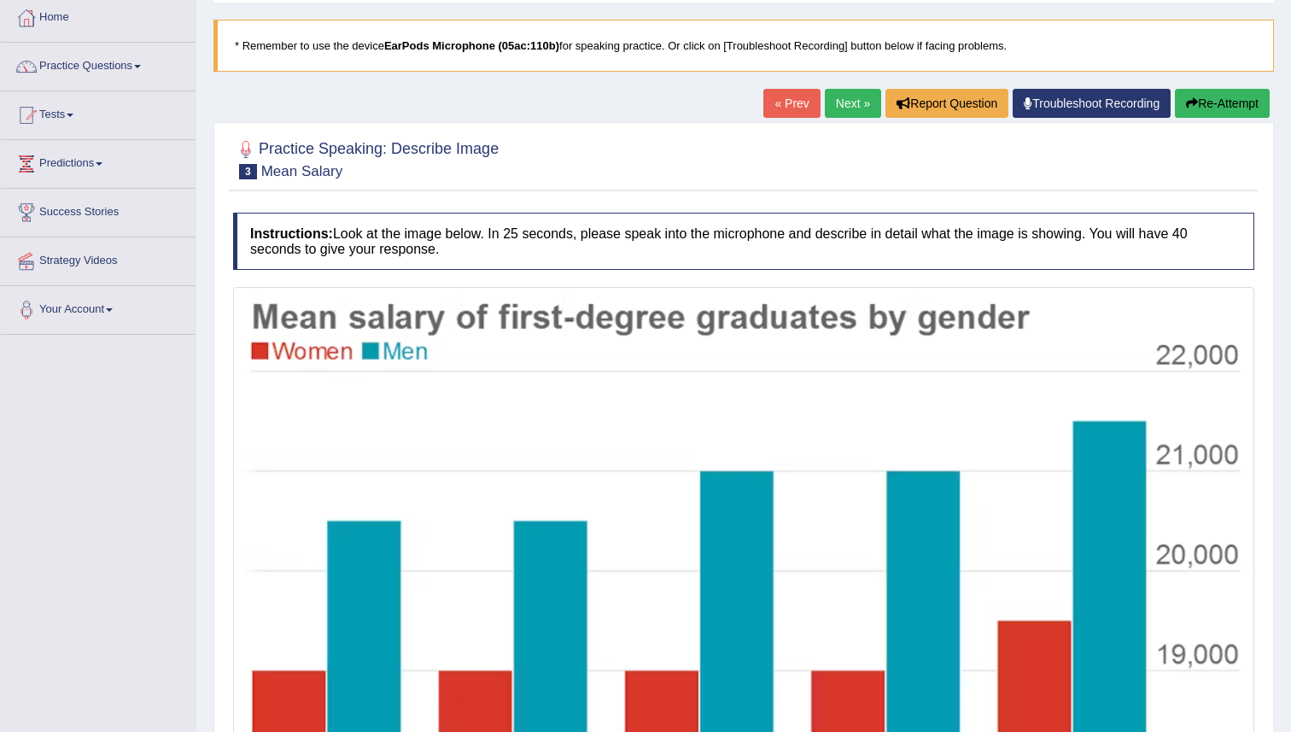
scroll to position [0, 0]
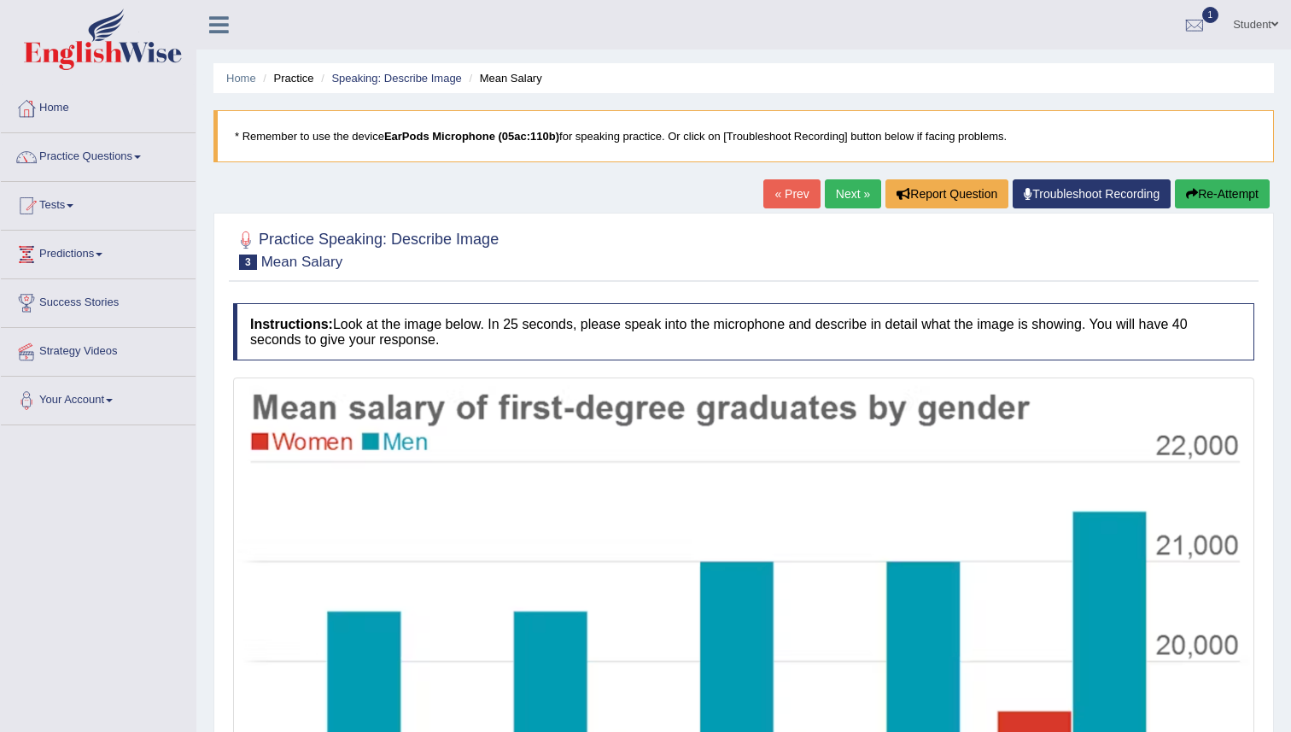
click at [833, 182] on link "Next »" at bounding box center [853, 193] width 56 height 29
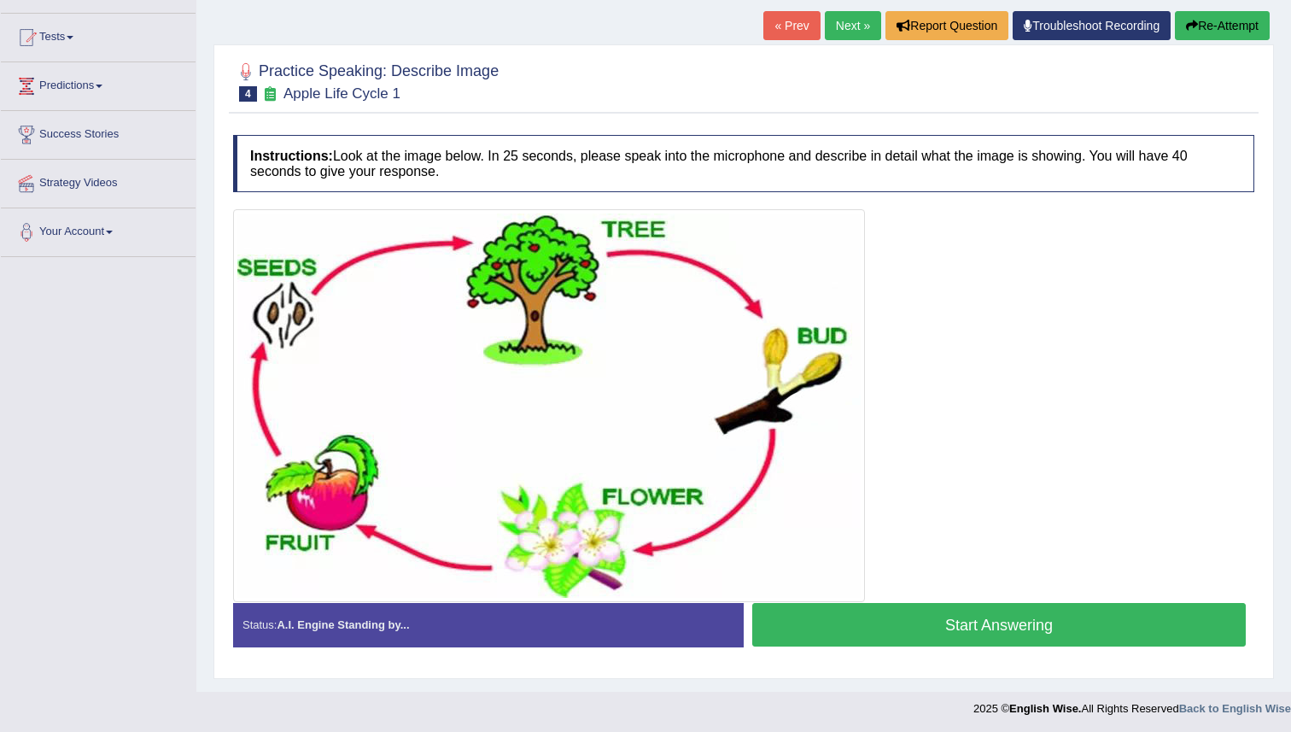
scroll to position [171, 0]
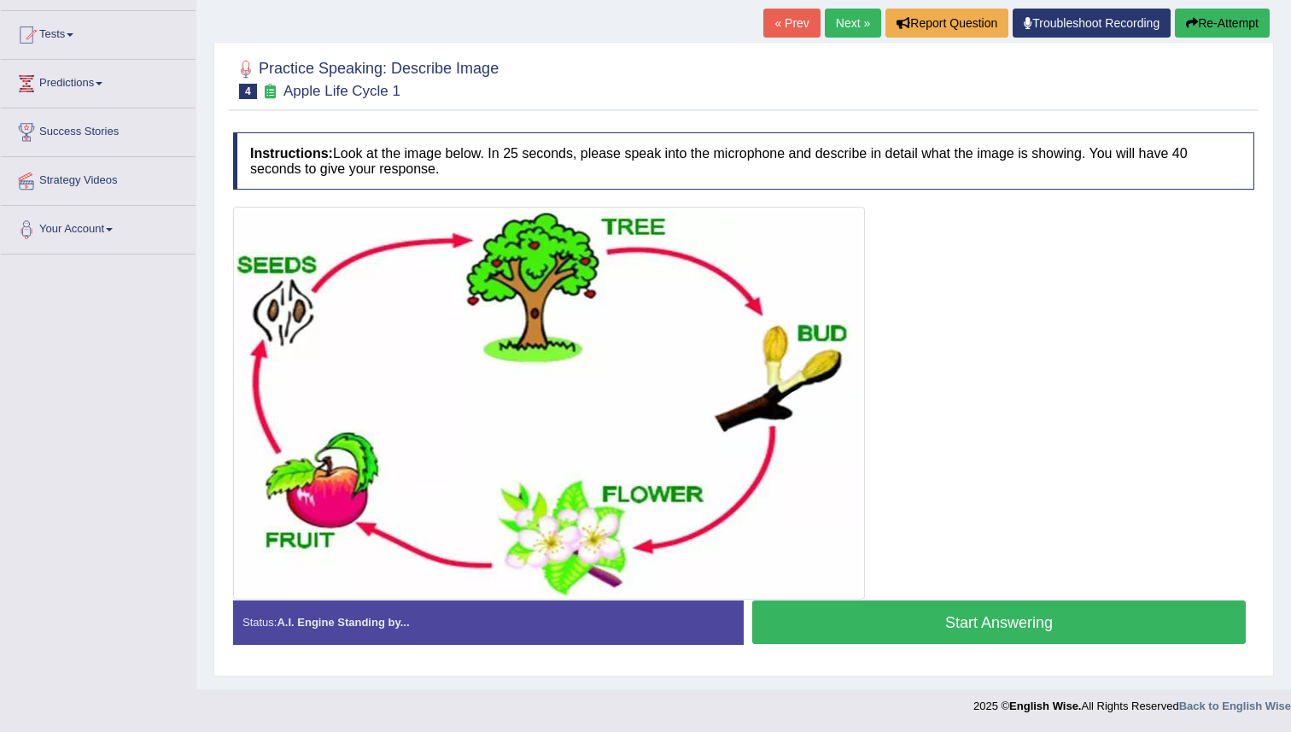
click at [802, 626] on button "Start Answering" at bounding box center [999, 622] width 494 height 44
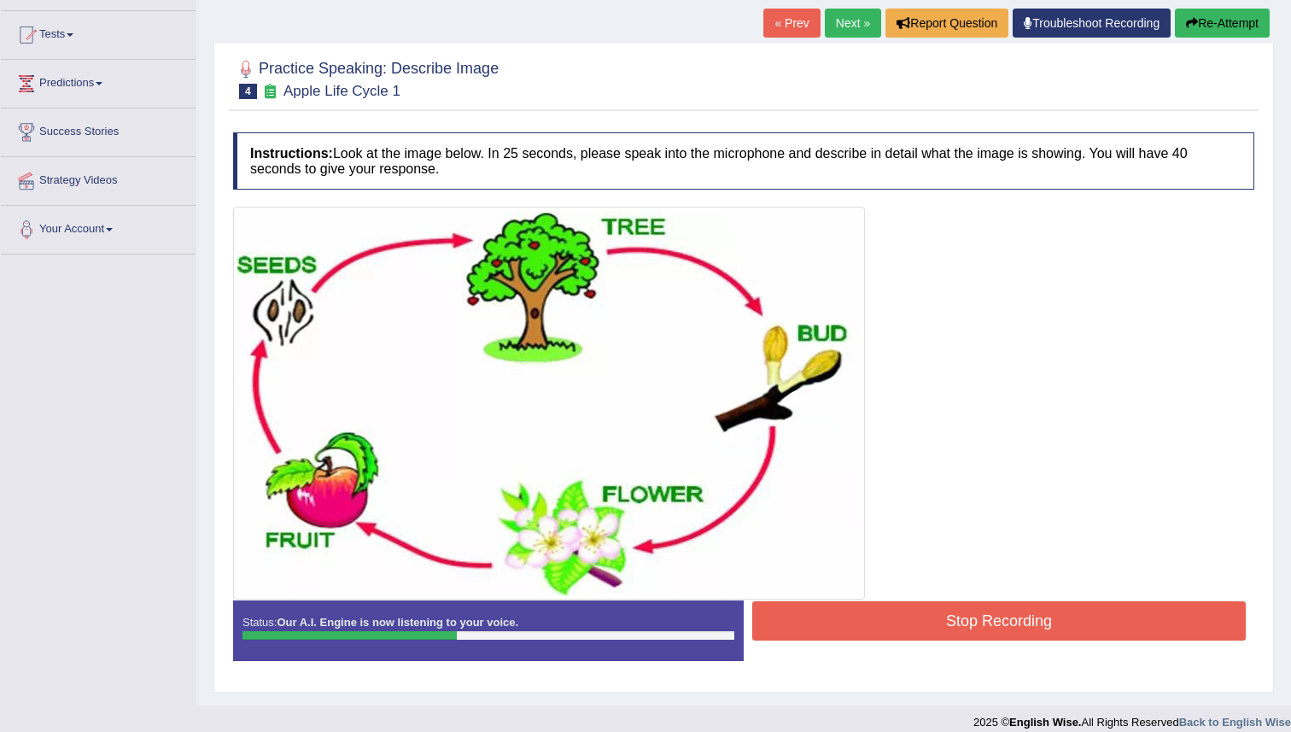
click at [791, 627] on button "Stop Recording" at bounding box center [999, 620] width 494 height 39
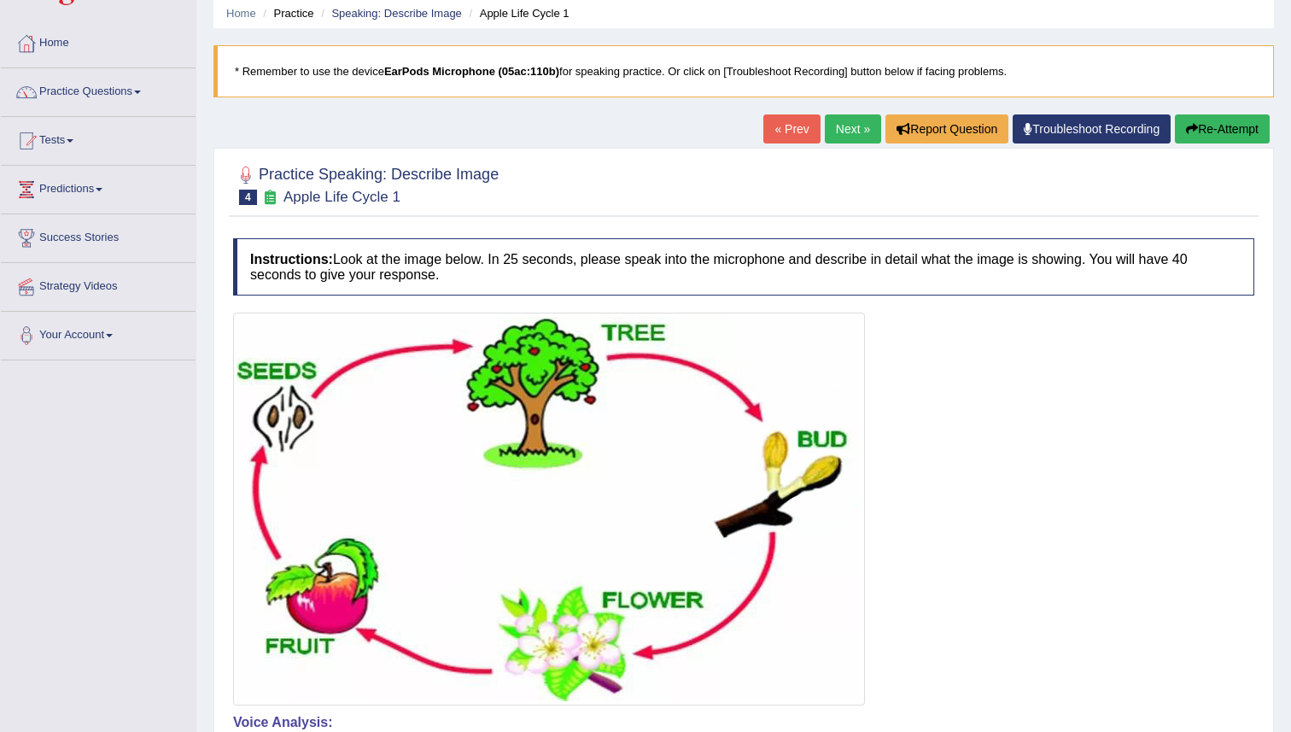
scroll to position [15, 0]
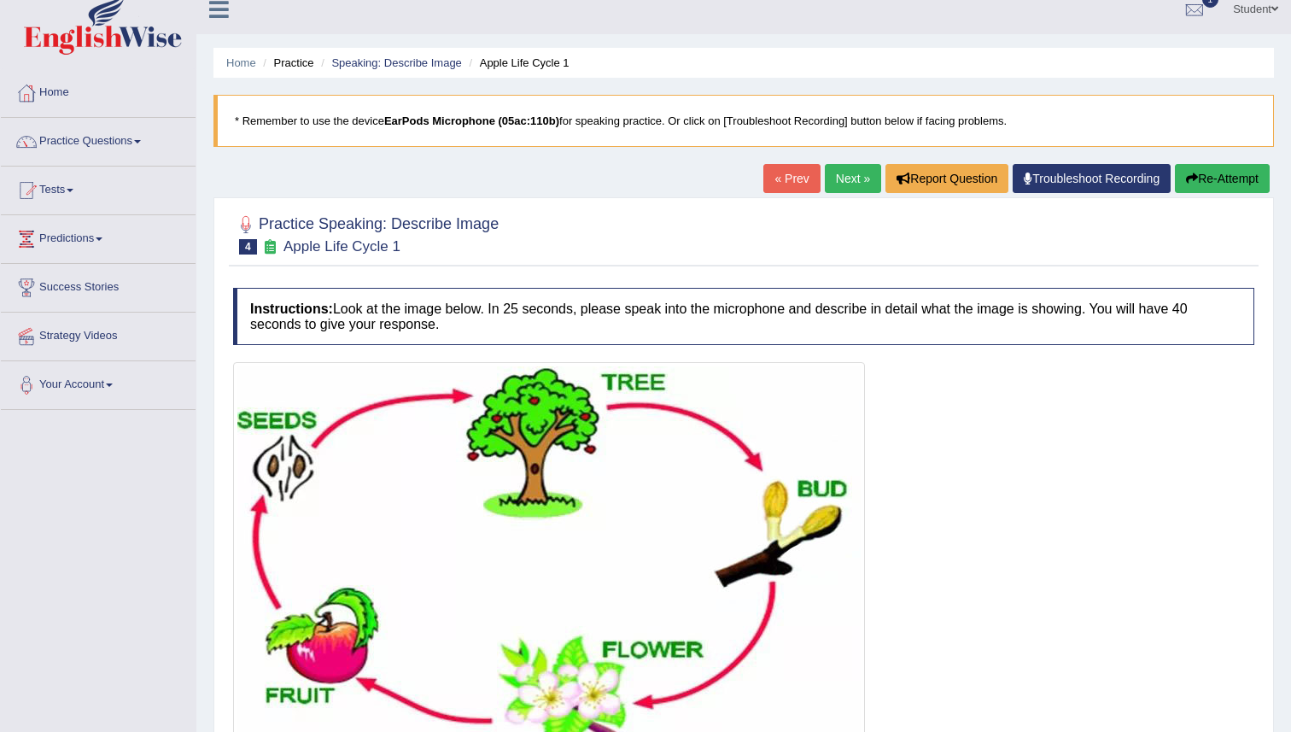
click at [860, 180] on link "Next »" at bounding box center [853, 178] width 56 height 29
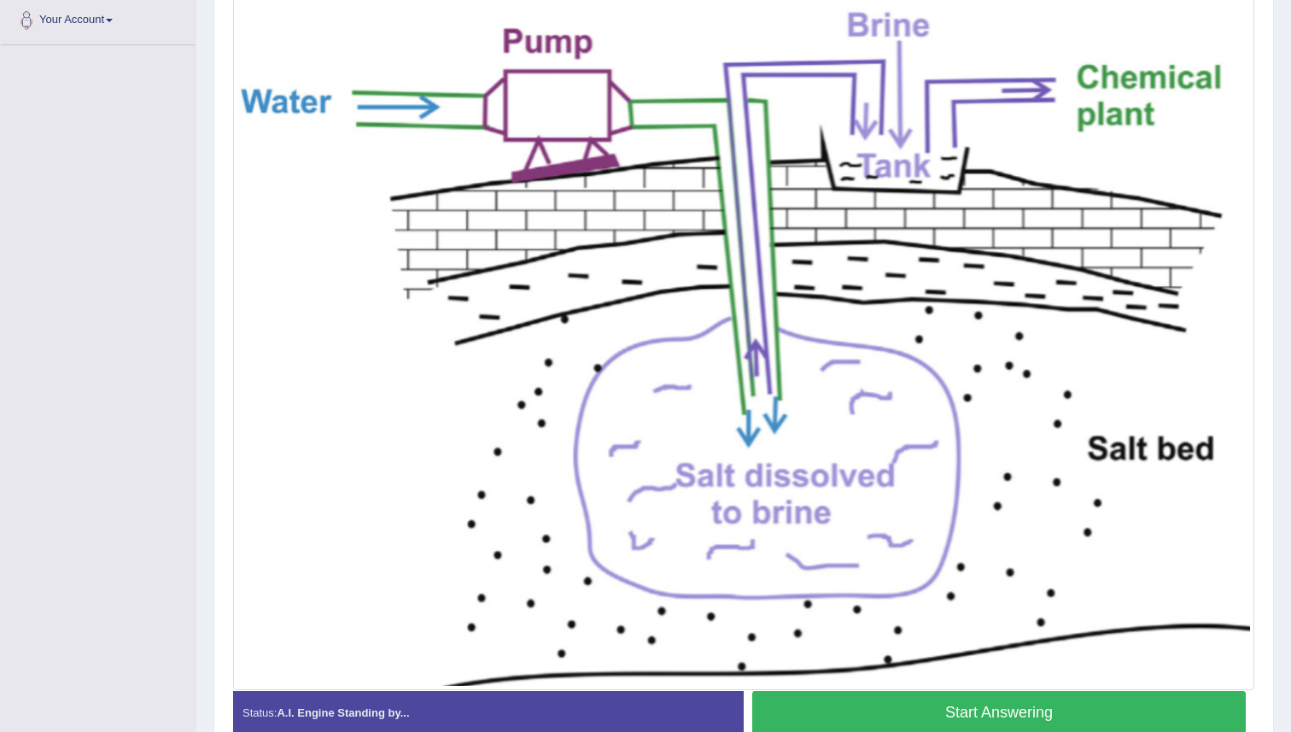
scroll to position [391, 0]
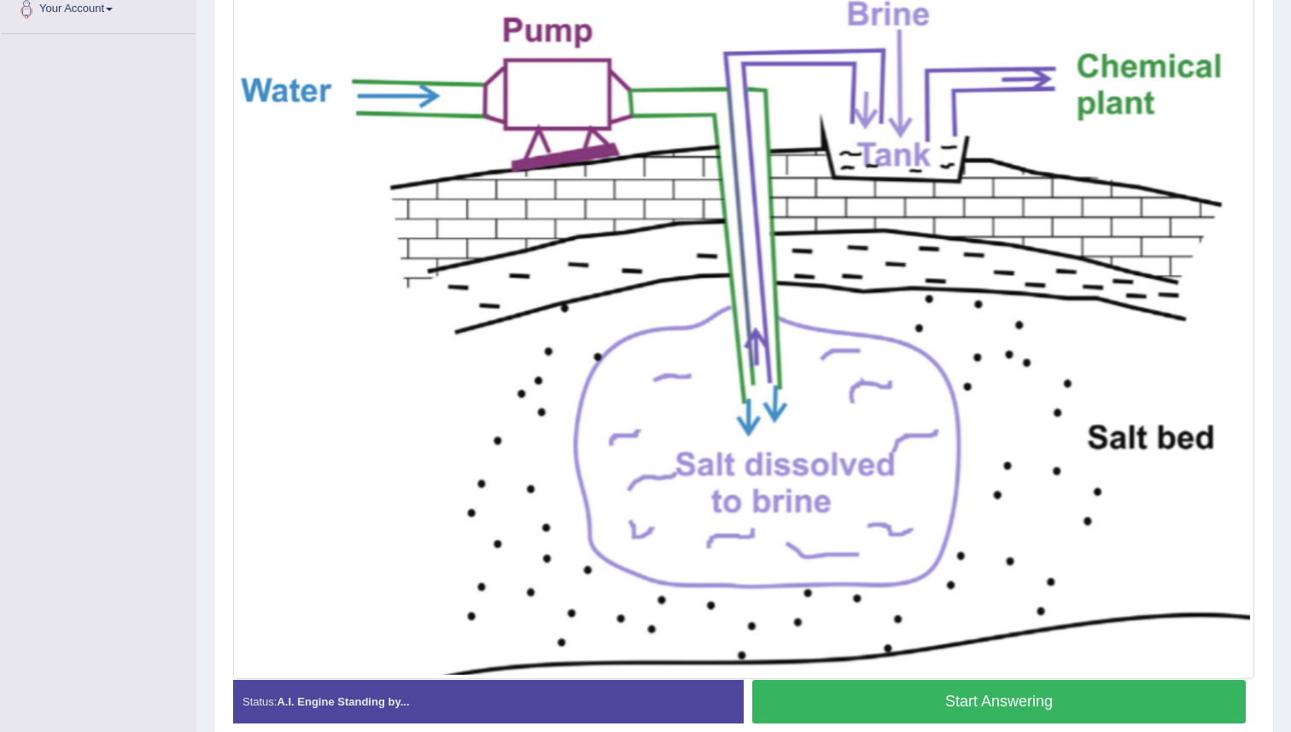
click at [919, 708] on button "Start Answering" at bounding box center [999, 702] width 494 height 44
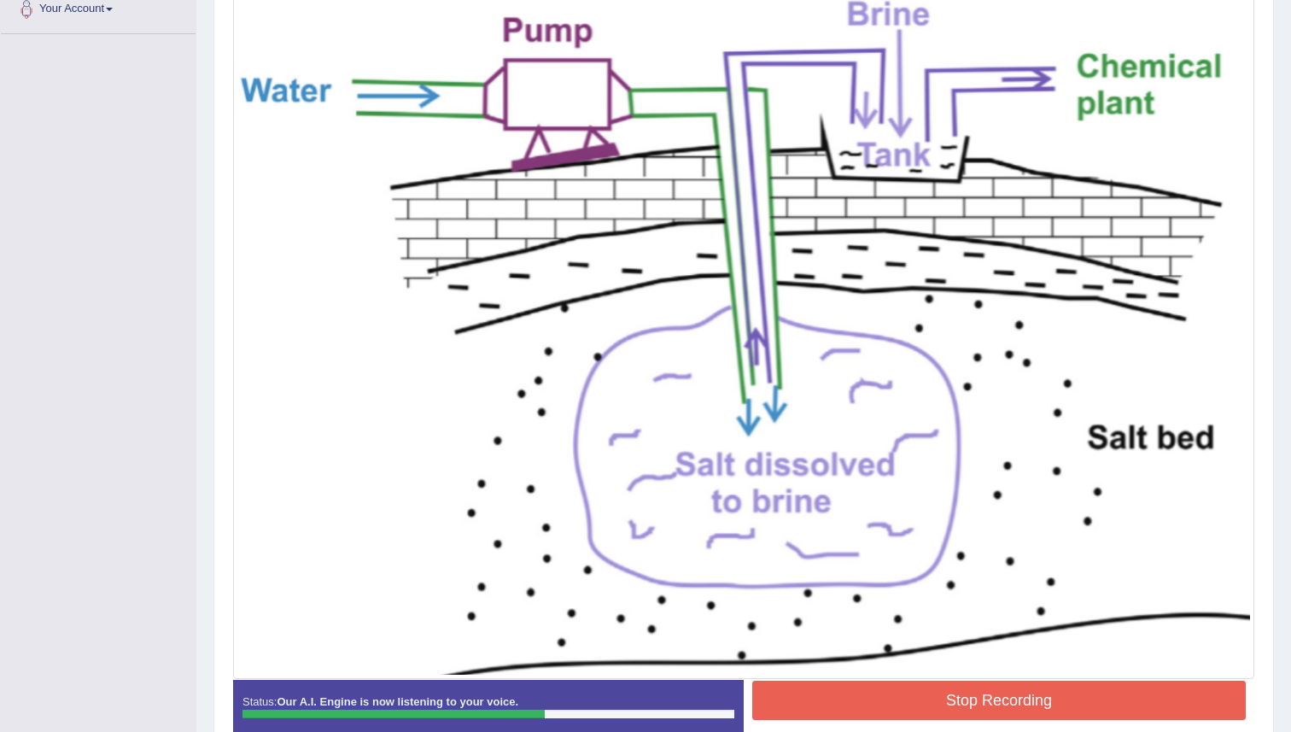
scroll to position [486, 0]
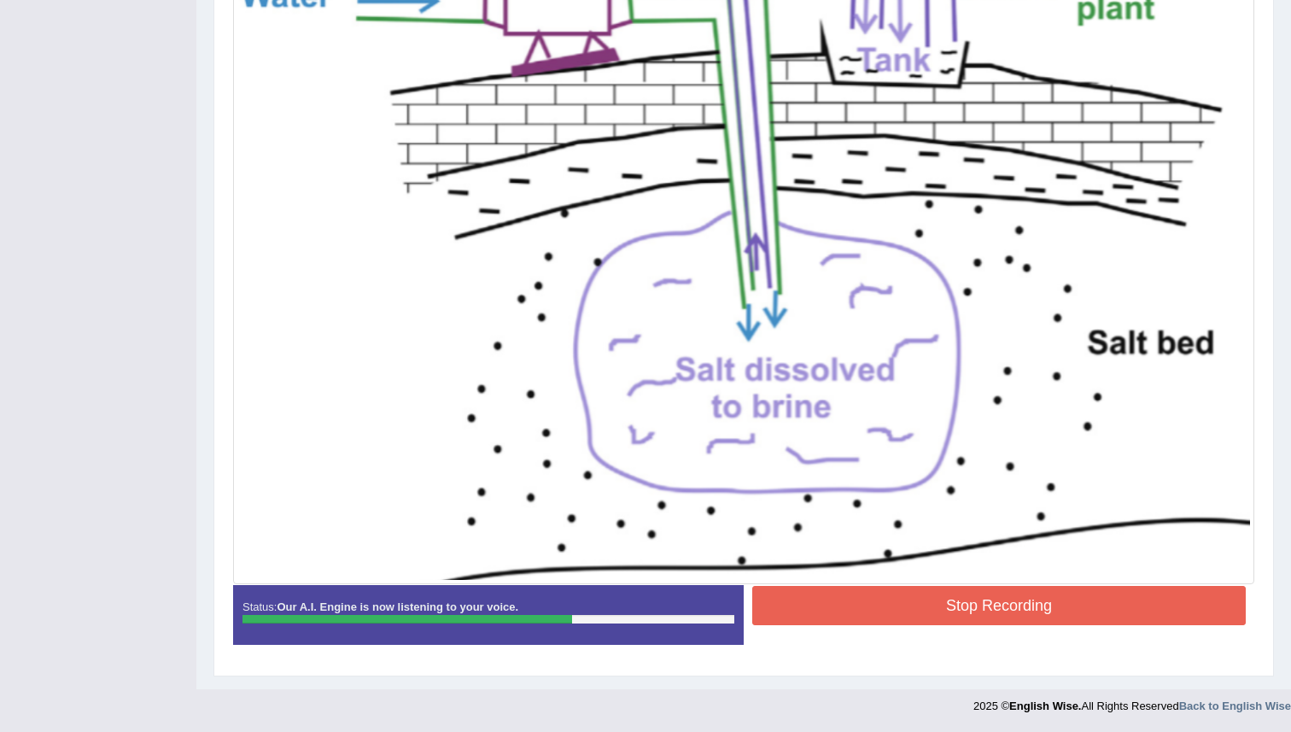
click at [833, 609] on button "Stop Recording" at bounding box center [999, 605] width 494 height 39
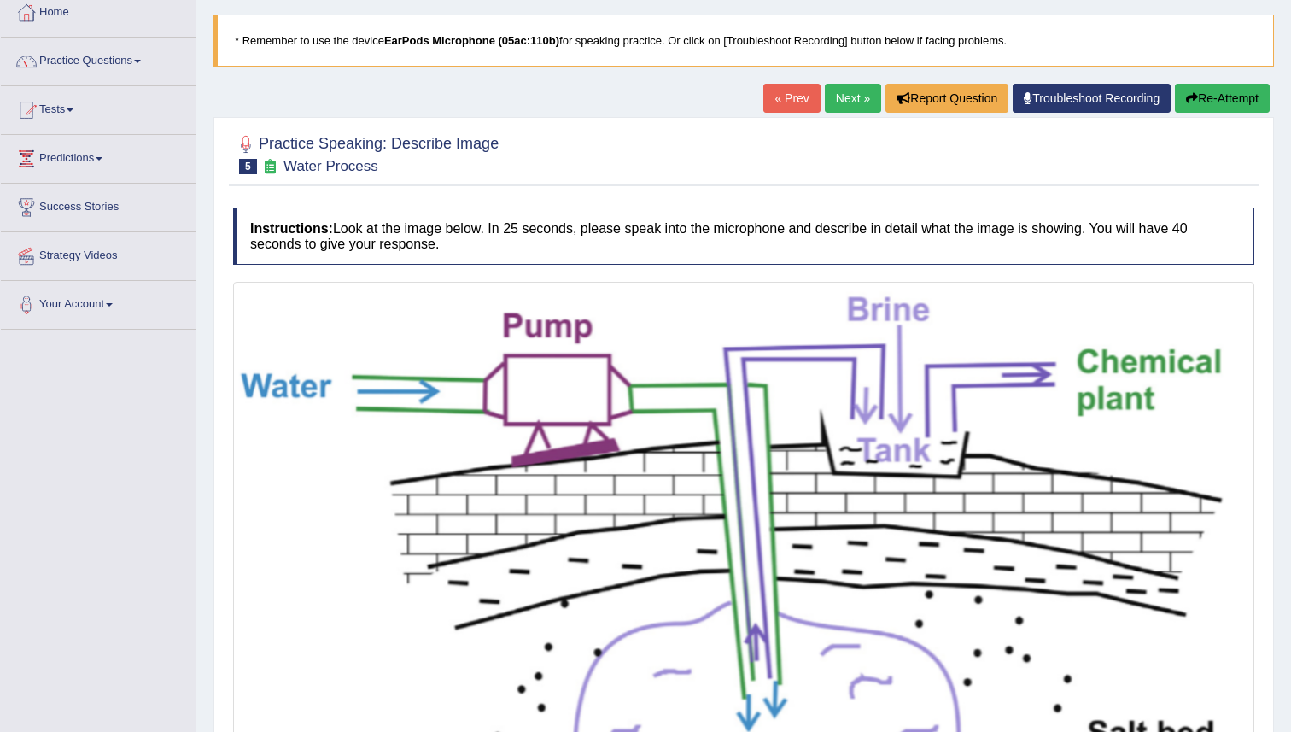
scroll to position [83, 0]
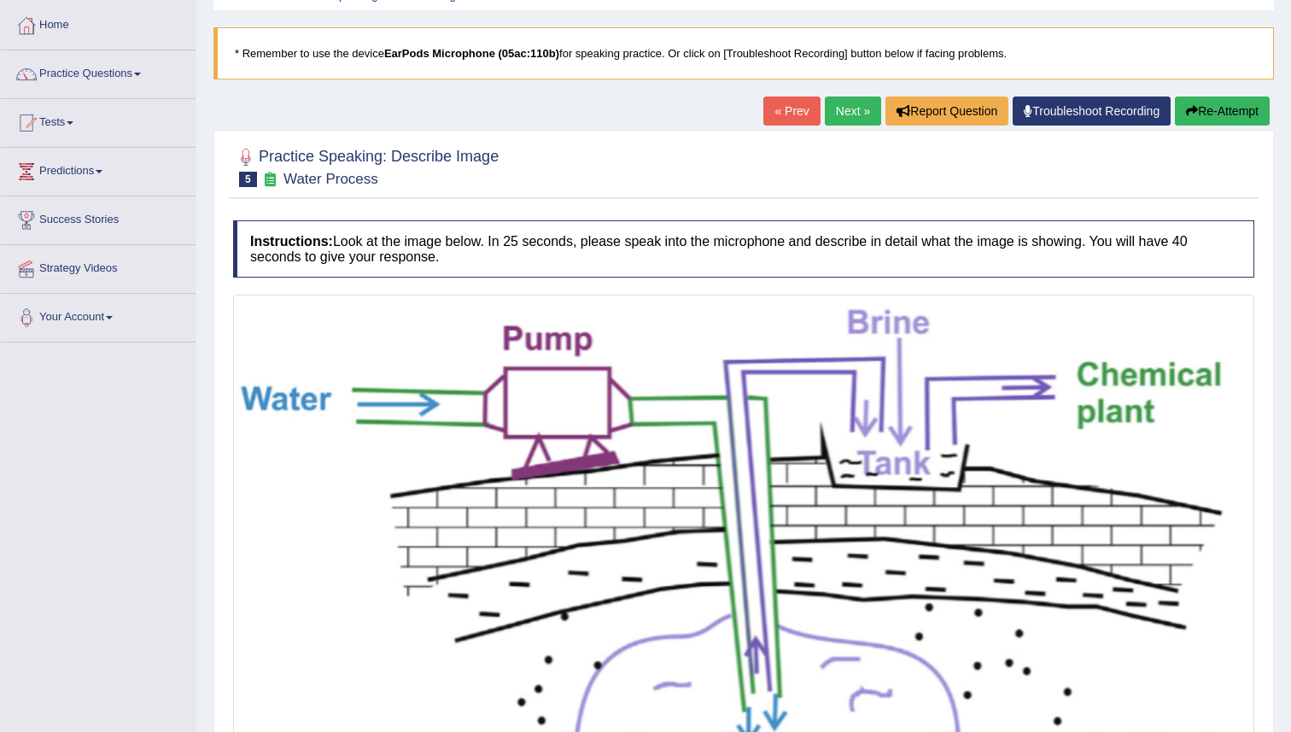
click at [833, 97] on link "Next »" at bounding box center [853, 110] width 56 height 29
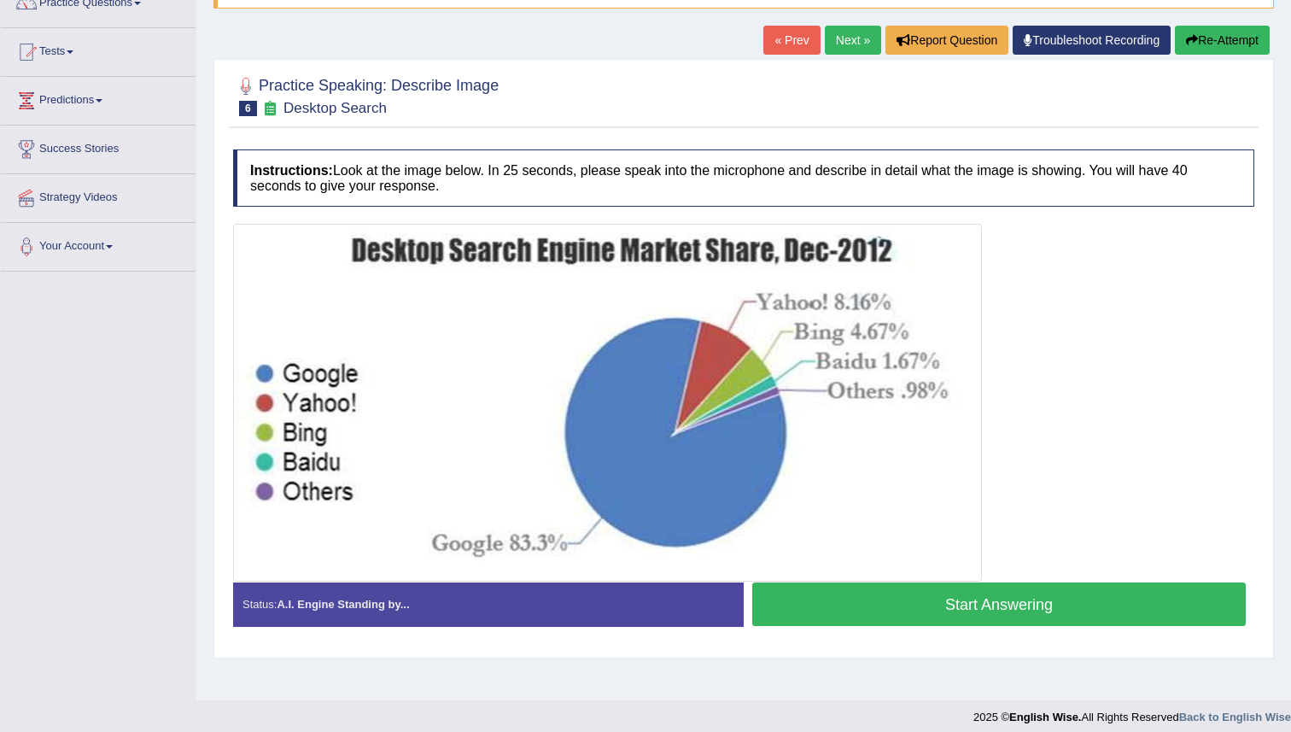
scroll to position [165, 0]
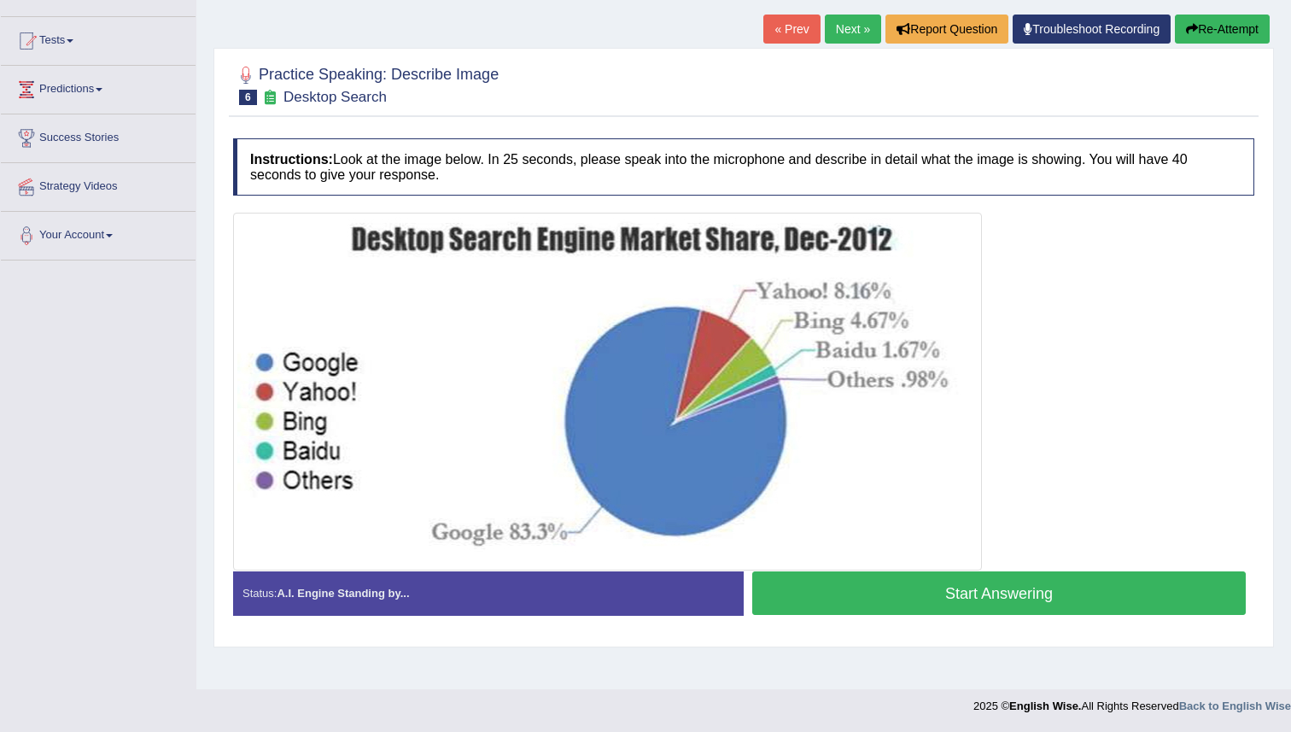
click at [803, 606] on button "Start Answering" at bounding box center [999, 593] width 494 height 44
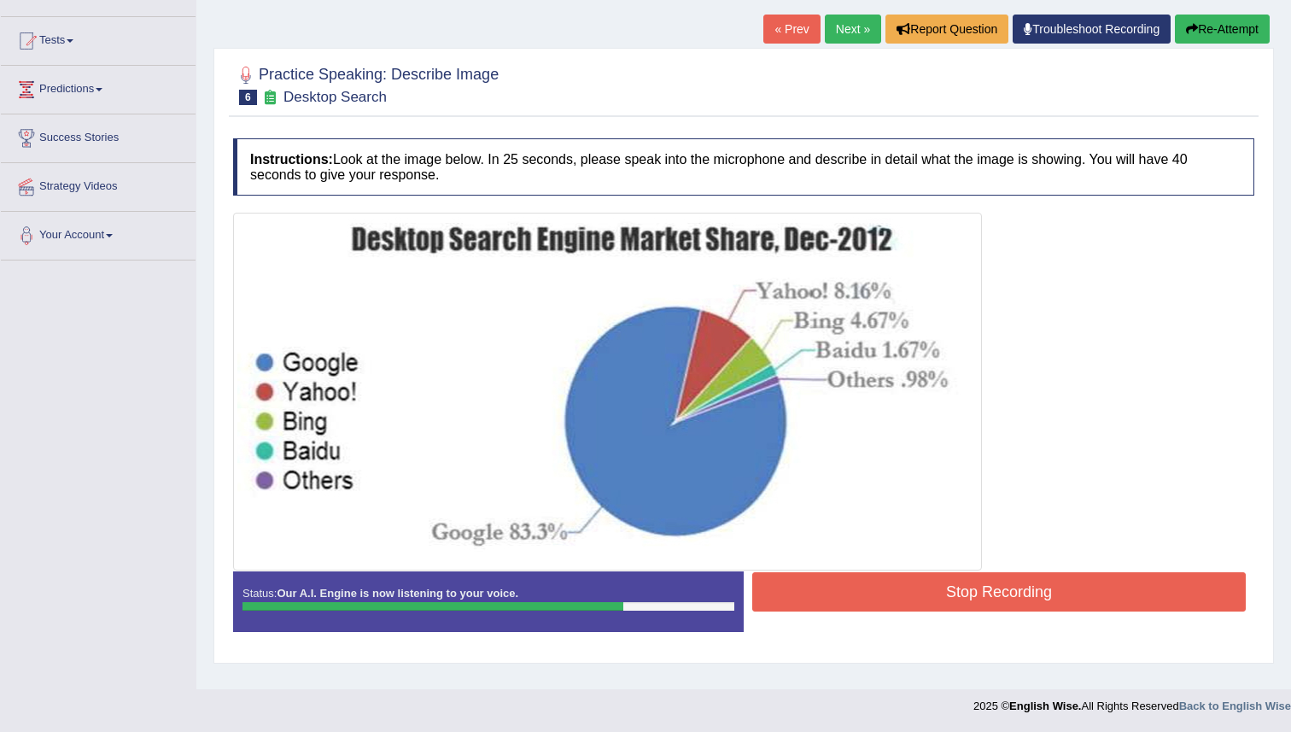
click at [803, 606] on button "Stop Recording" at bounding box center [999, 591] width 494 height 39
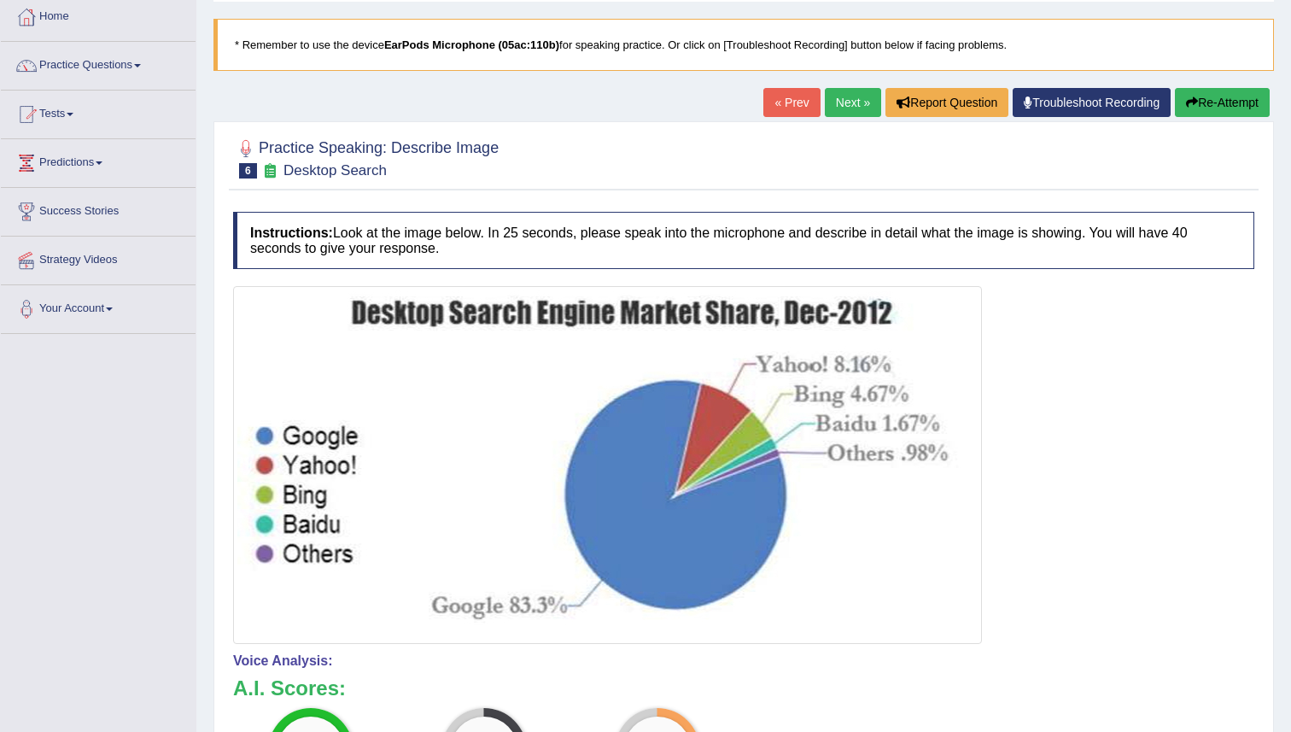
scroll to position [0, 0]
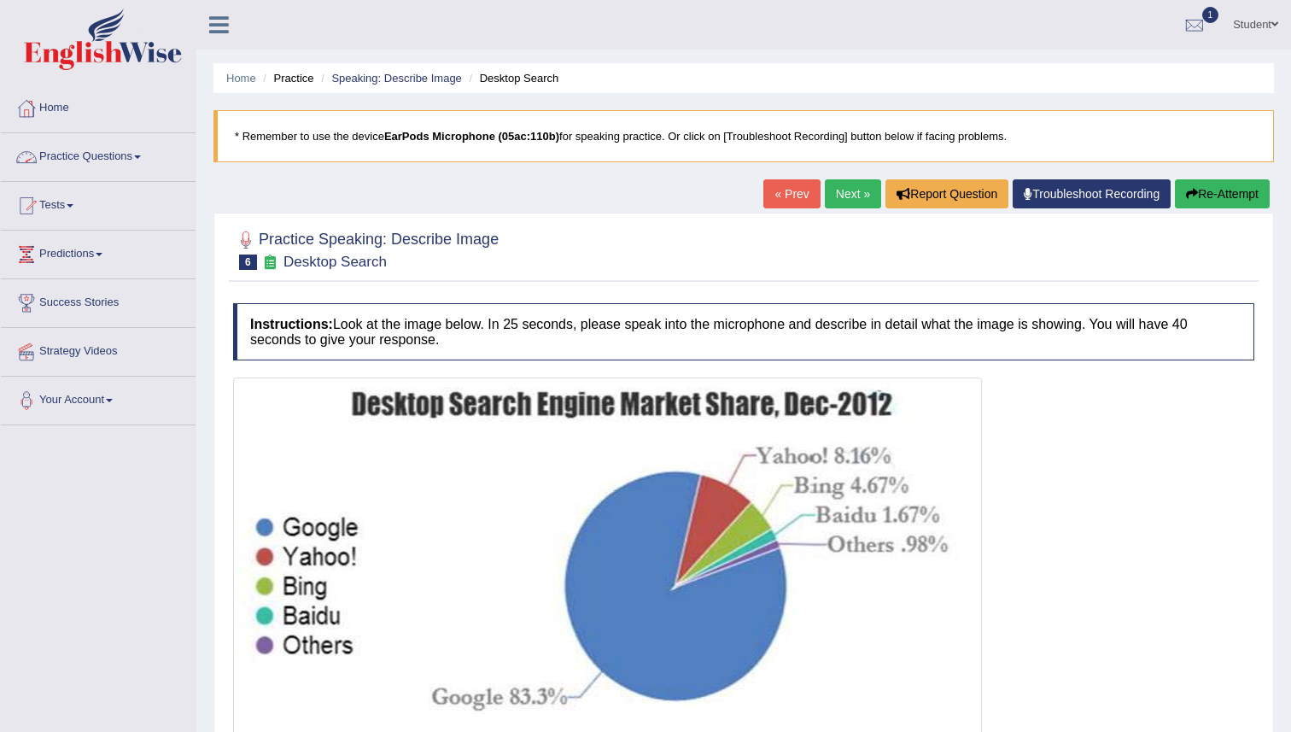
click at [132, 155] on link "Practice Questions" at bounding box center [98, 154] width 195 height 43
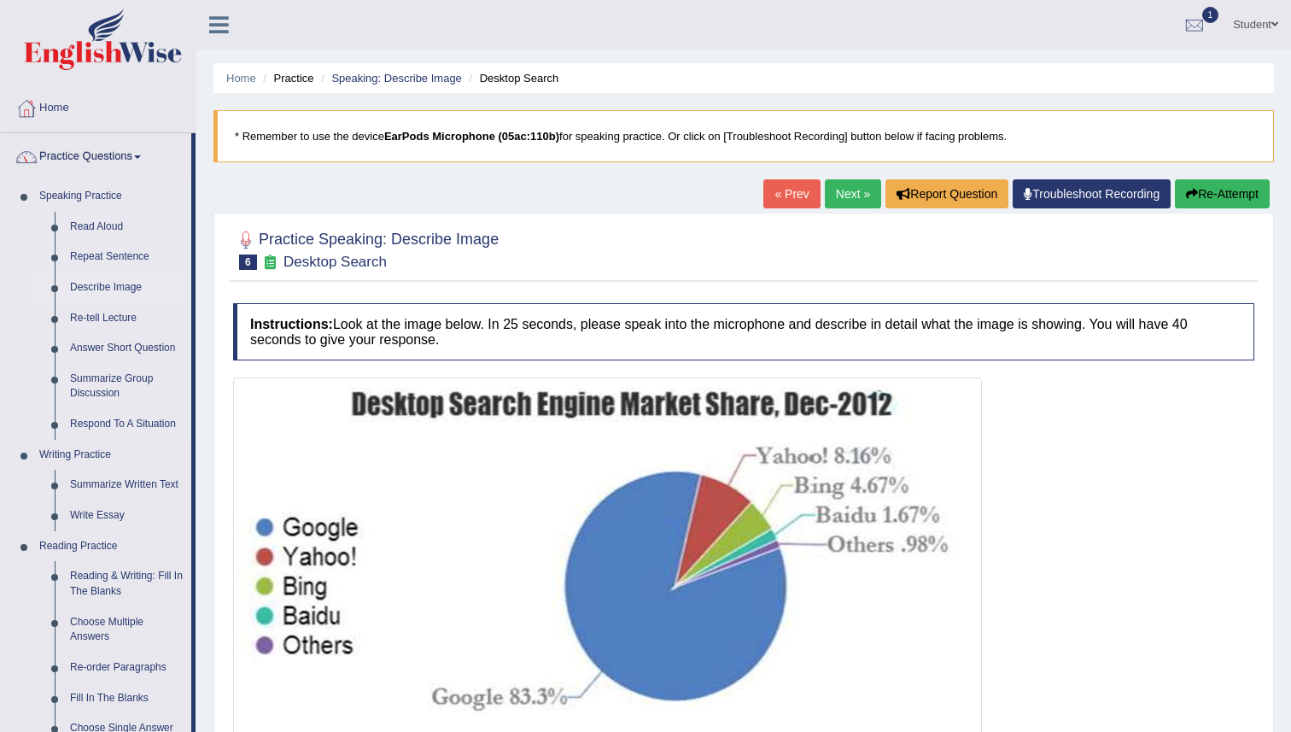
click at [136, 288] on link "Describe Image" at bounding box center [126, 287] width 129 height 31
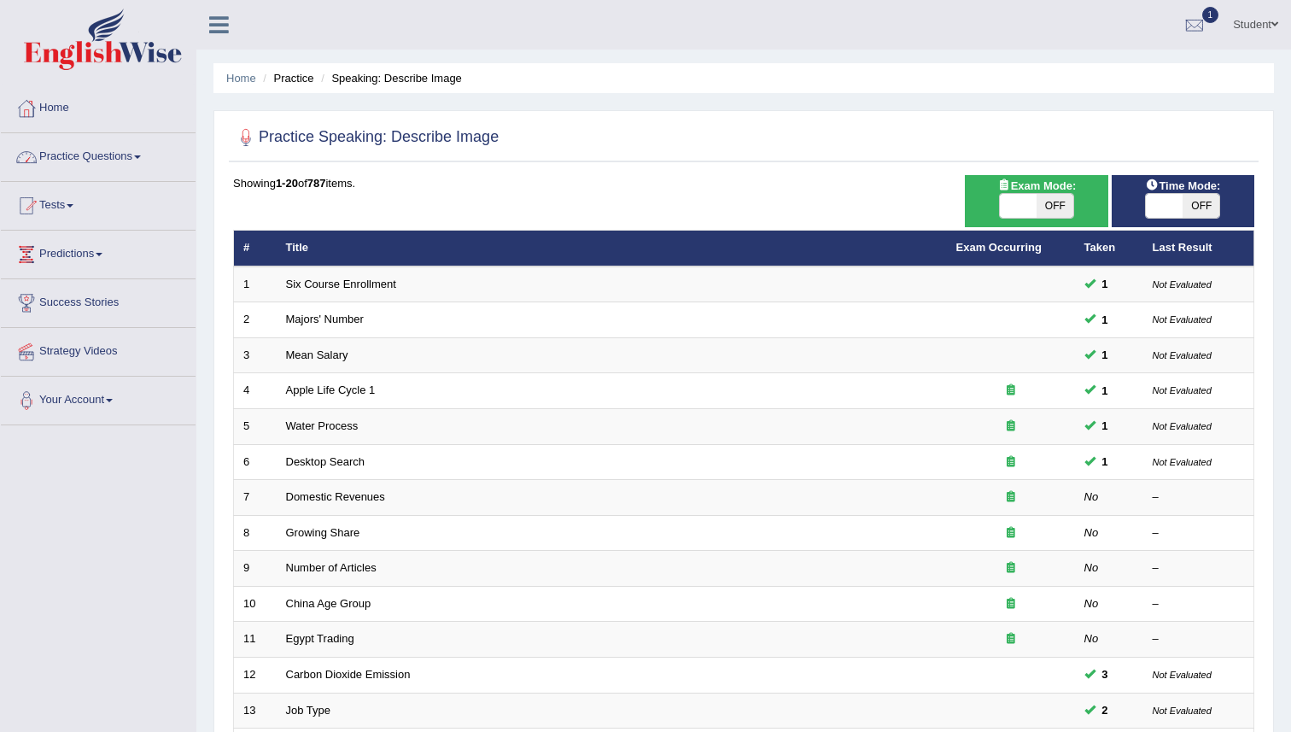
click at [127, 155] on link "Practice Questions" at bounding box center [98, 154] width 195 height 43
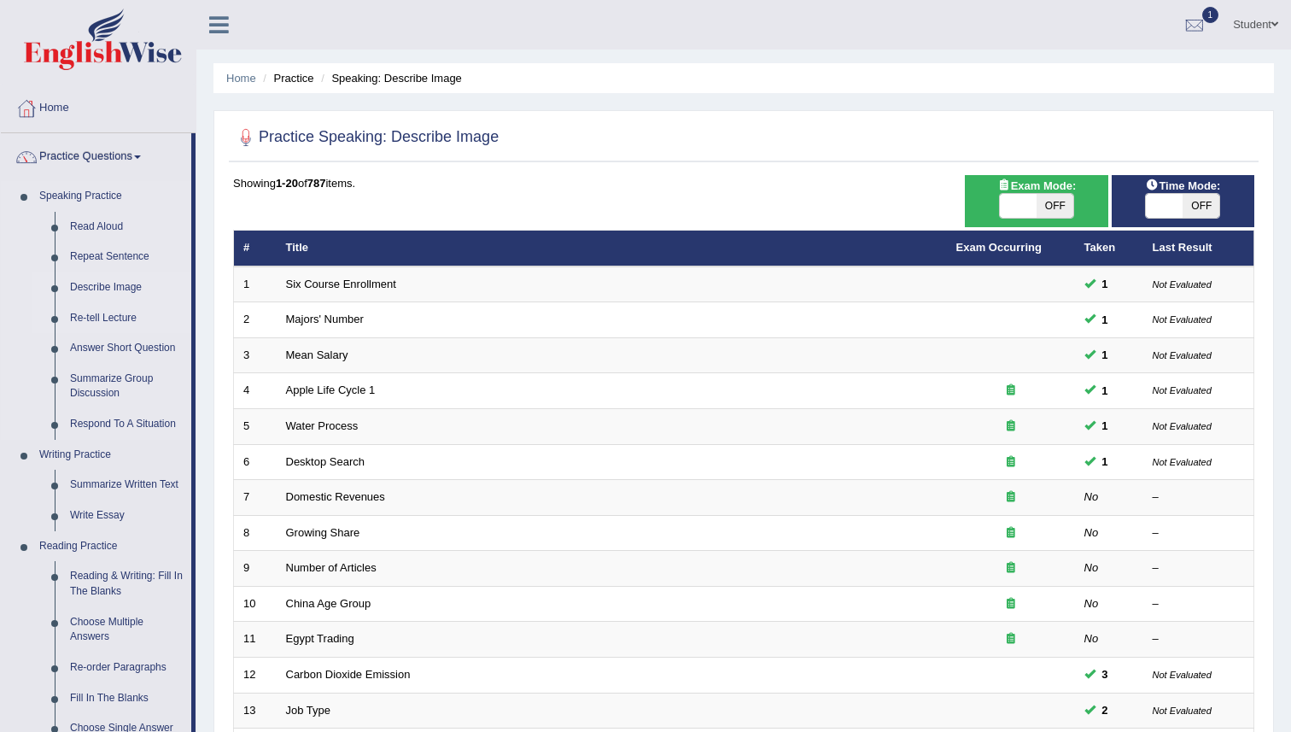
click at [88, 324] on link "Re-tell Lecture" at bounding box center [126, 318] width 129 height 31
